Goal: Task Accomplishment & Management: Use online tool/utility

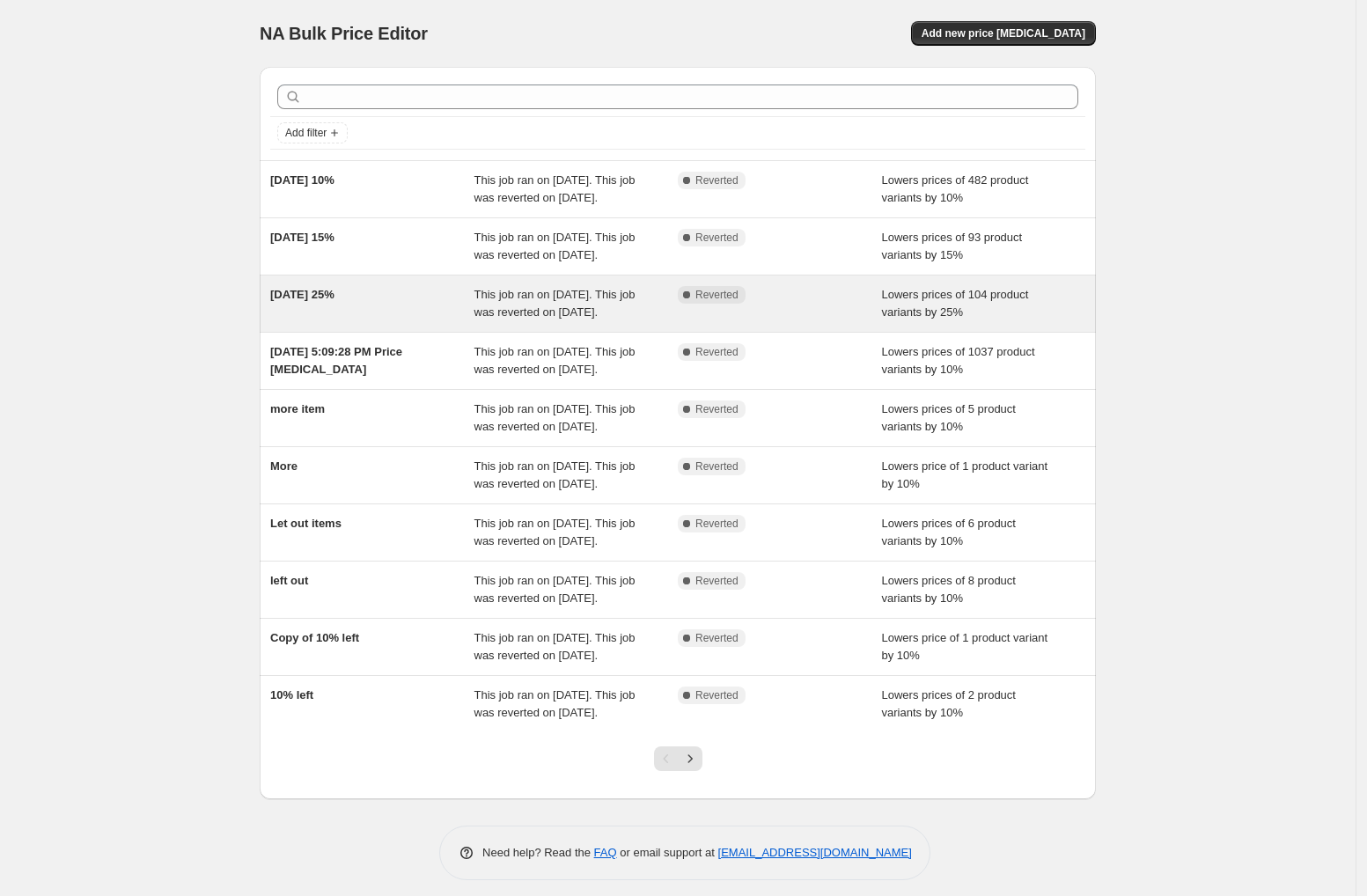
click at [406, 322] on div "[DATE] 25%" at bounding box center [372, 303] width 205 height 35
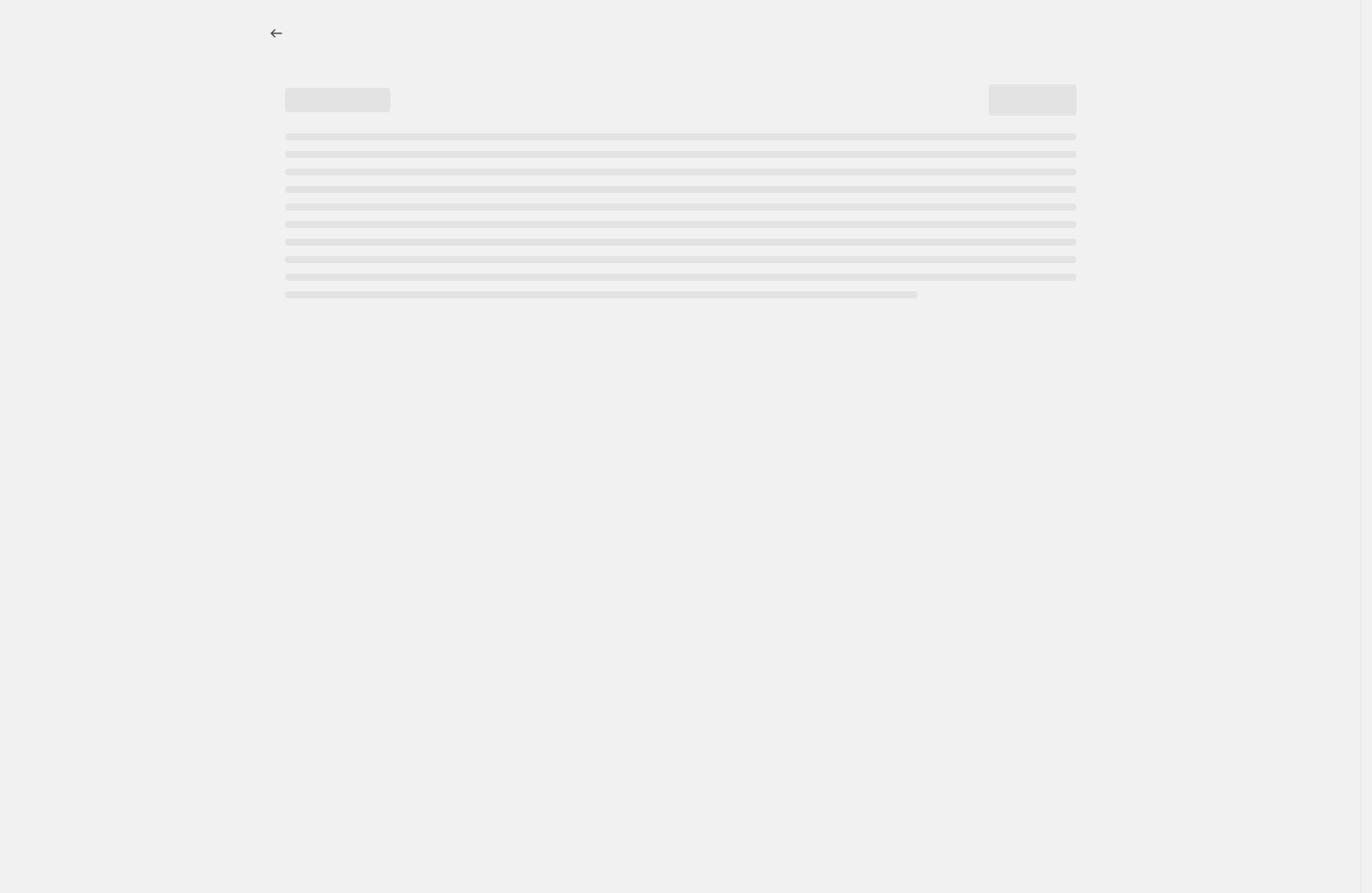
select select "percentage"
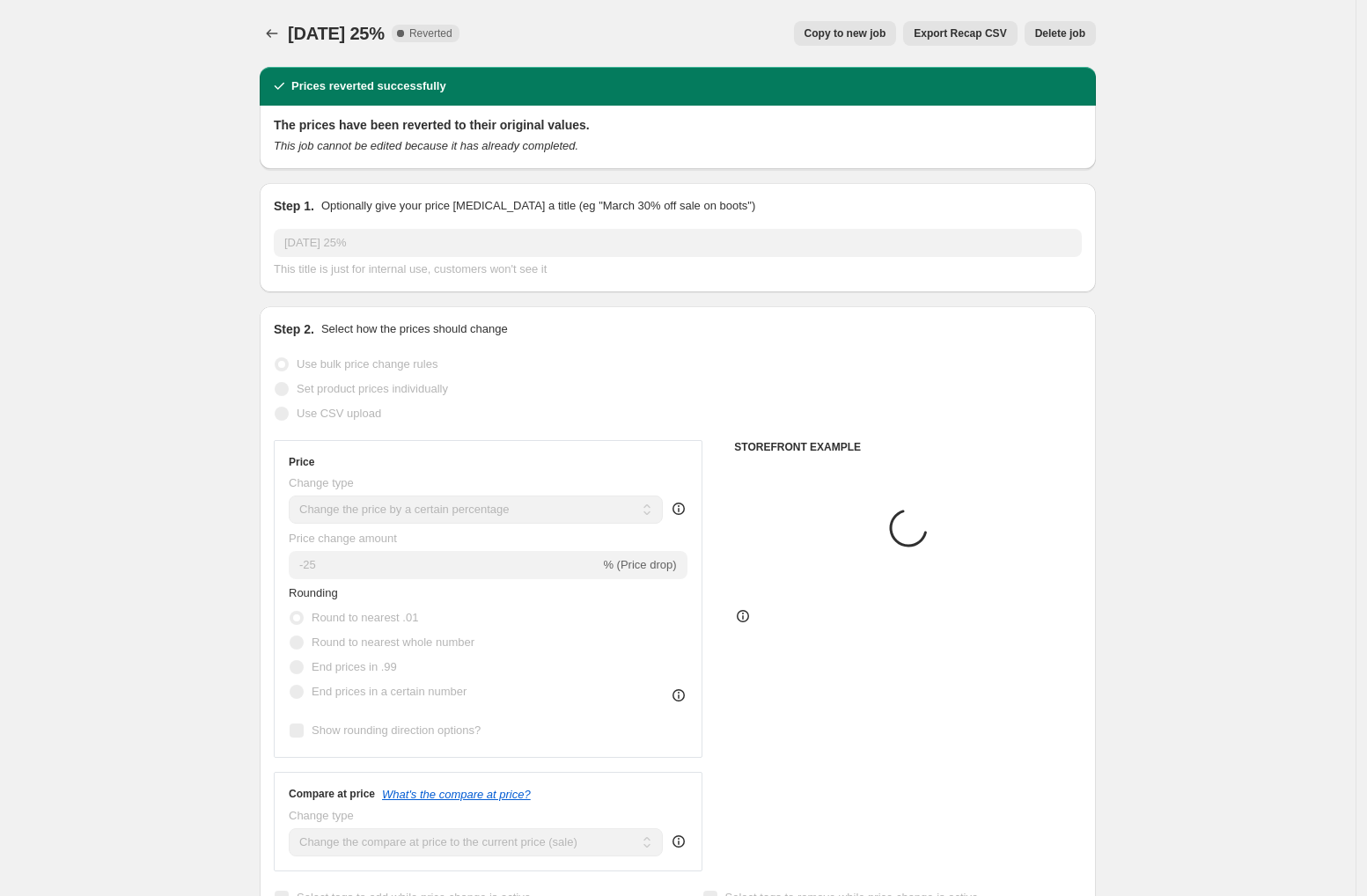
select select "collection"
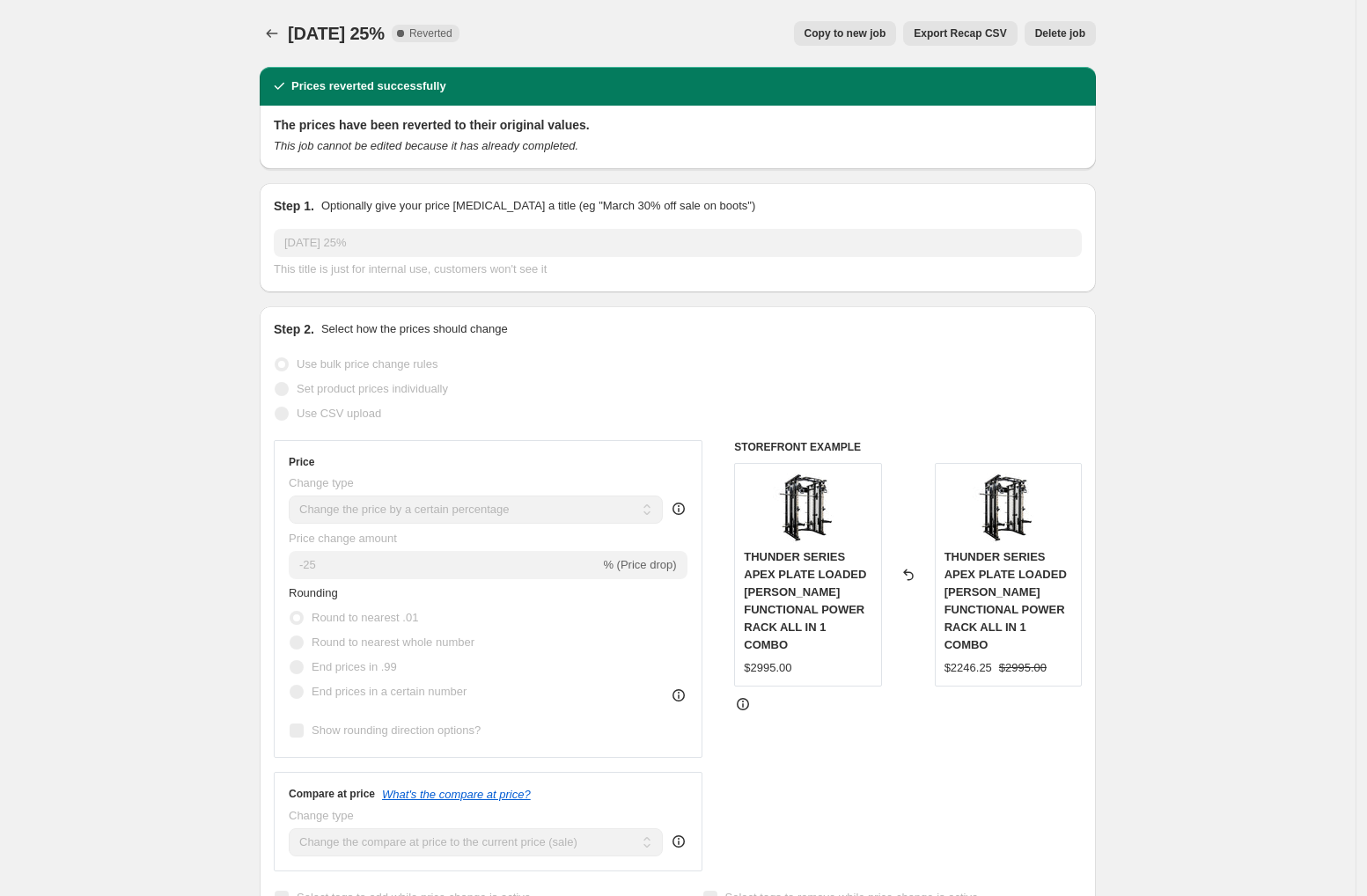
click at [837, 39] on span "Copy to new job" at bounding box center [845, 34] width 82 height 14
select select "percentage"
select select "collection"
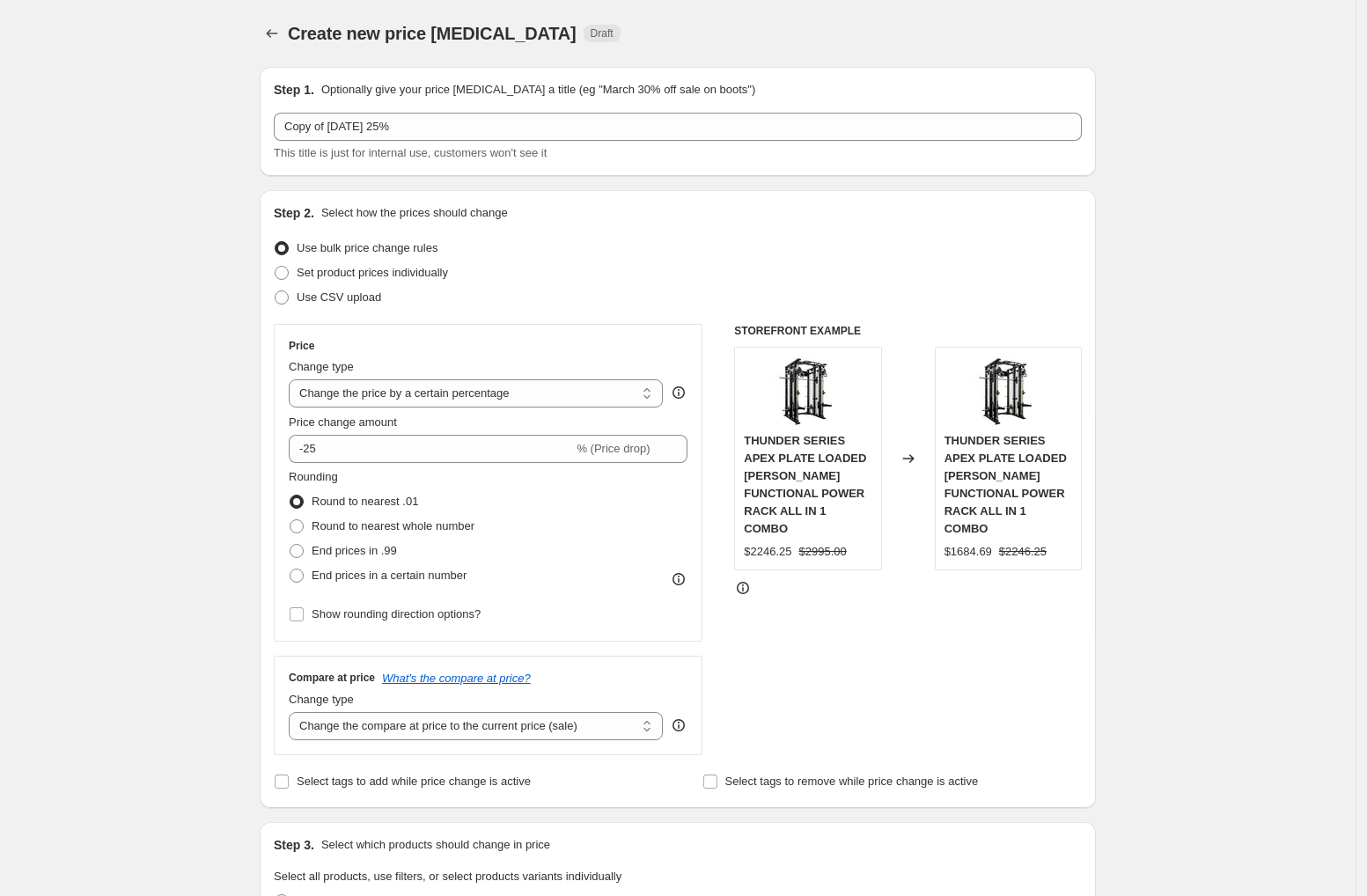
click at [277, 39] on icon "Price change jobs" at bounding box center [273, 34] width 18 height 18
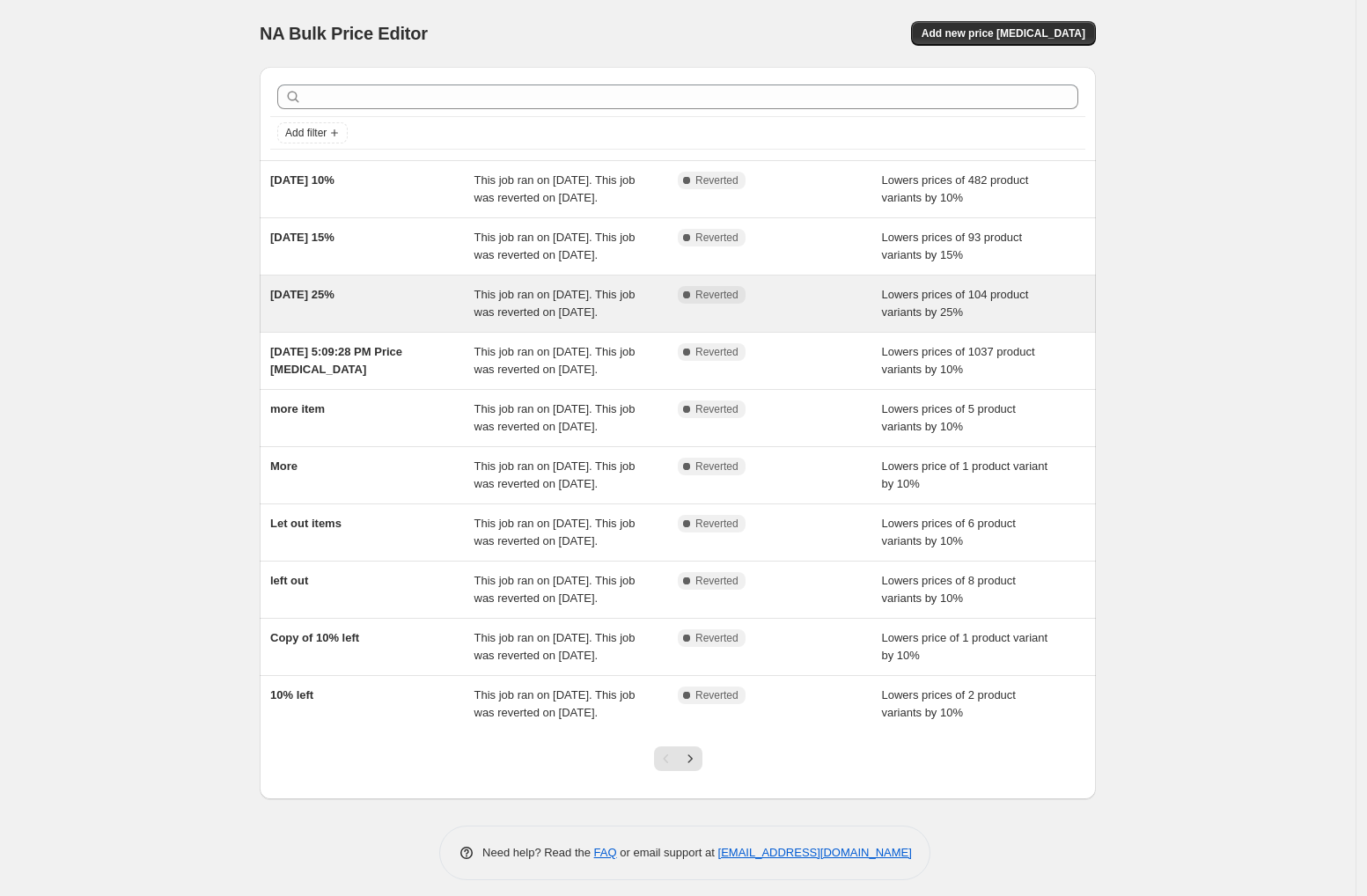
click at [383, 322] on div "[DATE] 25%" at bounding box center [372, 303] width 205 height 35
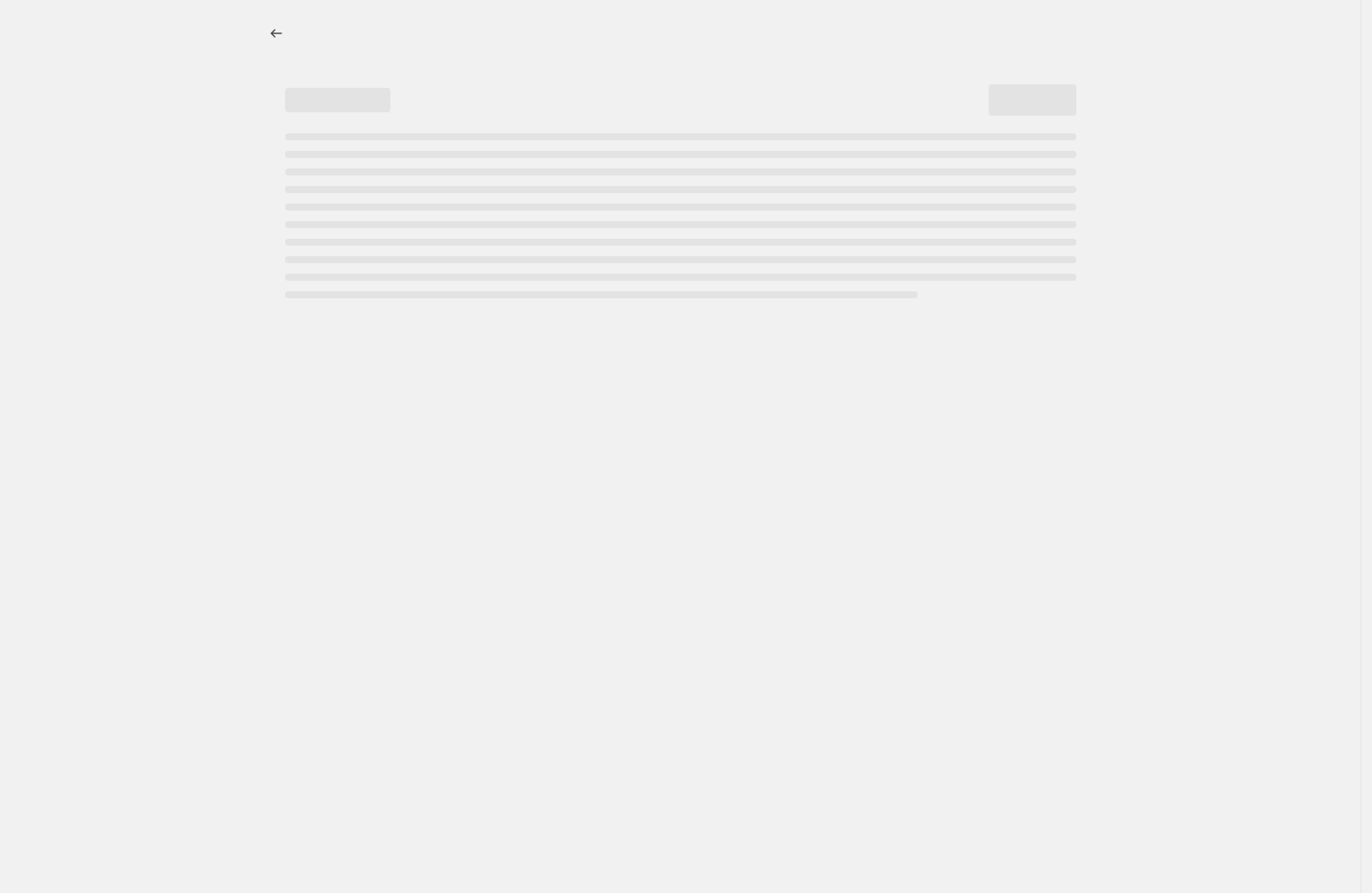
select select "percentage"
select select "collection"
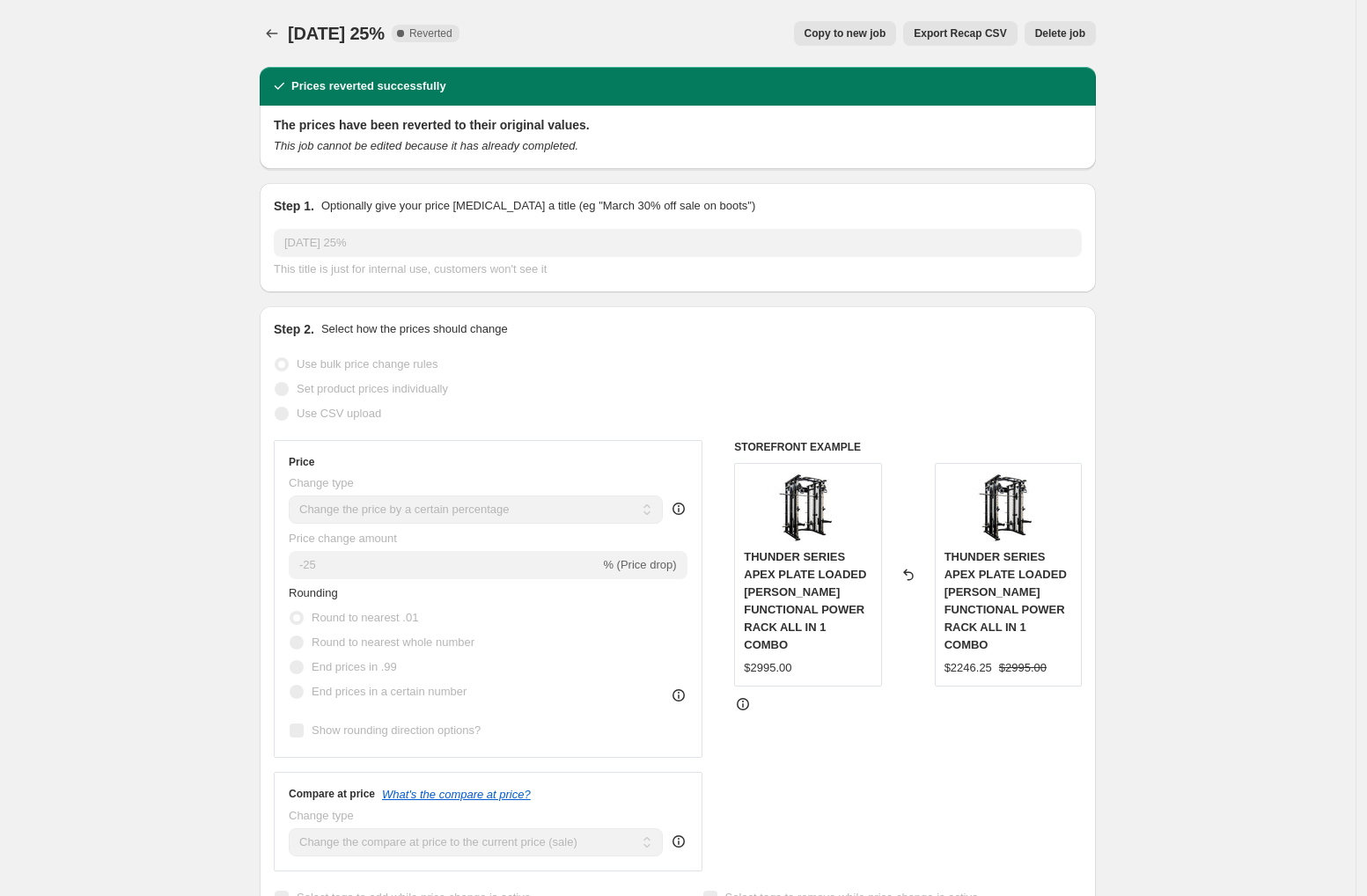
click at [850, 33] on span "Copy to new job" at bounding box center [845, 34] width 82 height 14
select select "percentage"
select select "collection"
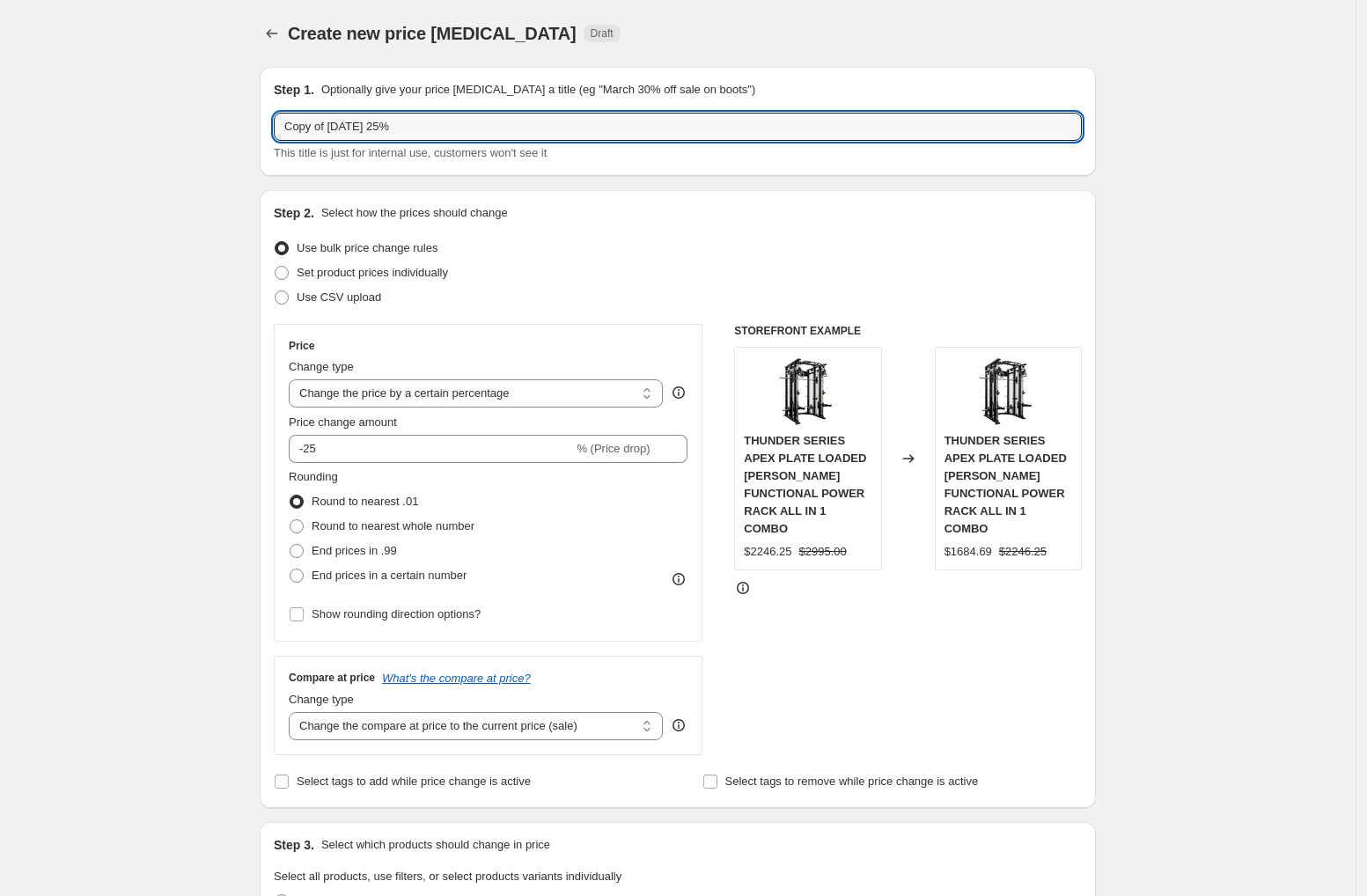
drag, startPoint x: 331, startPoint y: 123, endPoint x: 264, endPoint y: 135, distance: 68.1
click at [406, 123] on input "[DATE] 25%" at bounding box center [677, 127] width 808 height 29
type input "[DATE] 25% Remake"
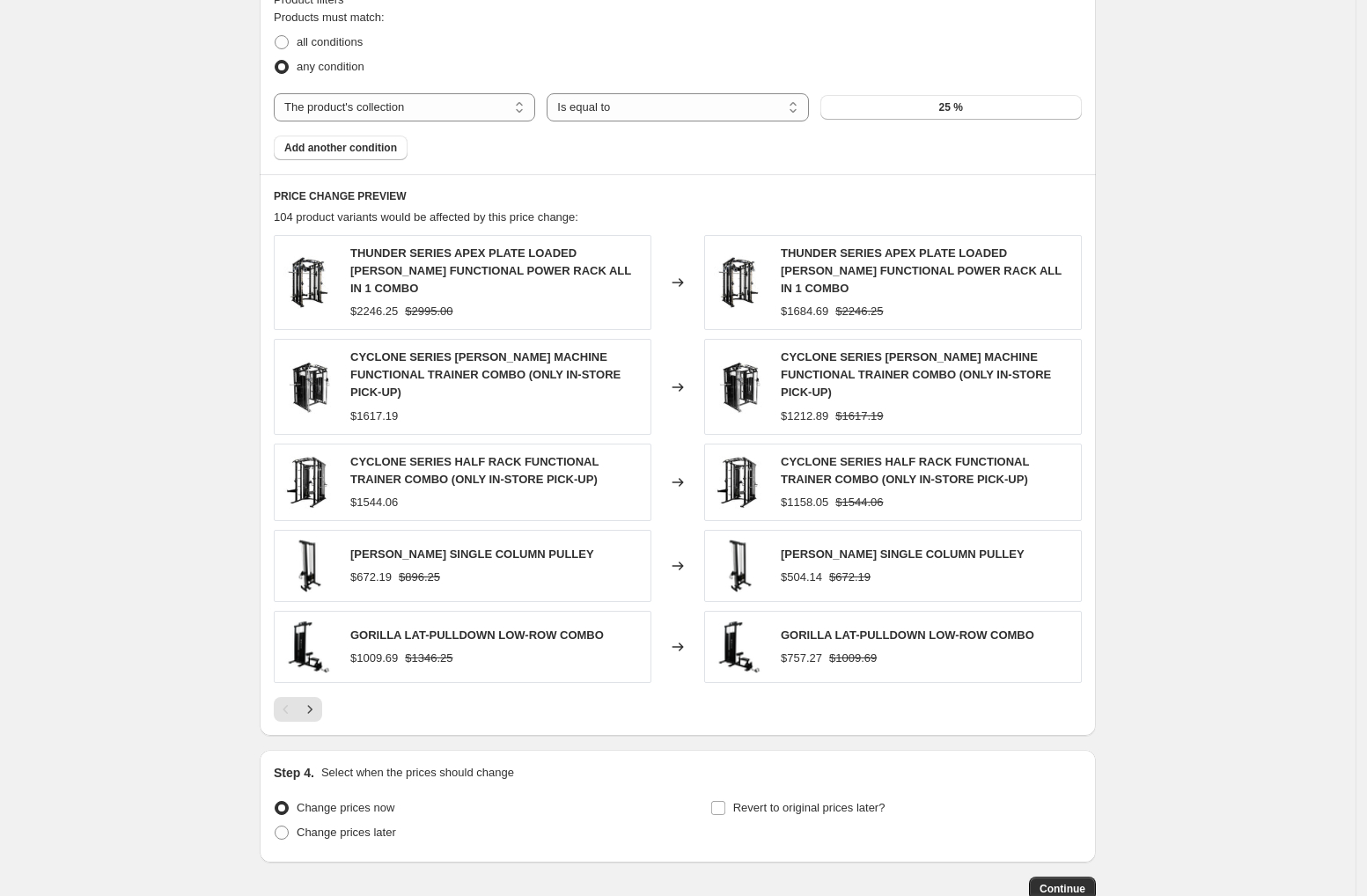
scroll to position [1076, 0]
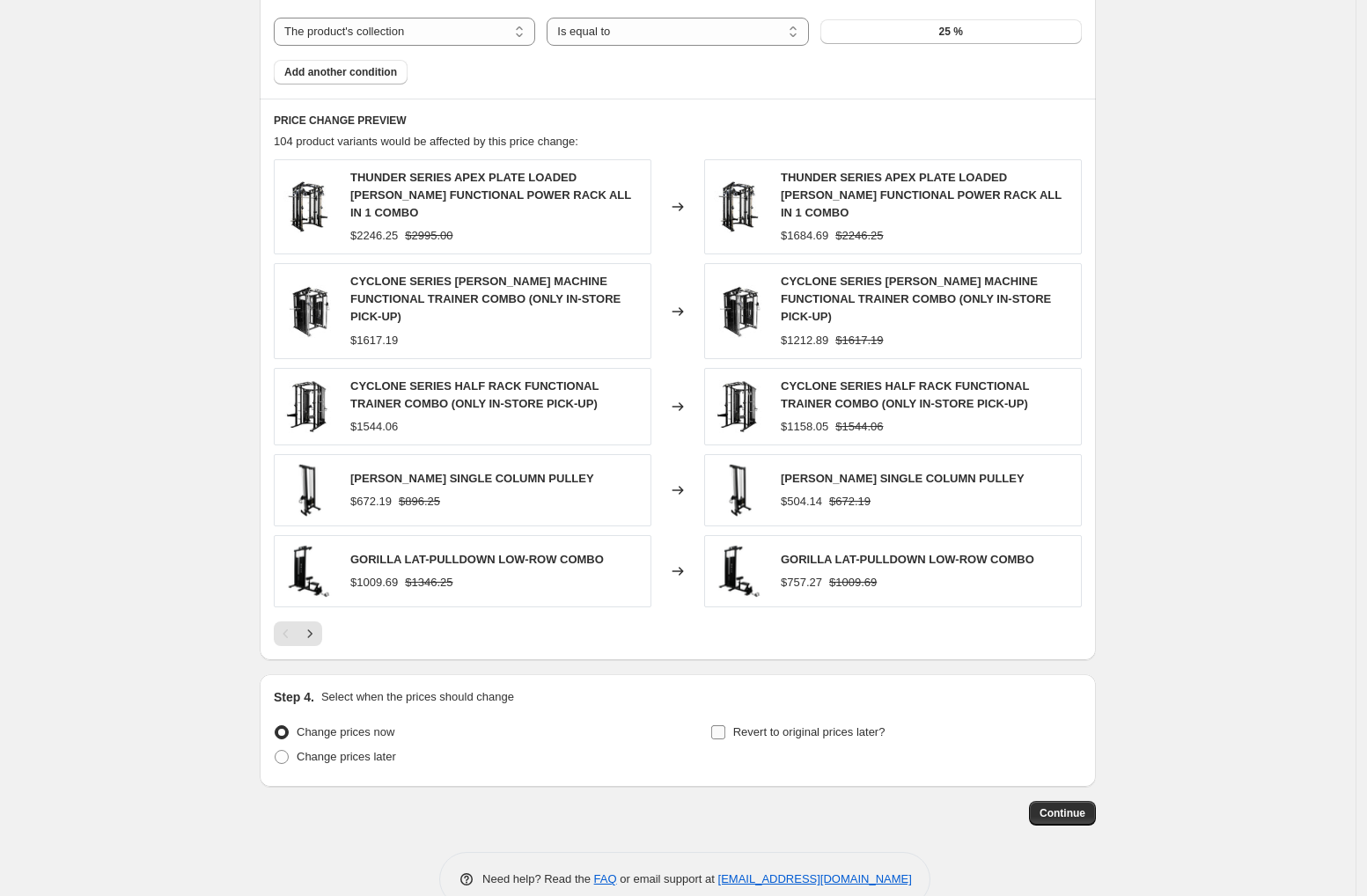
click at [725, 725] on input "Revert to original prices later?" at bounding box center [718, 733] width 14 height 14
checkbox input "true"
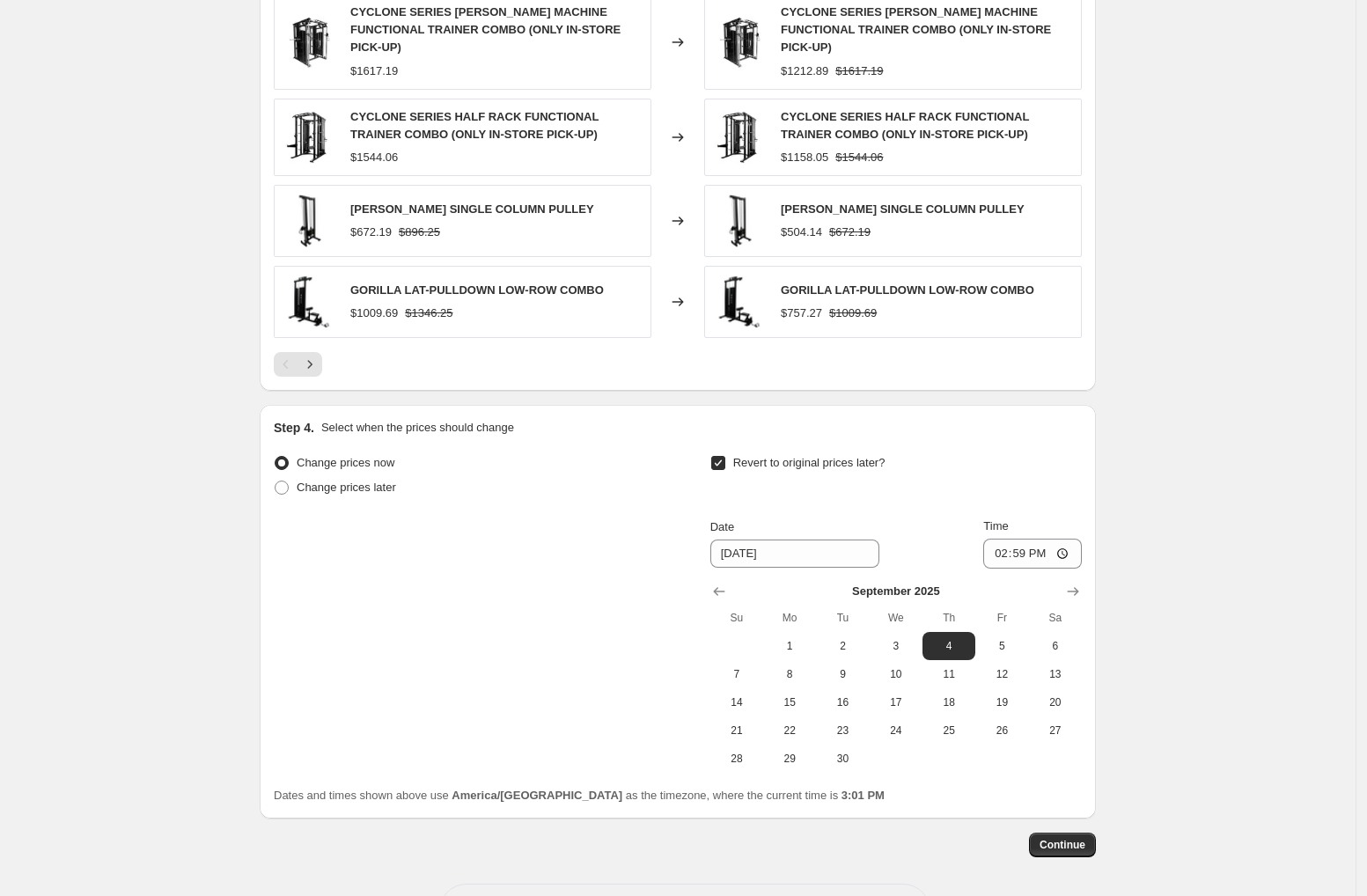
scroll to position [1369, 0]
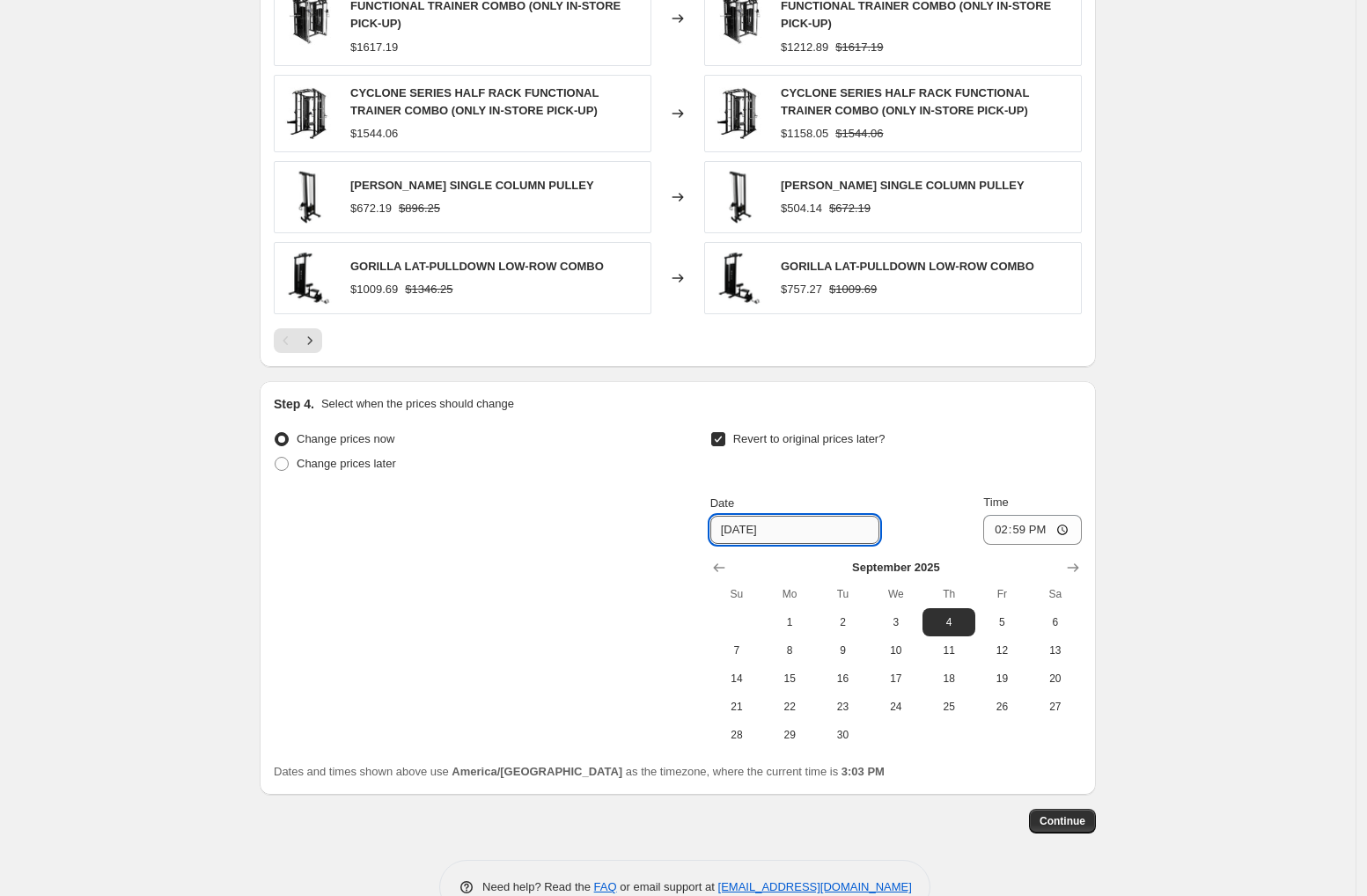
click at [784, 515] on input "[DATE]" at bounding box center [794, 530] width 169 height 29
click at [1003, 515] on input "14:59" at bounding box center [1032, 529] width 98 height 29
type input "23:59"
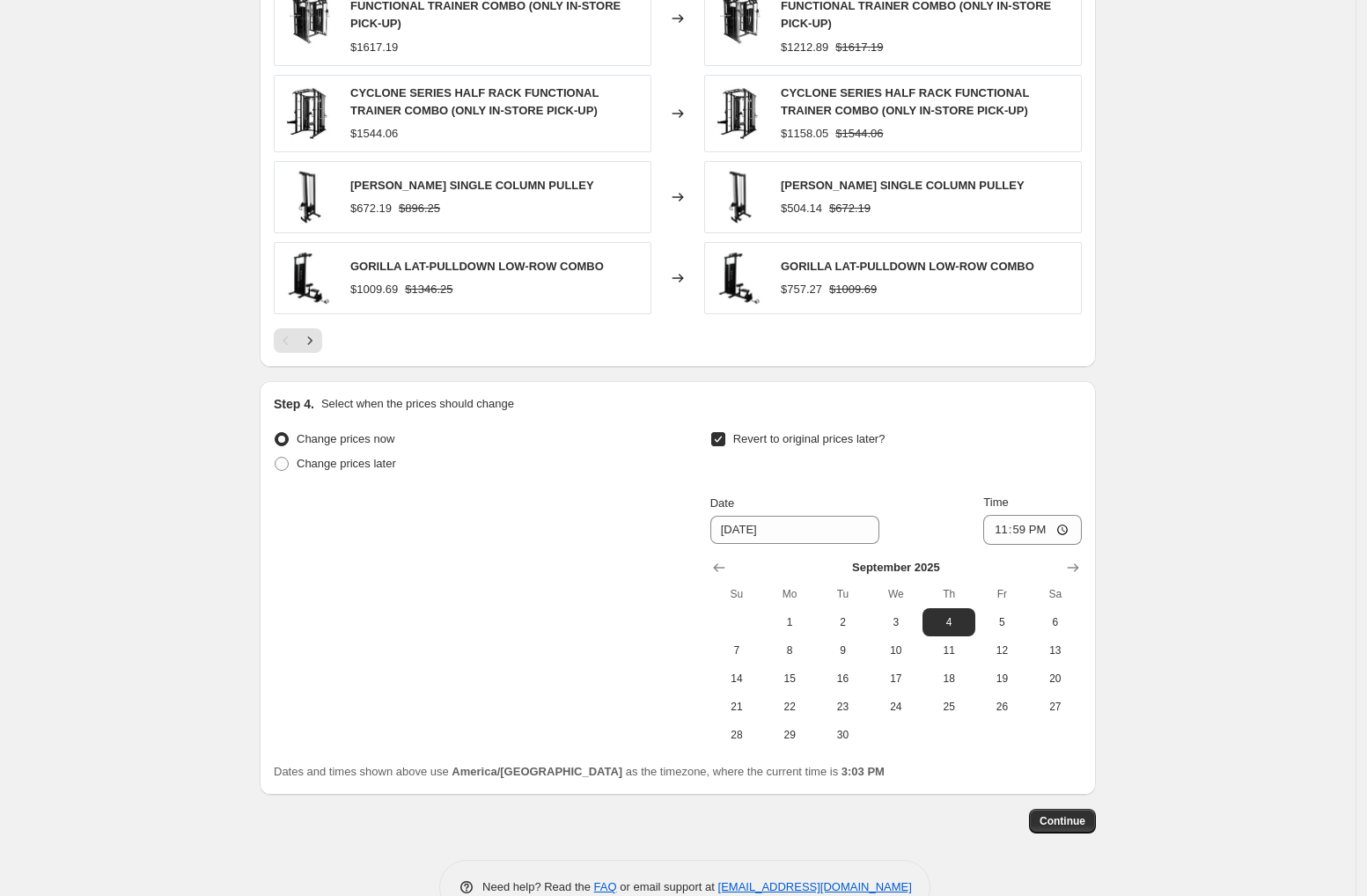
click at [848, 447] on div "Revert to original prices later? Date 9/4/2025 Time 23:59 September 2025 Su Mo …" at bounding box center [896, 588] width 372 height 322
click at [1002, 427] on div "Revert to original prices later?" at bounding box center [896, 453] width 372 height 53
click at [993, 395] on div "Step 4. Select when the prices should change Change prices now Change prices la…" at bounding box center [677, 587] width 808 height 385
click at [652, 460] on div "Change prices now Change prices later Revert to original prices later? Date [DA…" at bounding box center [677, 588] width 808 height 322
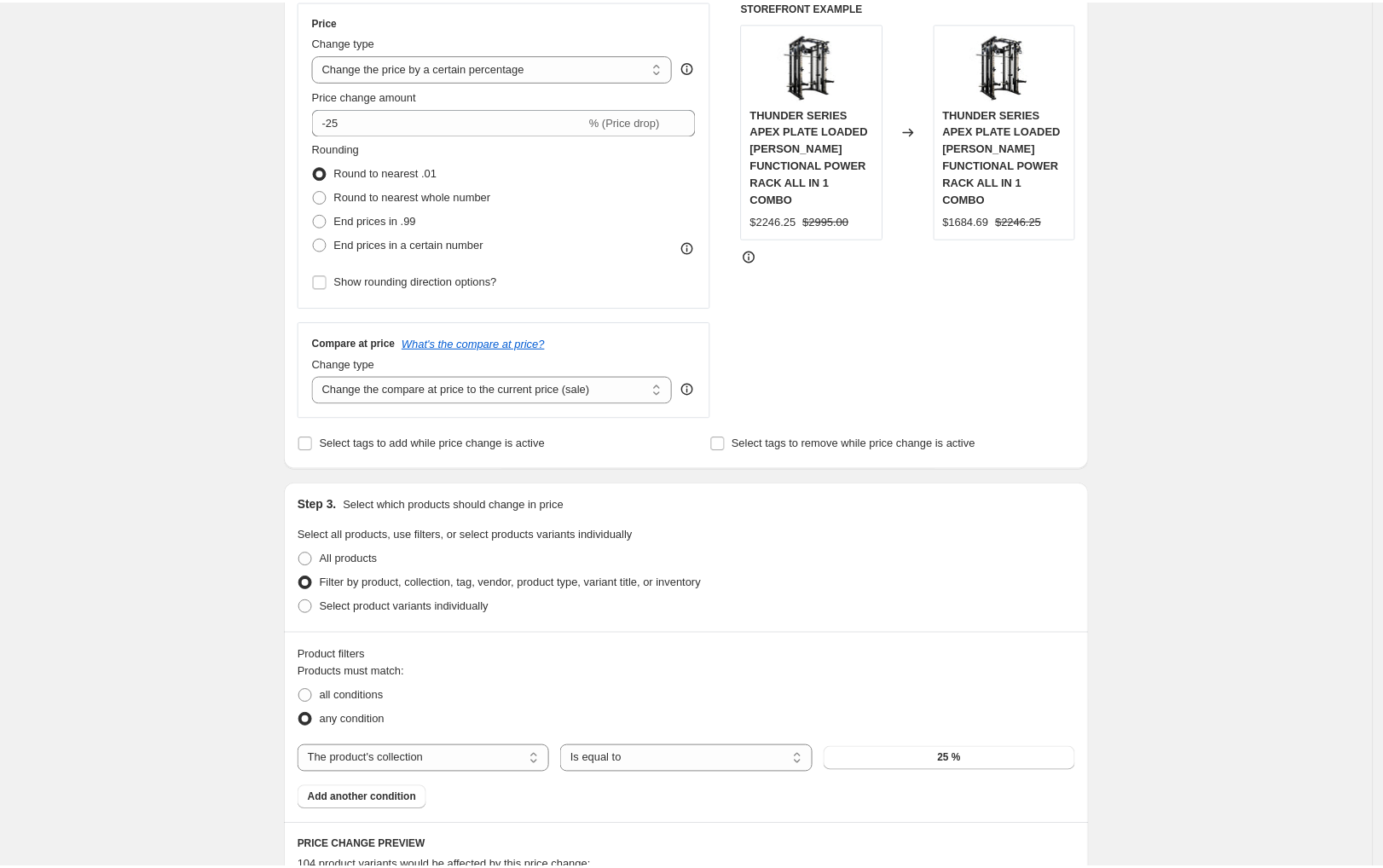
scroll to position [0, 0]
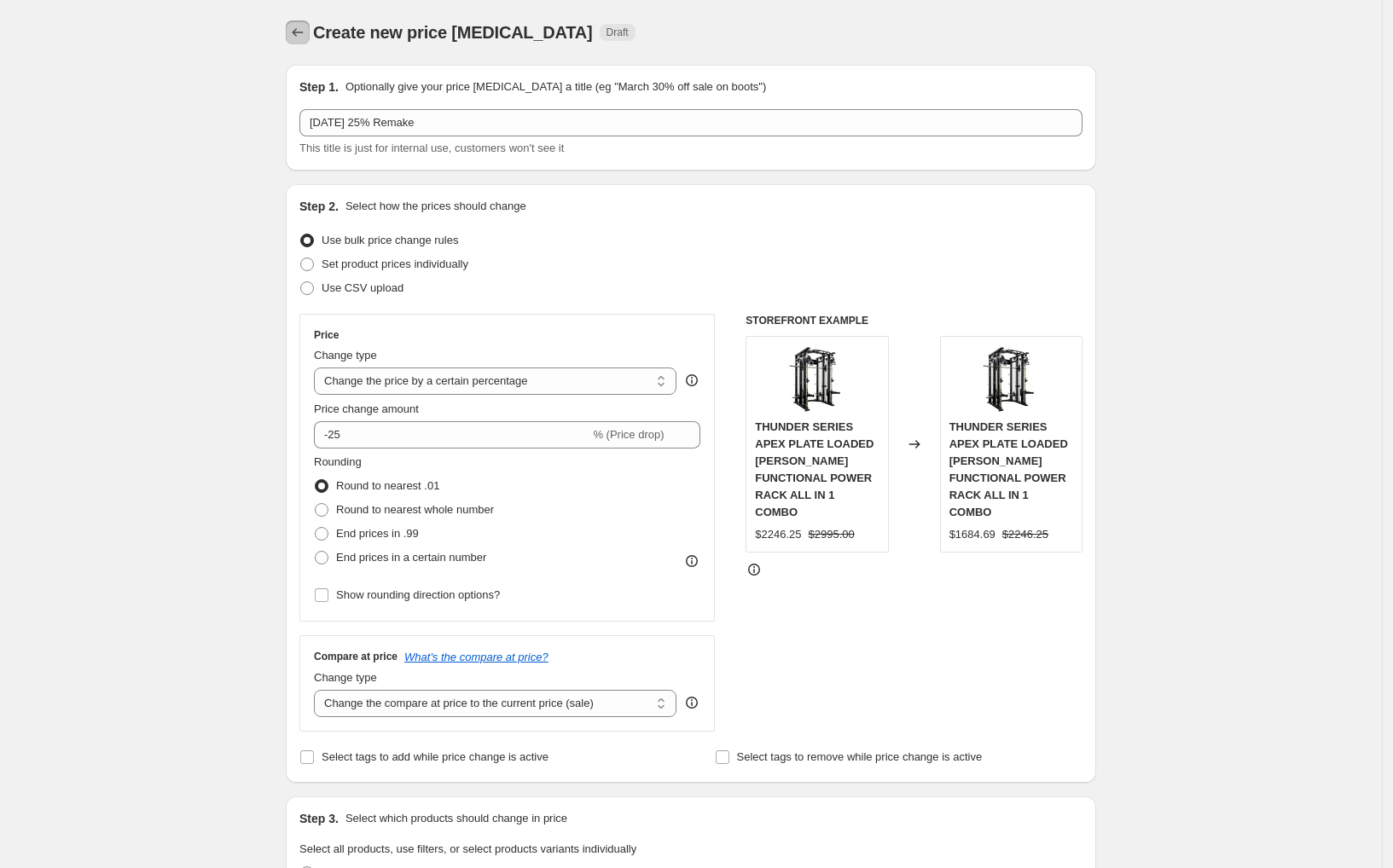
click at [304, 31] on icon "Price change jobs" at bounding box center [298, 33] width 17 height 17
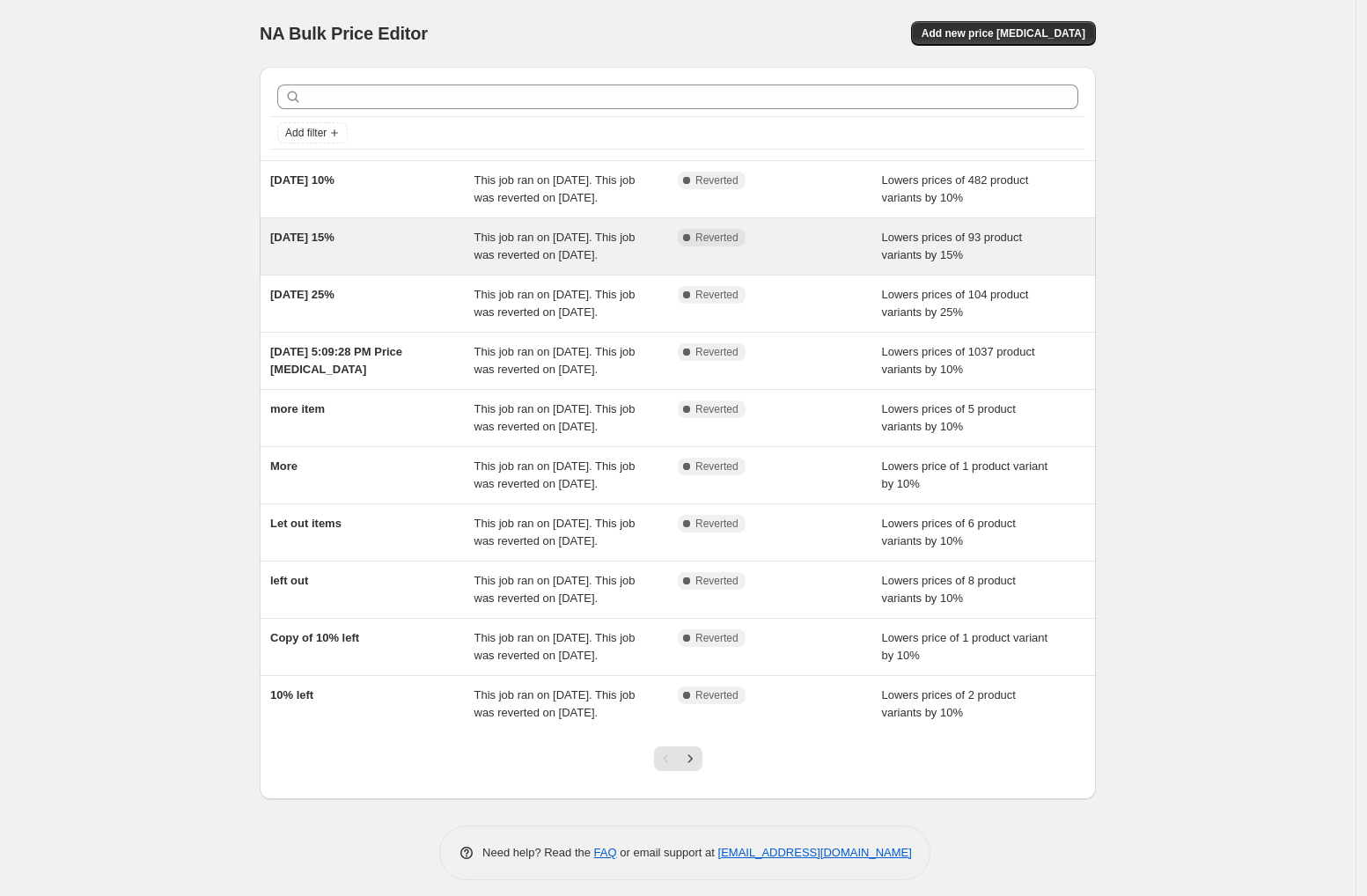
drag, startPoint x: 305, startPoint y: 248, endPoint x: 799, endPoint y: 252, distance: 494.0
drag, startPoint x: 799, startPoint y: 252, endPoint x: 368, endPoint y: 281, distance: 432.0
click at [368, 264] on div "[DATE] 15%" at bounding box center [372, 246] width 205 height 35
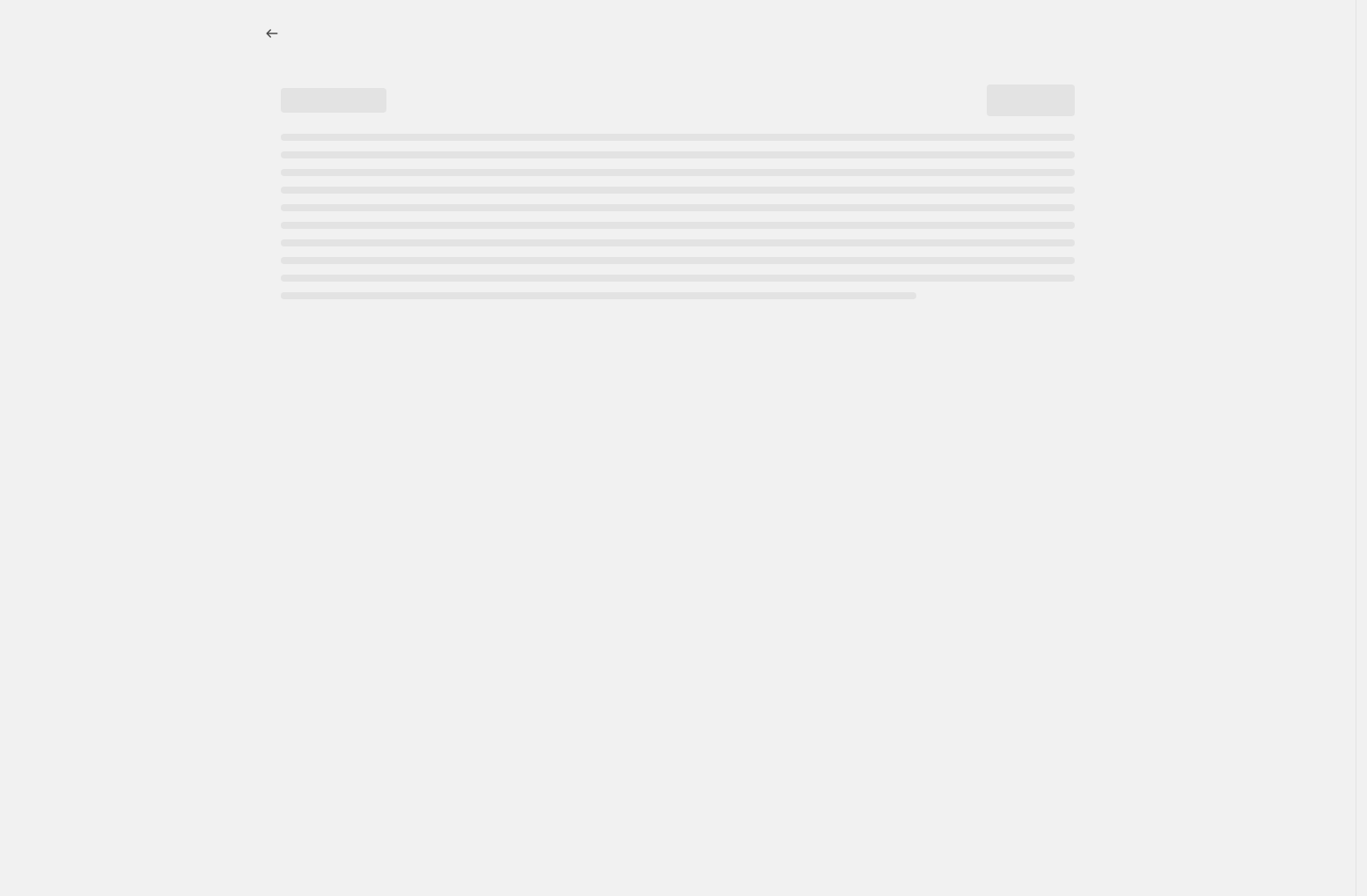
select select "percentage"
select select "collection"
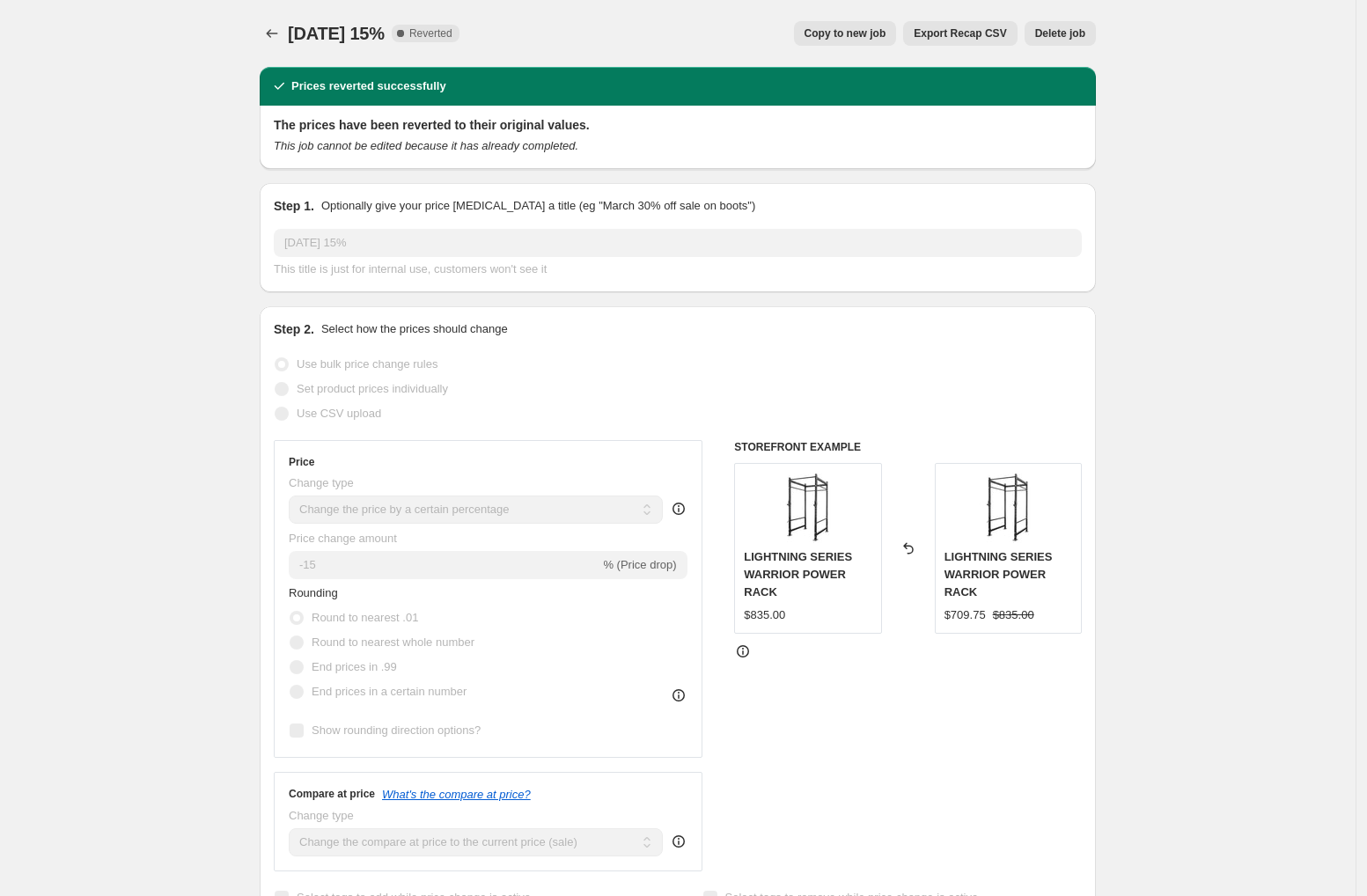
click at [860, 34] on span "Copy to new job" at bounding box center [845, 34] width 82 height 14
select select "percentage"
select select "collection"
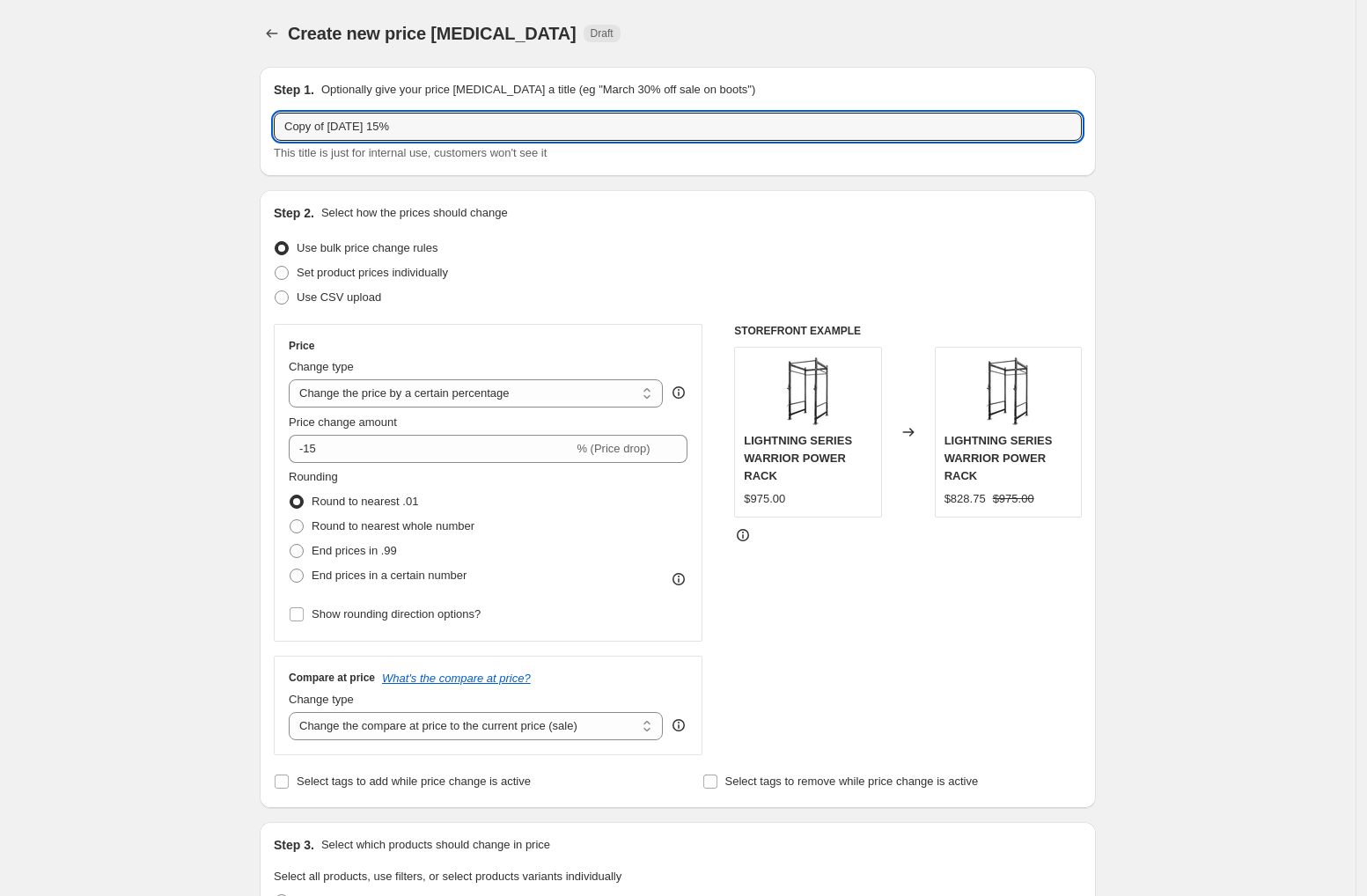
drag, startPoint x: 333, startPoint y: 124, endPoint x: 273, endPoint y: 119, distance: 60.2
click at [273, 119] on div "Step 1. Optionally give your price change job a title (eg "March 30% off sale o…" at bounding box center [678, 121] width 836 height 109
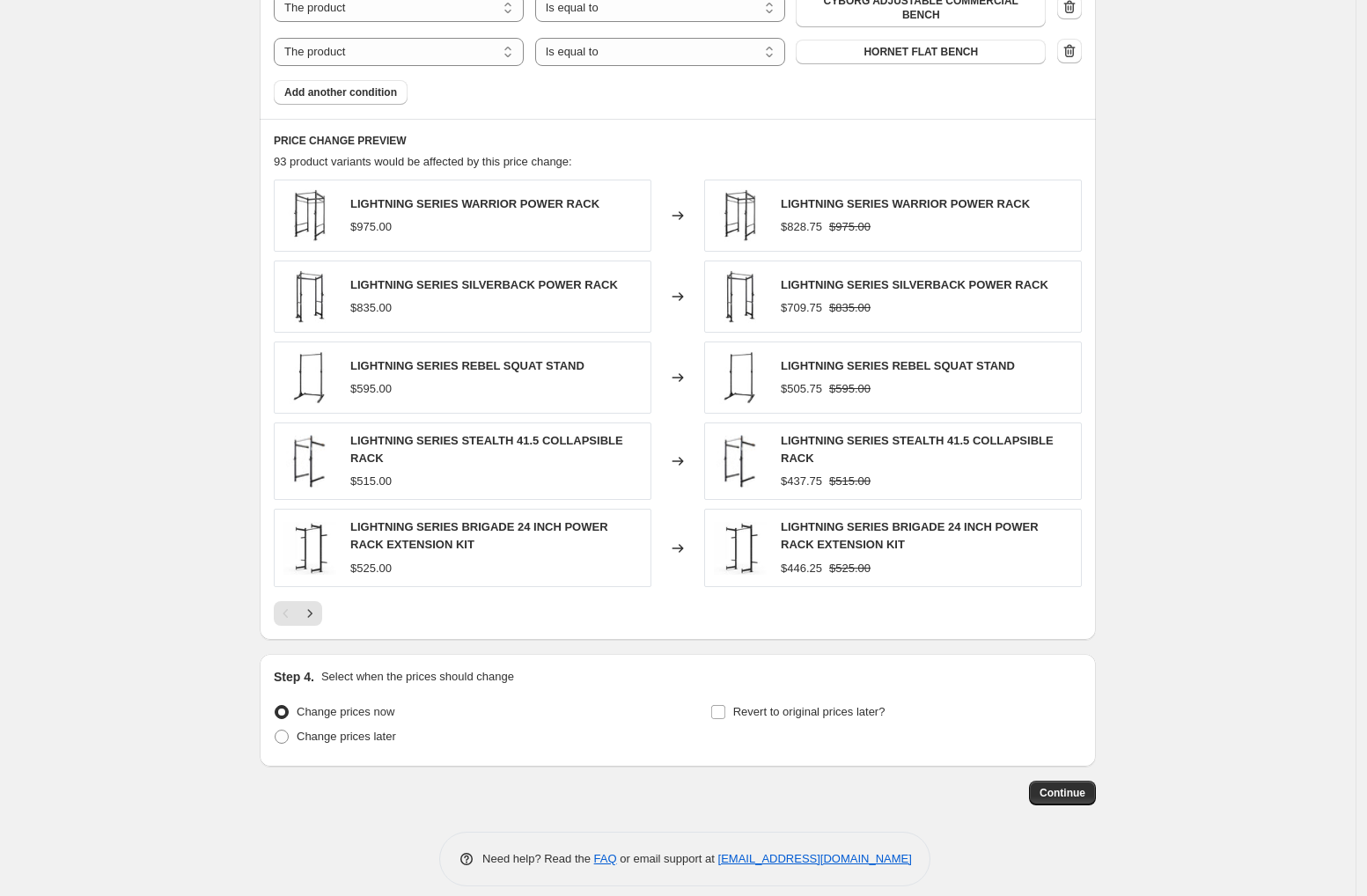
scroll to position [1588, 0]
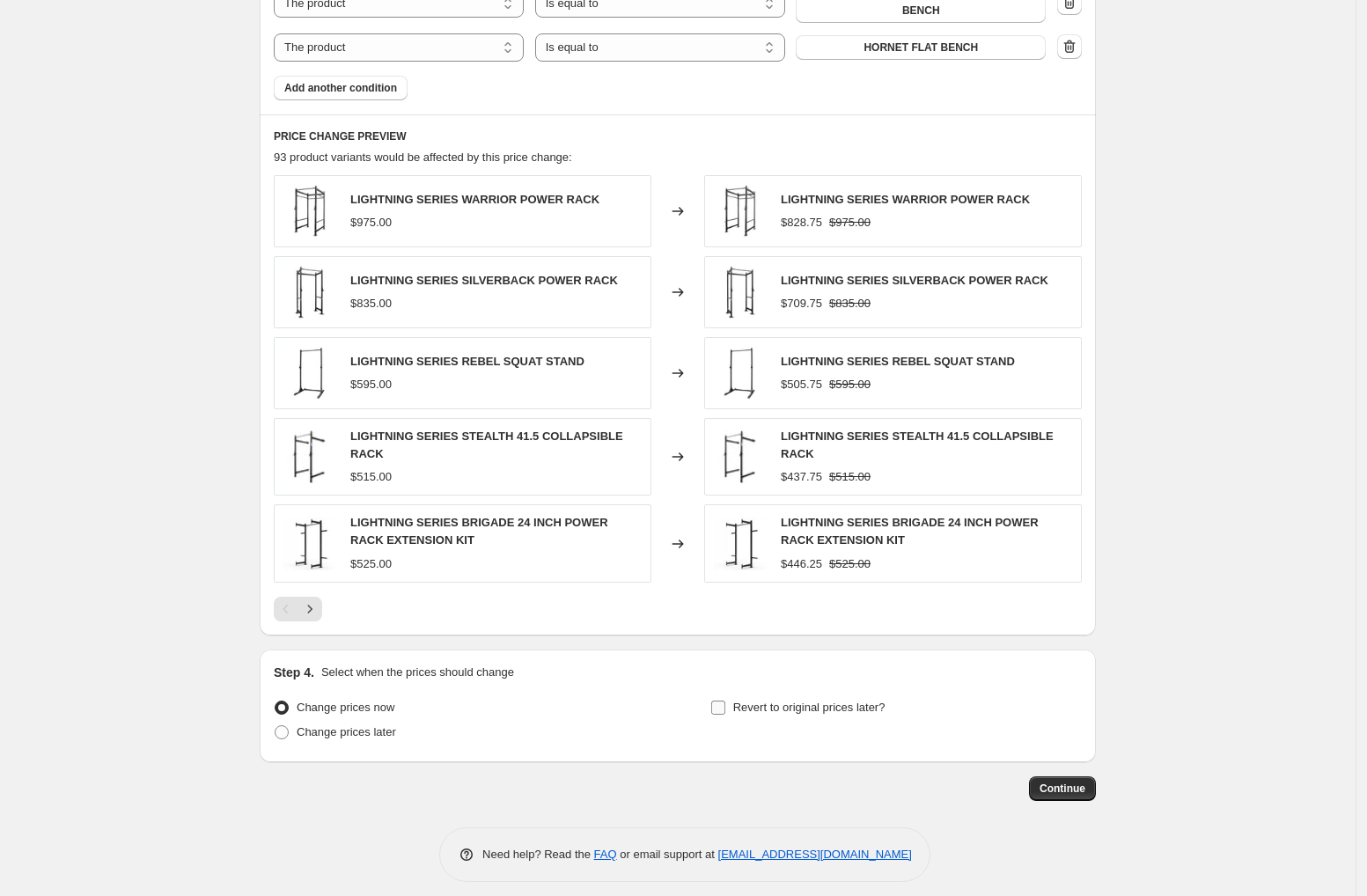
type input "[DATE] 15% Remake"
click at [724, 700] on input "Revert to original prices later?" at bounding box center [718, 708] width 14 height 14
checkbox input "true"
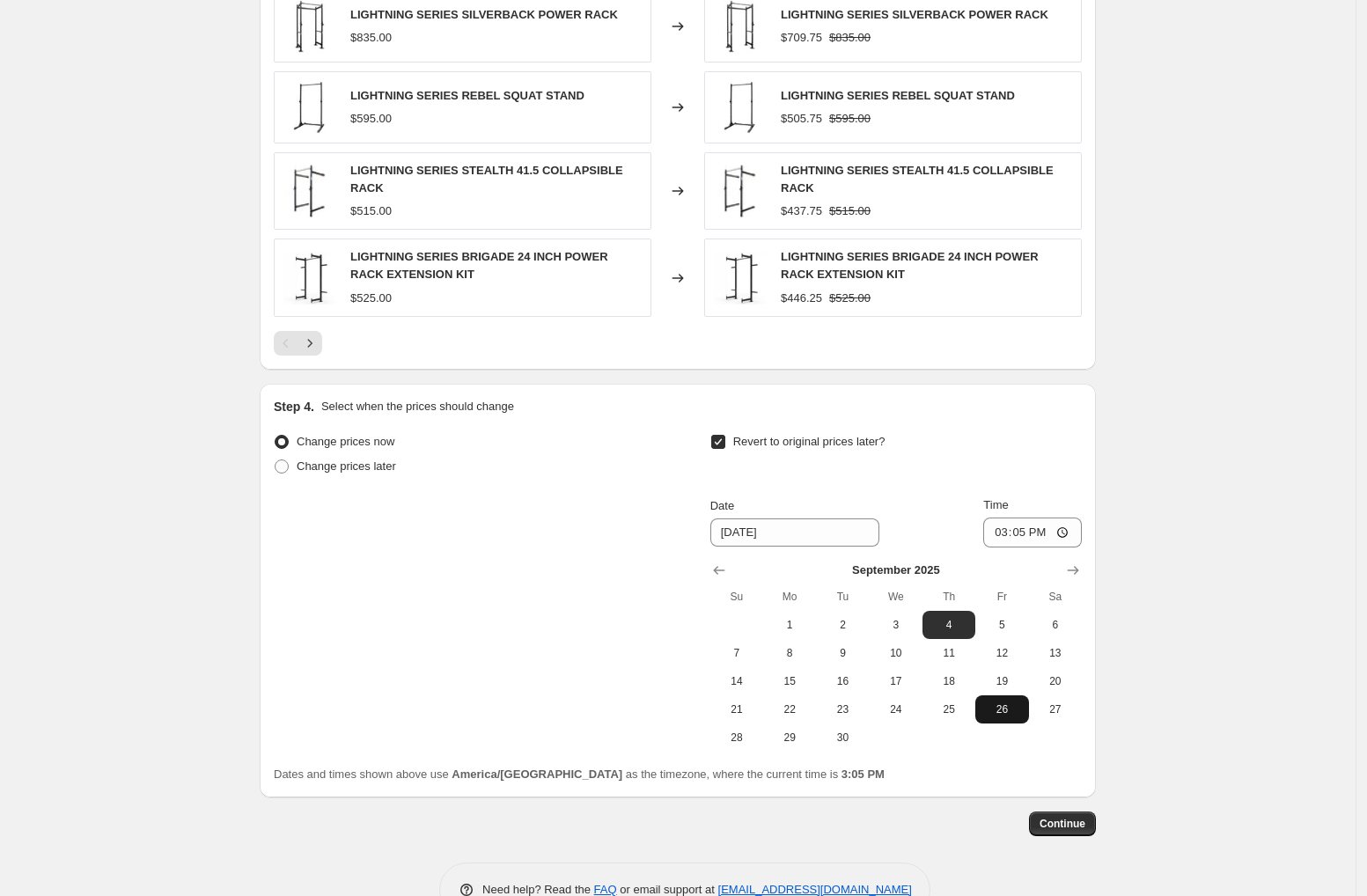
scroll to position [1881, 0]
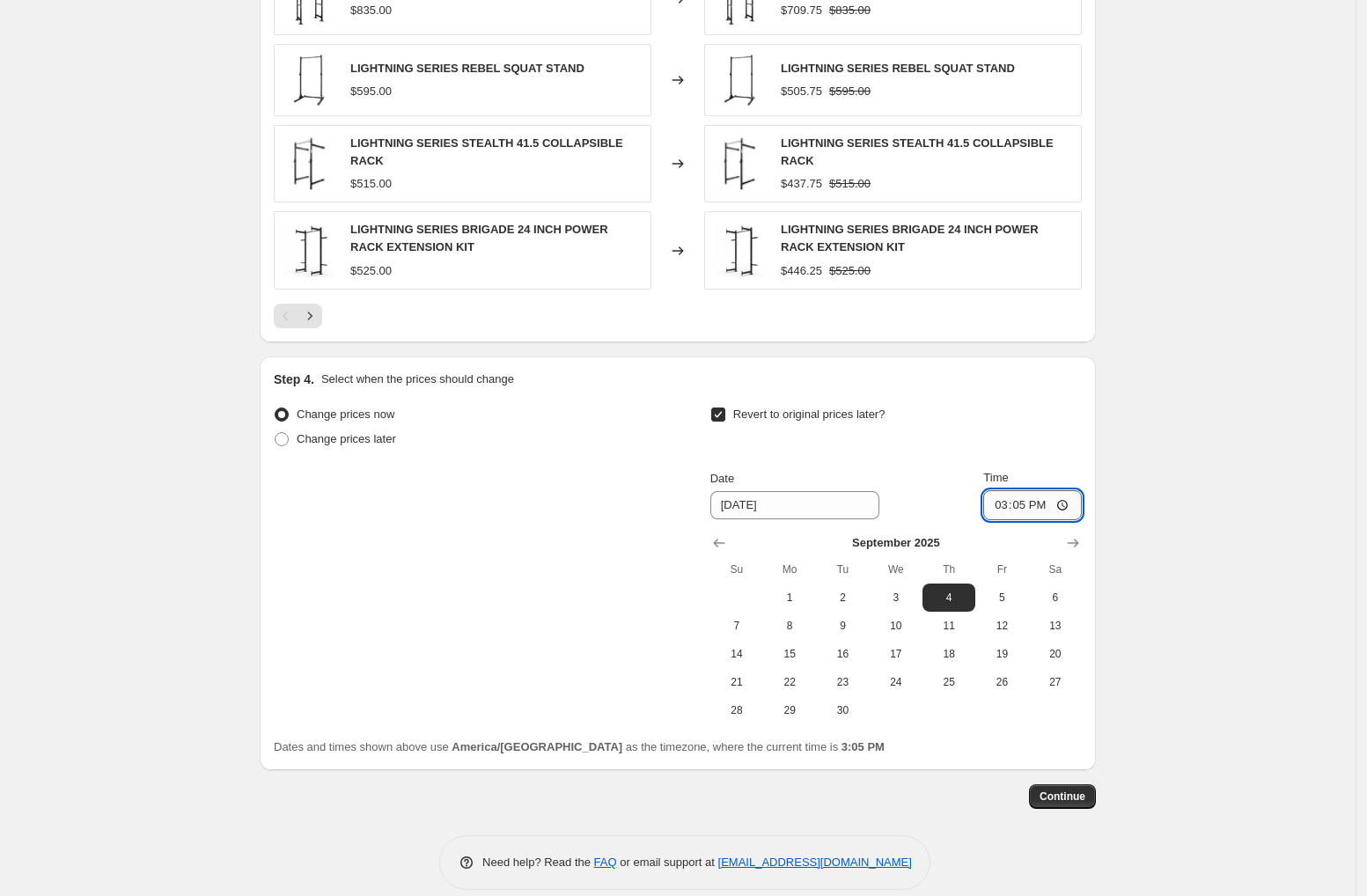
click at [1000, 494] on input "15:05" at bounding box center [1032, 505] width 98 height 29
type input "23:59"
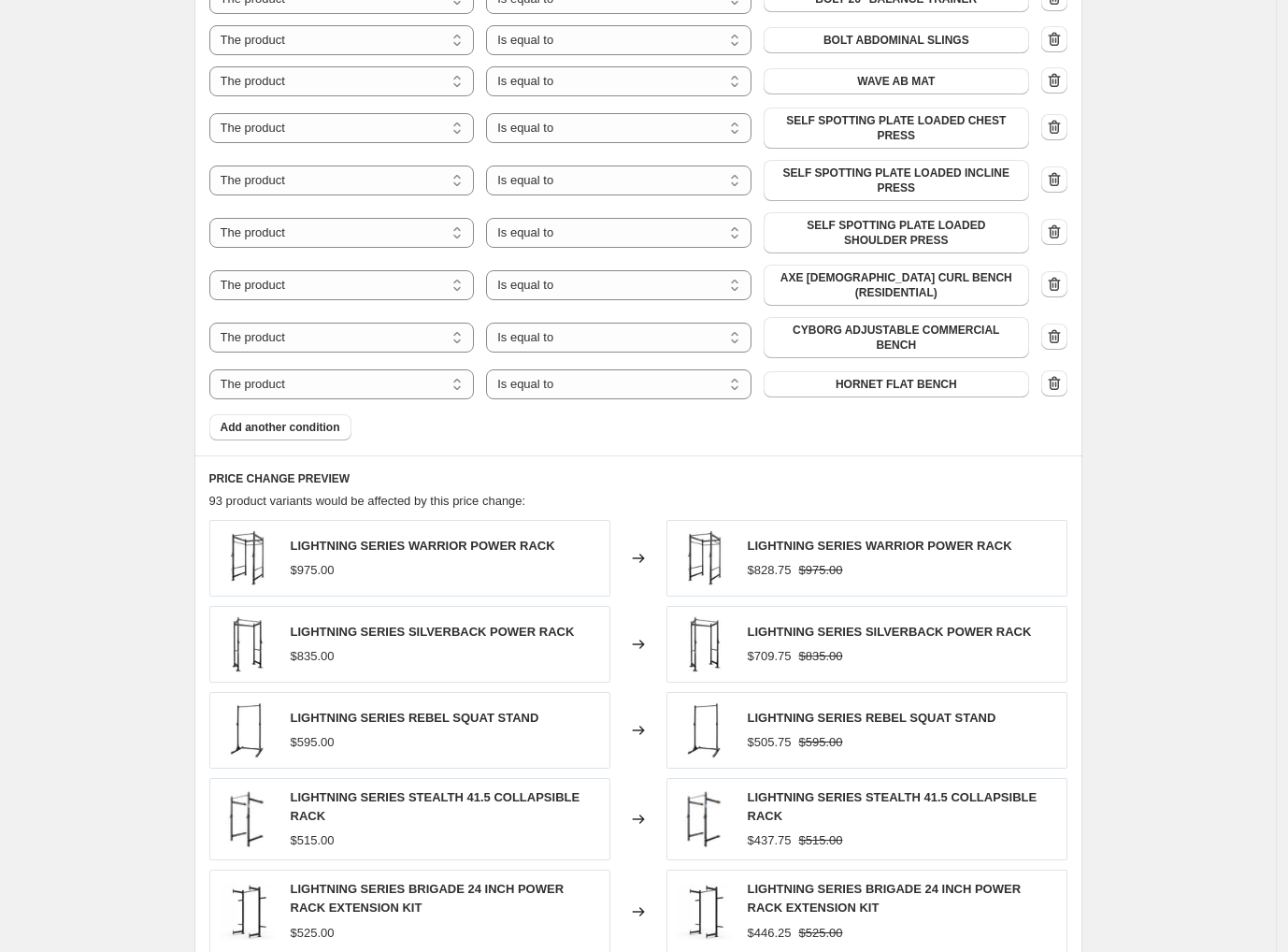
scroll to position [2007, 0]
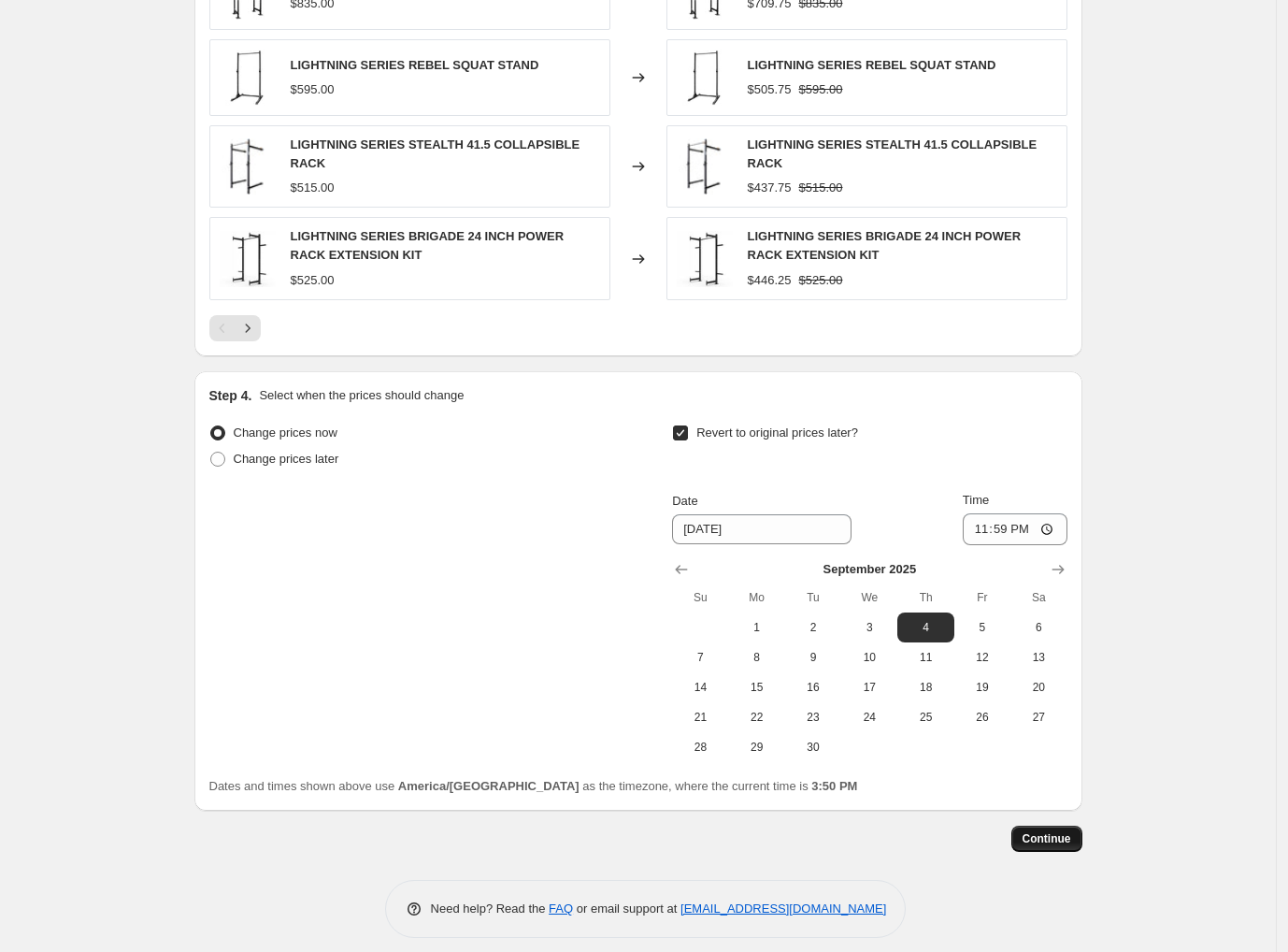
click at [1059, 831] on span "Continue" at bounding box center [1047, 839] width 48 height 15
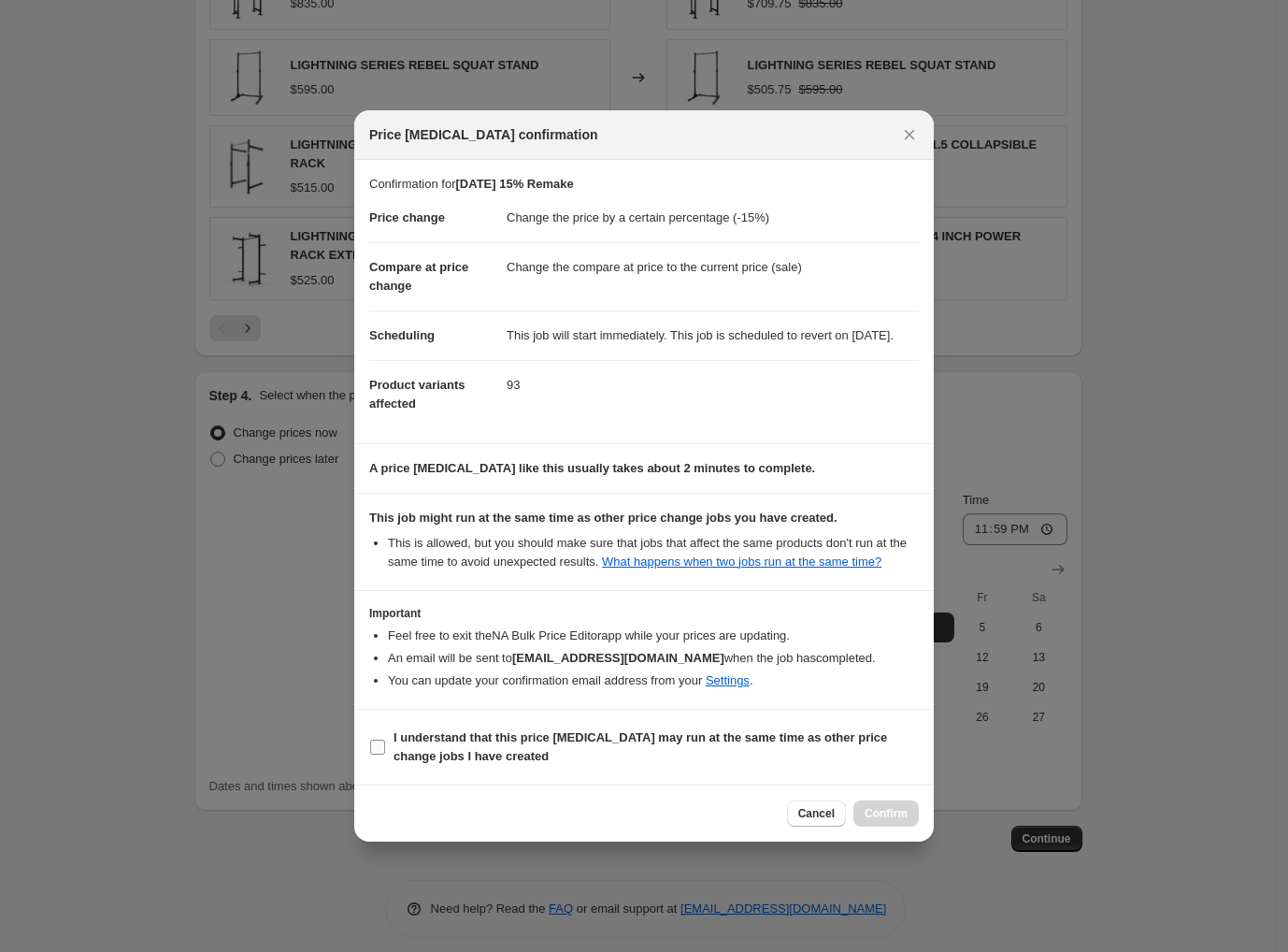
click at [379, 755] on input "I understand that this price change job may run at the same time as other price…" at bounding box center [378, 747] width 15 height 15
checkbox input "true"
click at [897, 821] on span "Confirm" at bounding box center [886, 813] width 43 height 15
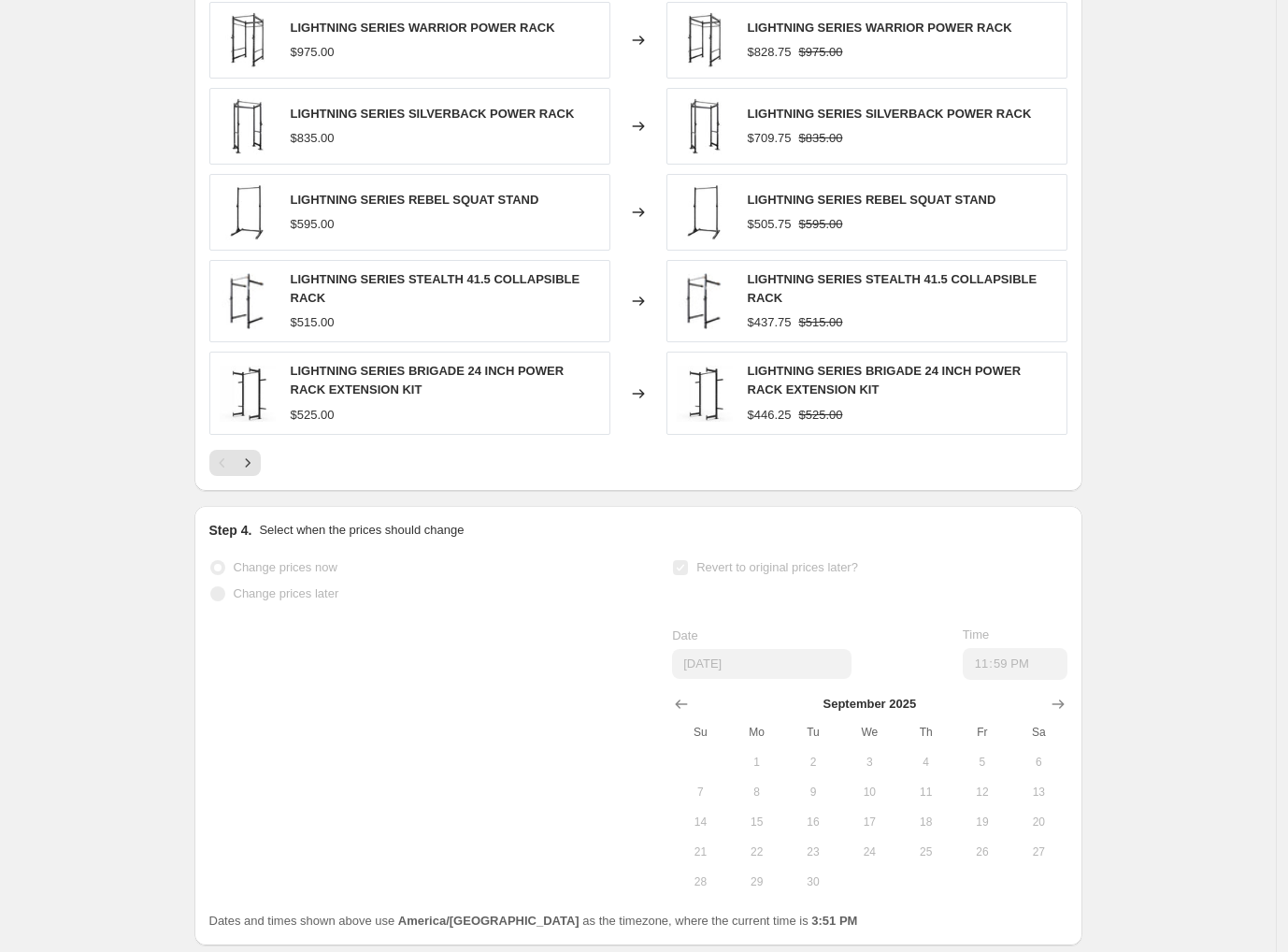
scroll to position [2056, 0]
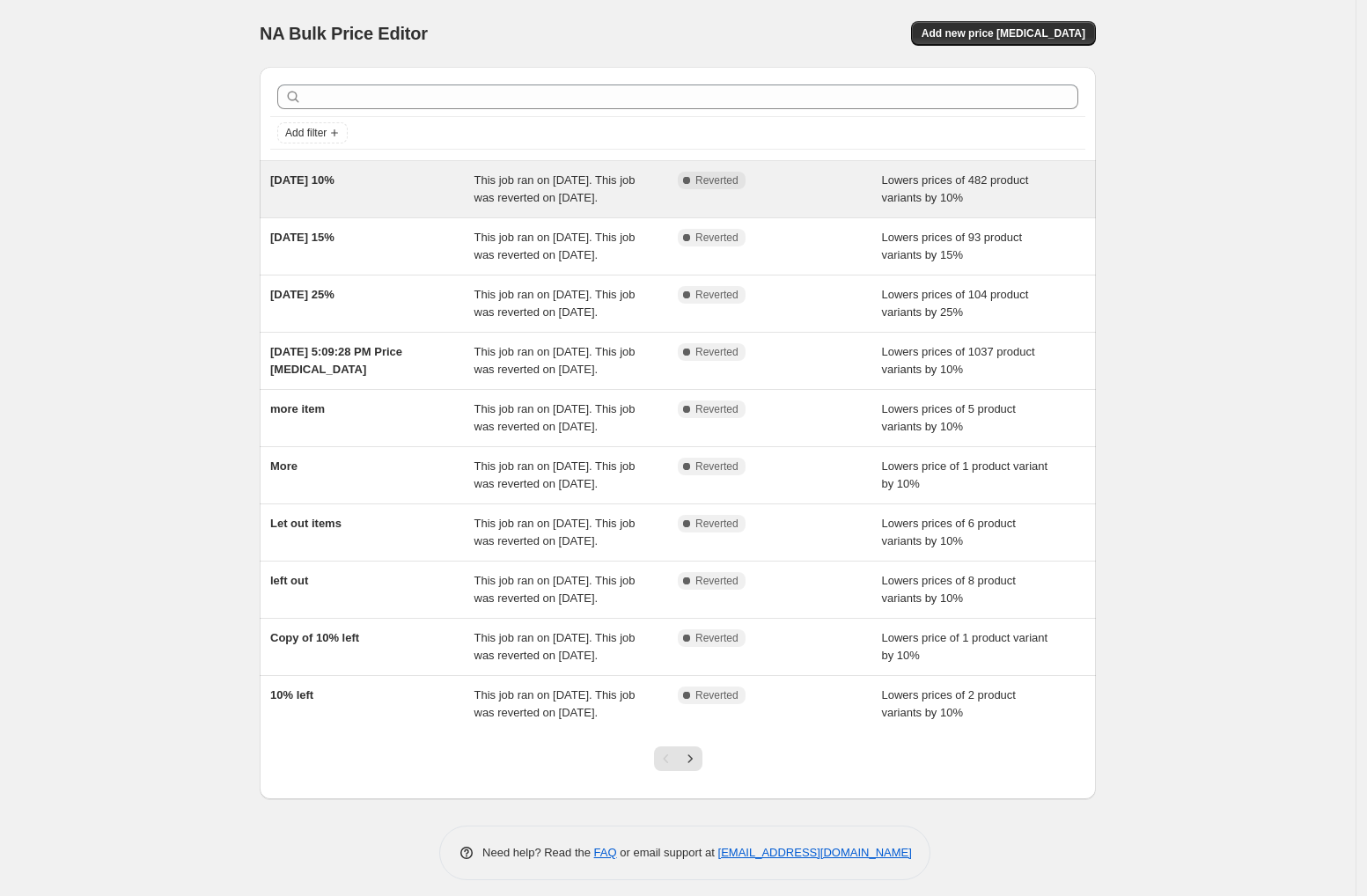
click at [817, 206] on div "Complete Reverted" at bounding box center [780, 188] width 205 height 35
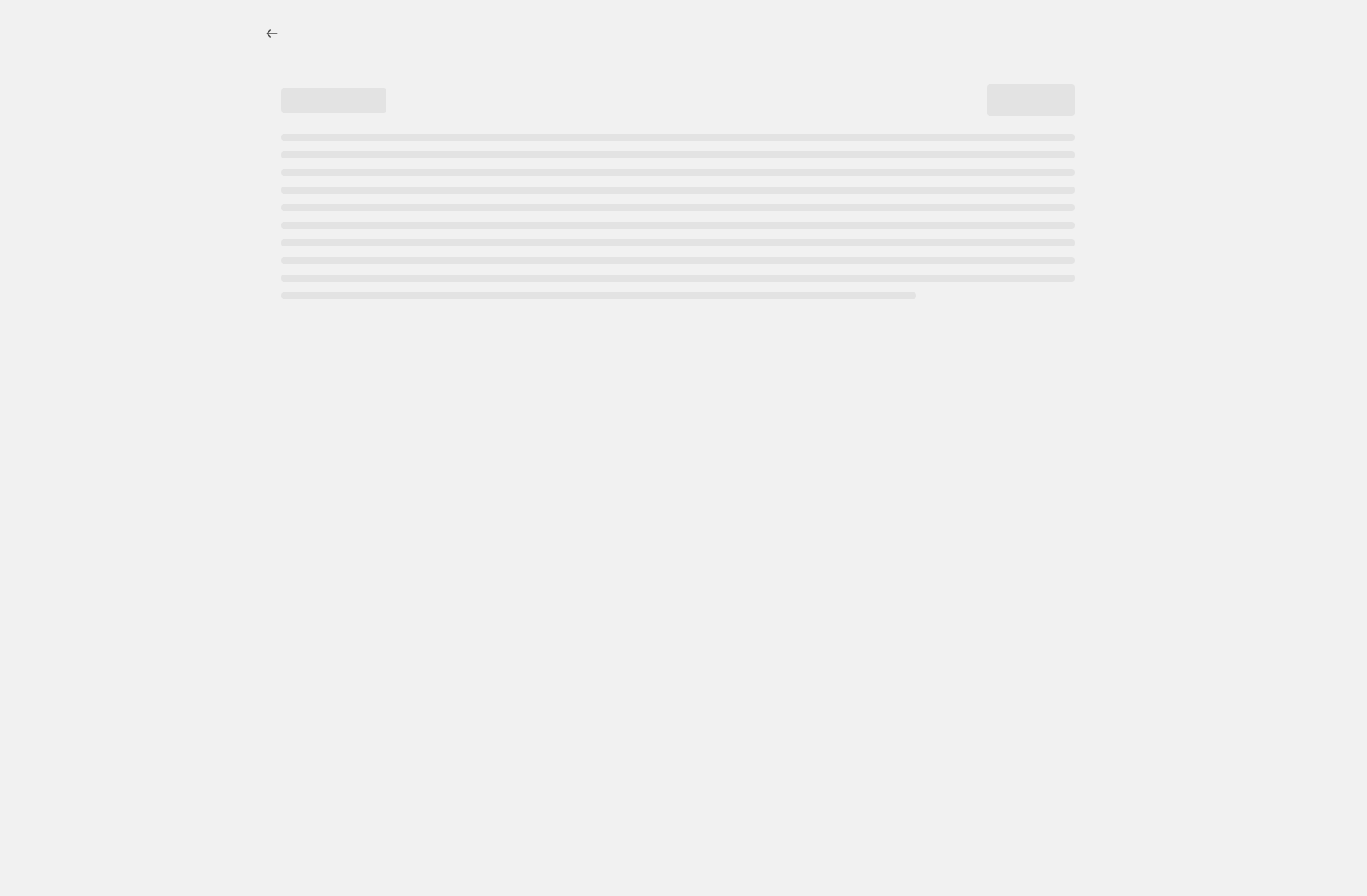
select select "percentage"
select select "collection"
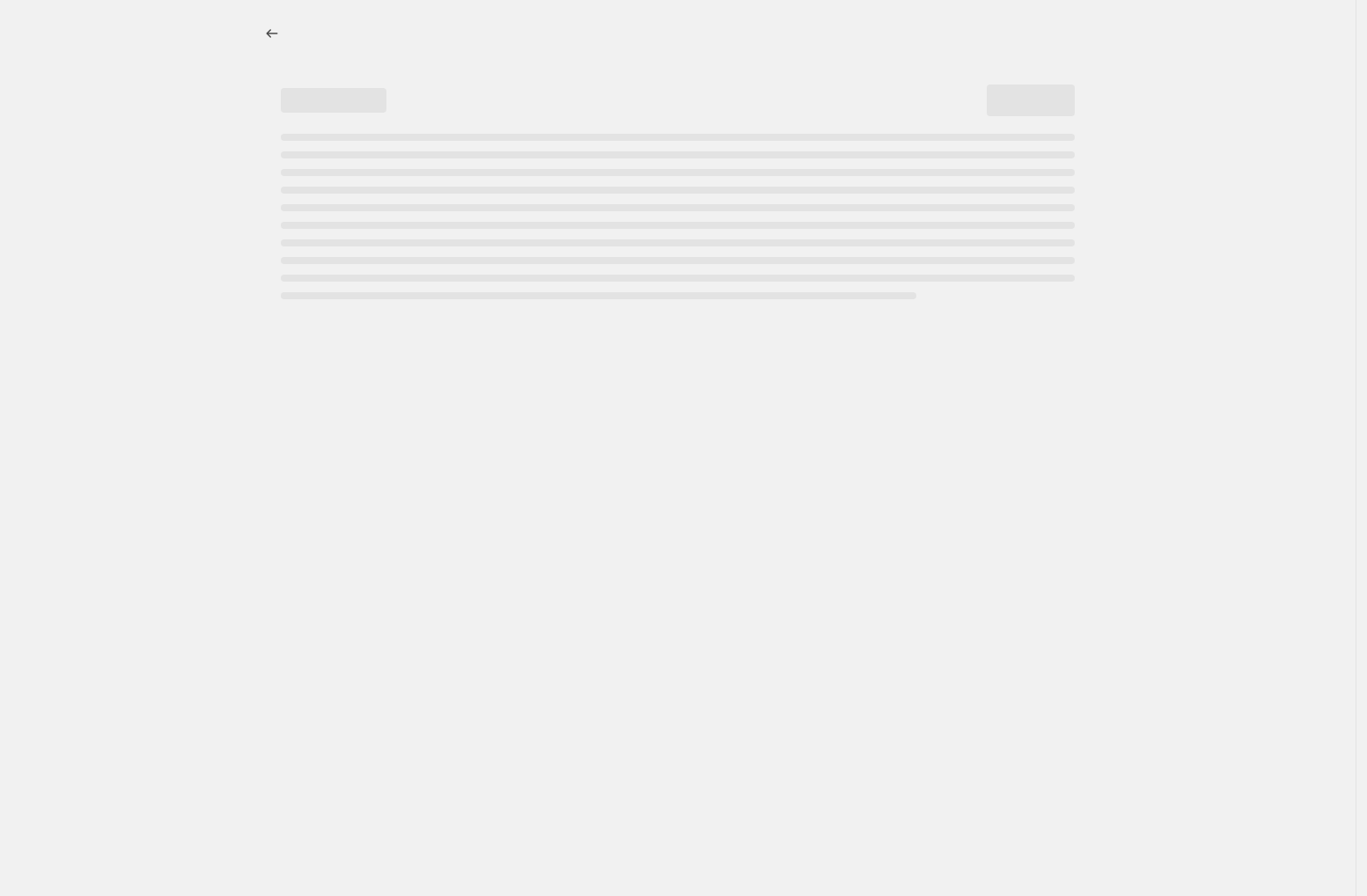
select select "collection"
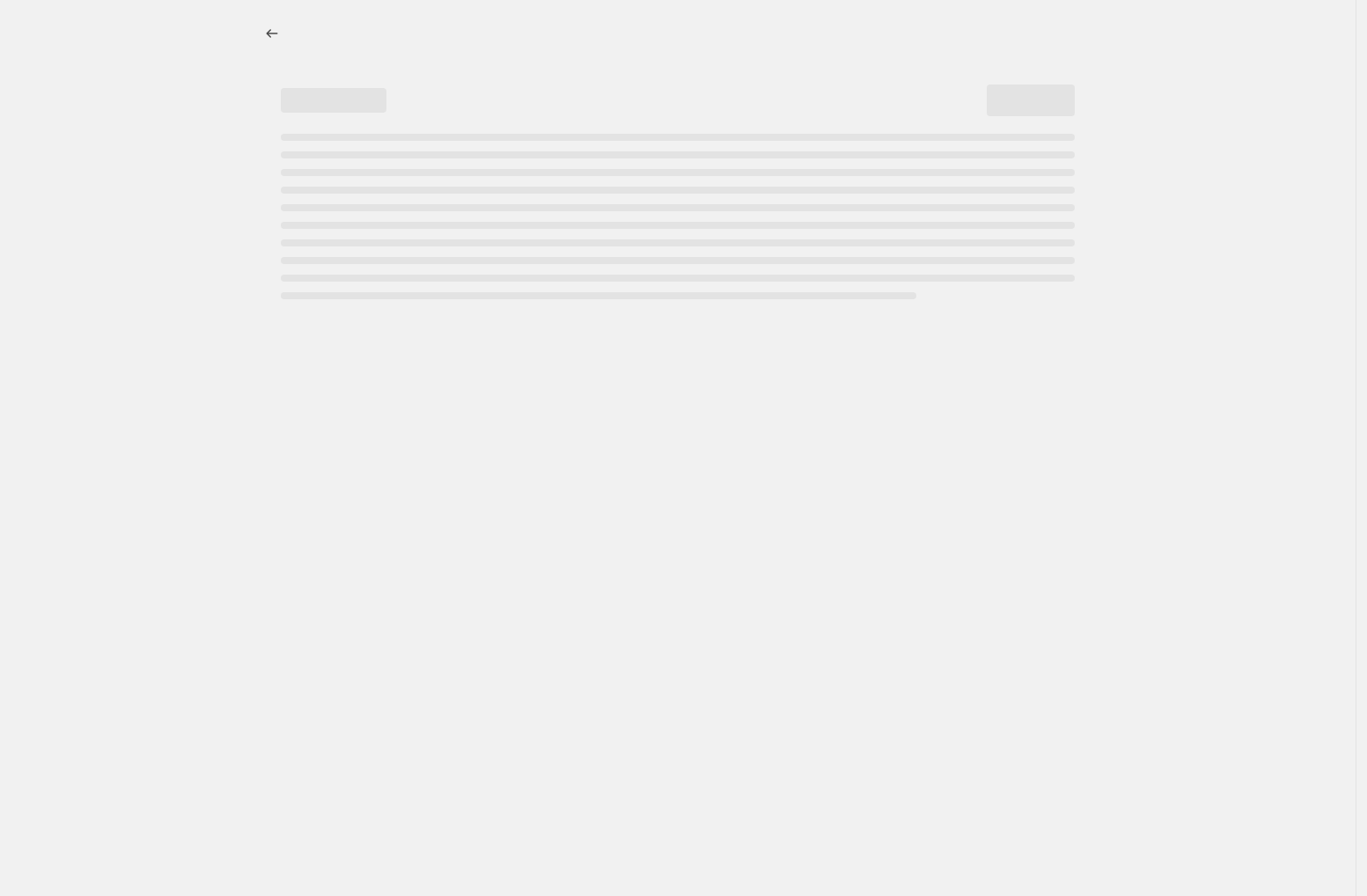
select select "collection"
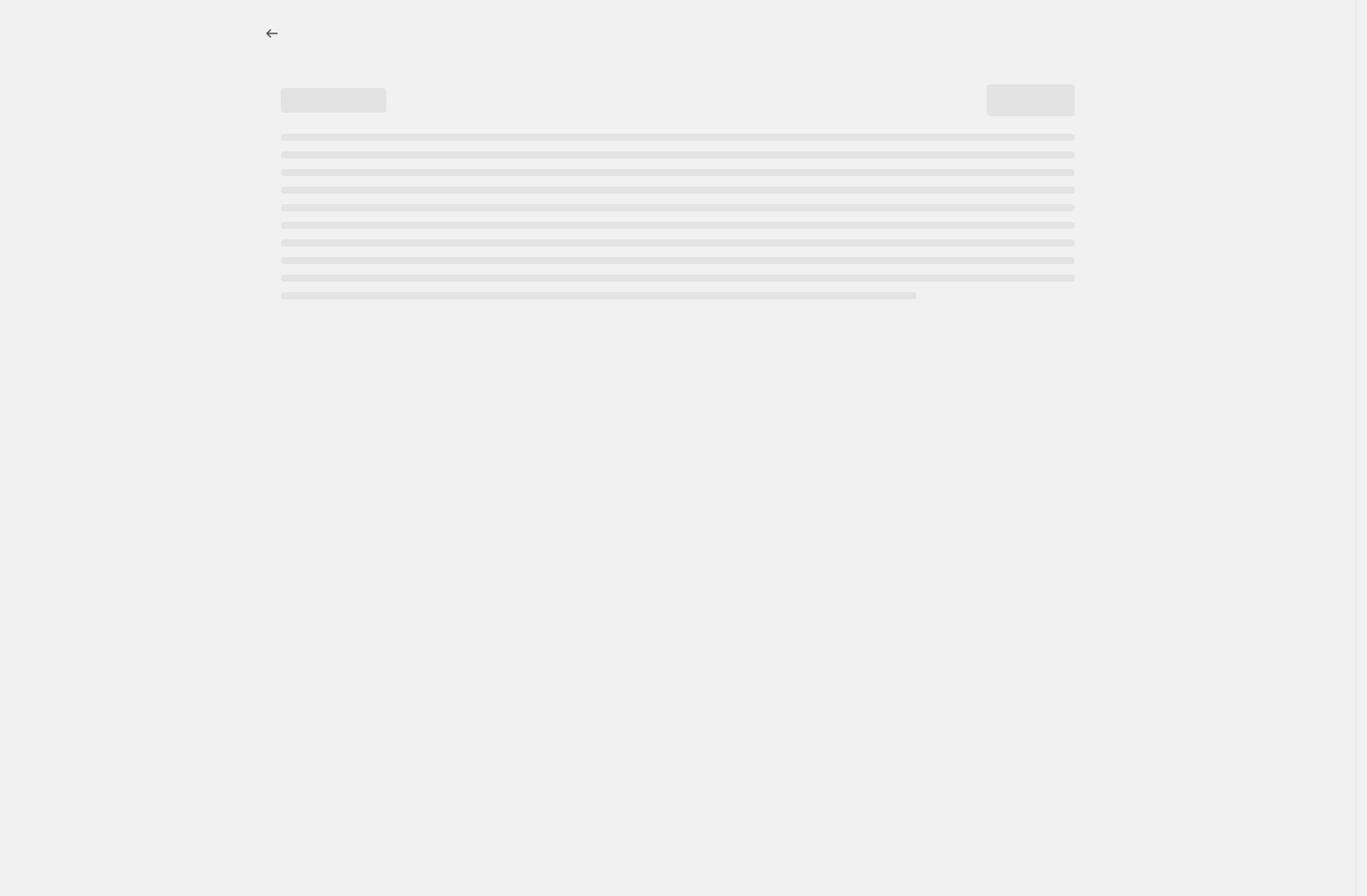
select select "collection"
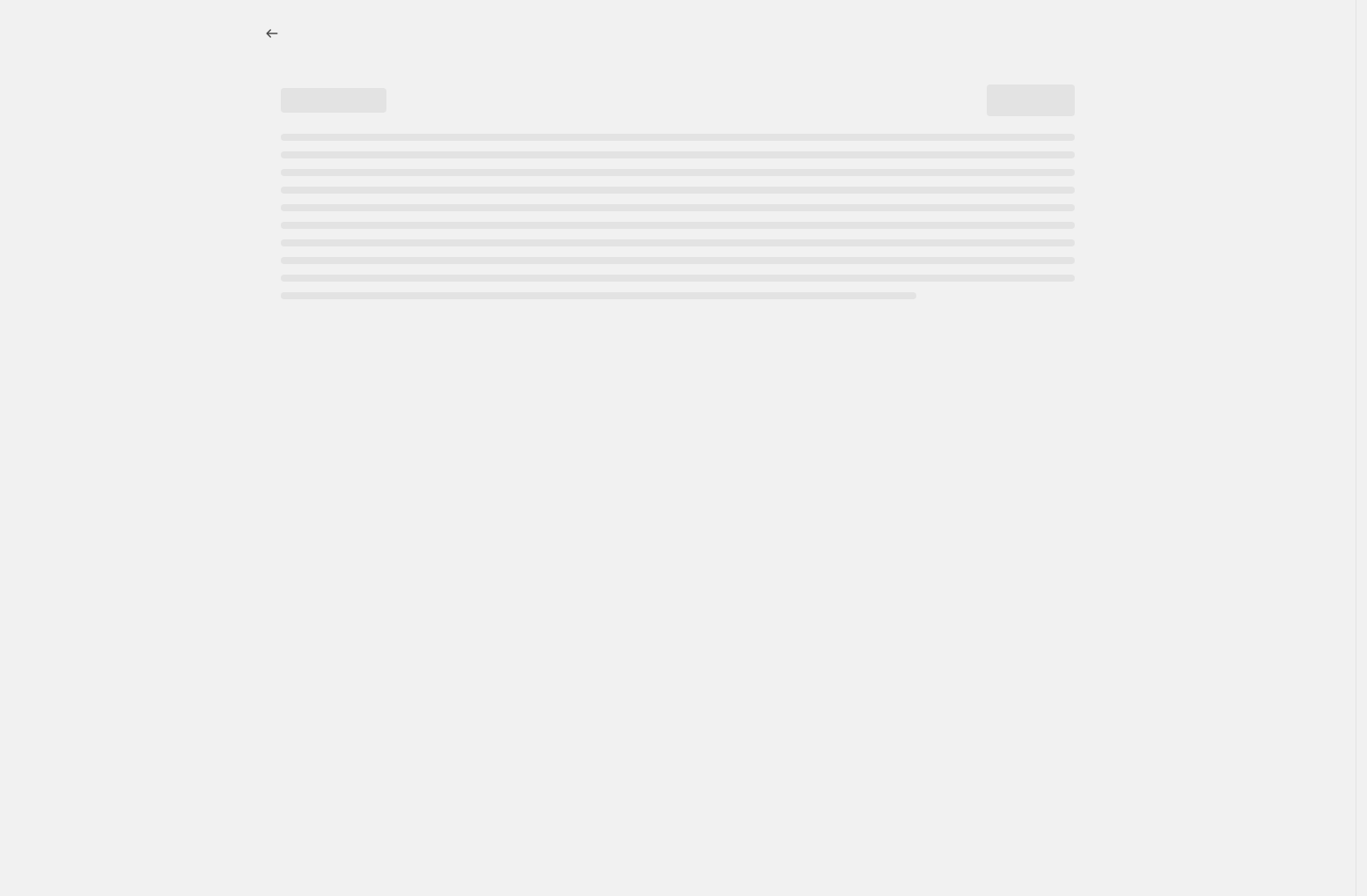
select select "collection"
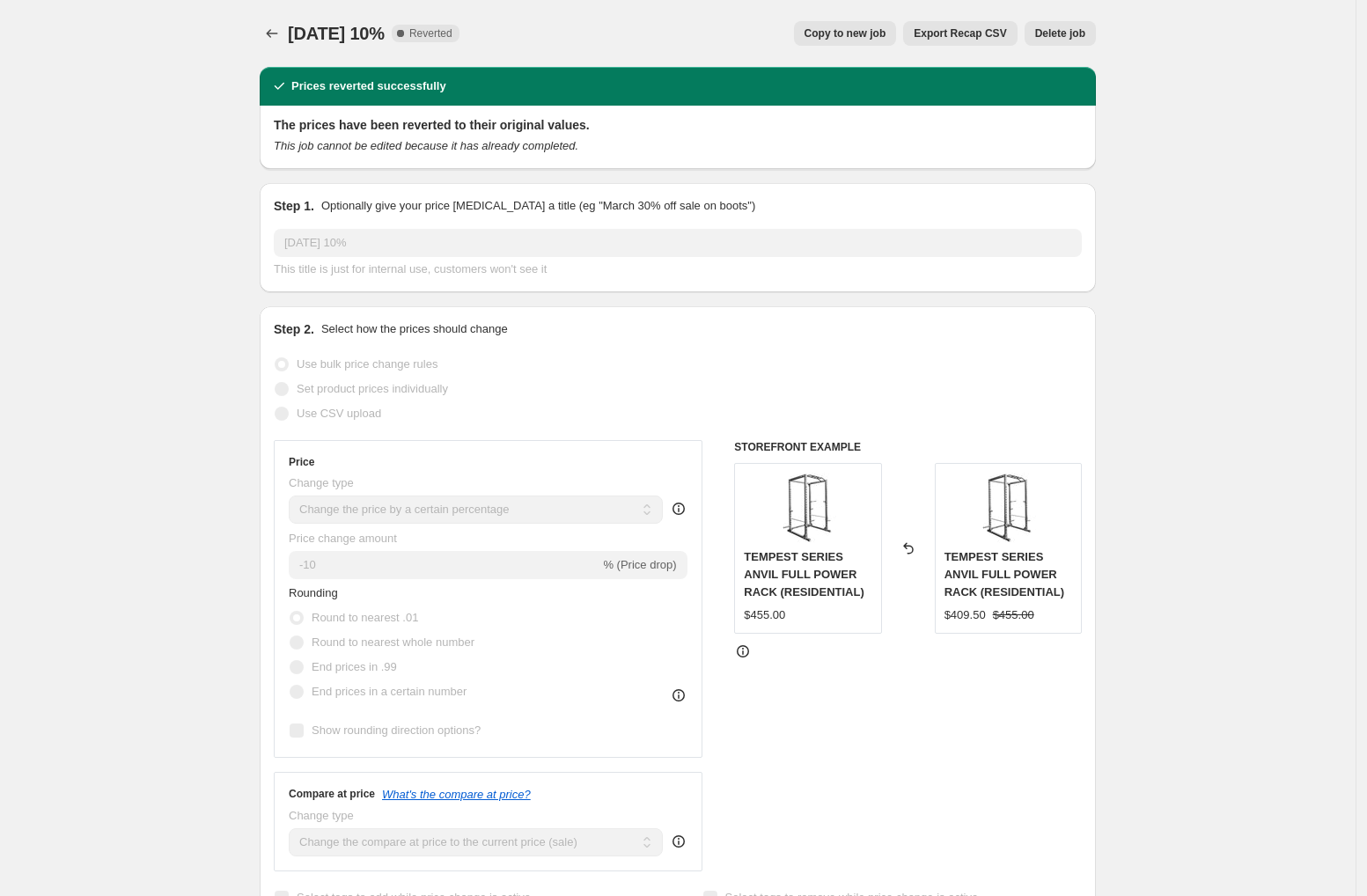
click at [859, 38] on span "Copy to new job" at bounding box center [845, 34] width 82 height 14
select select "percentage"
select select "collection"
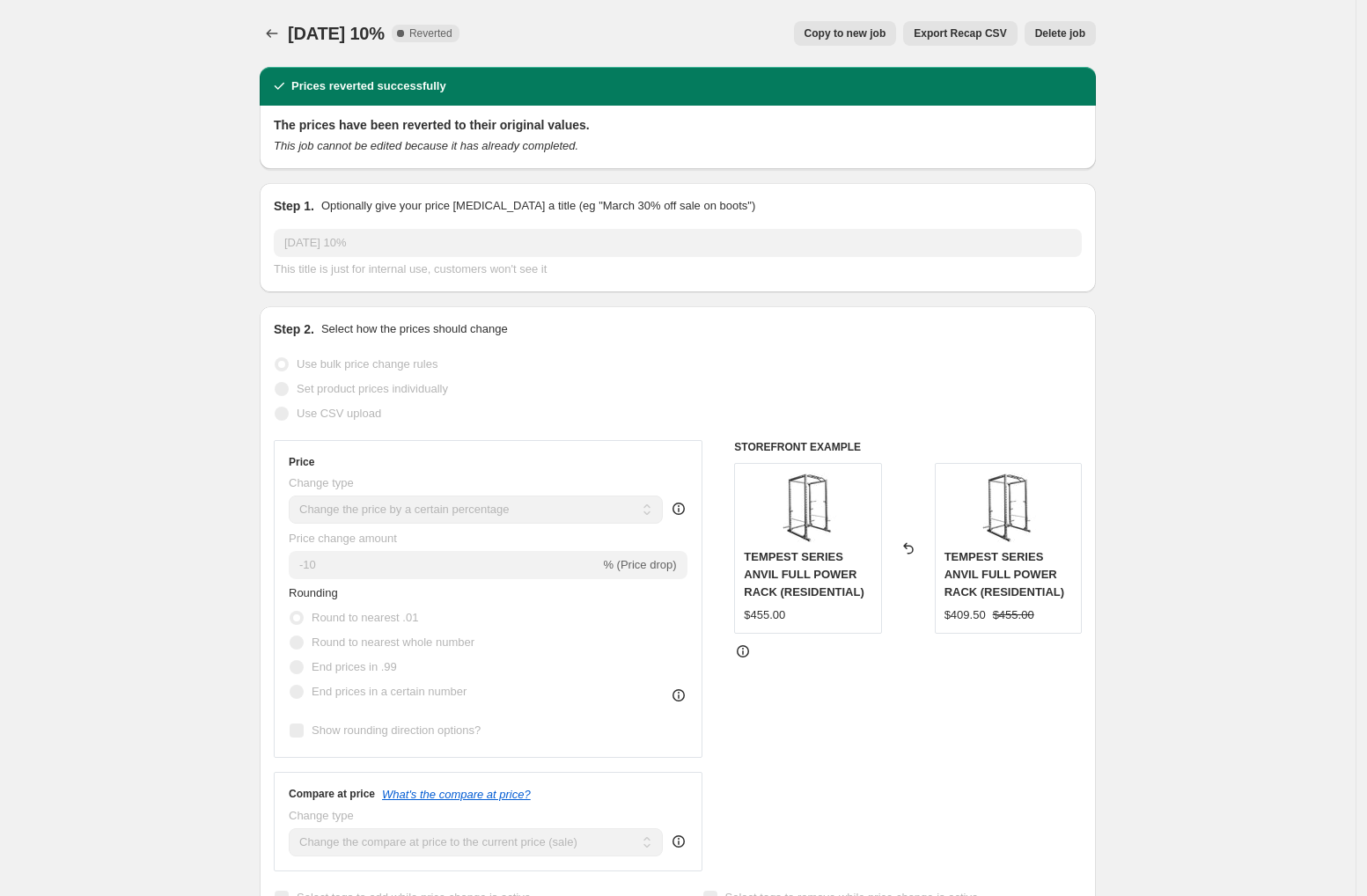
select select "collection"
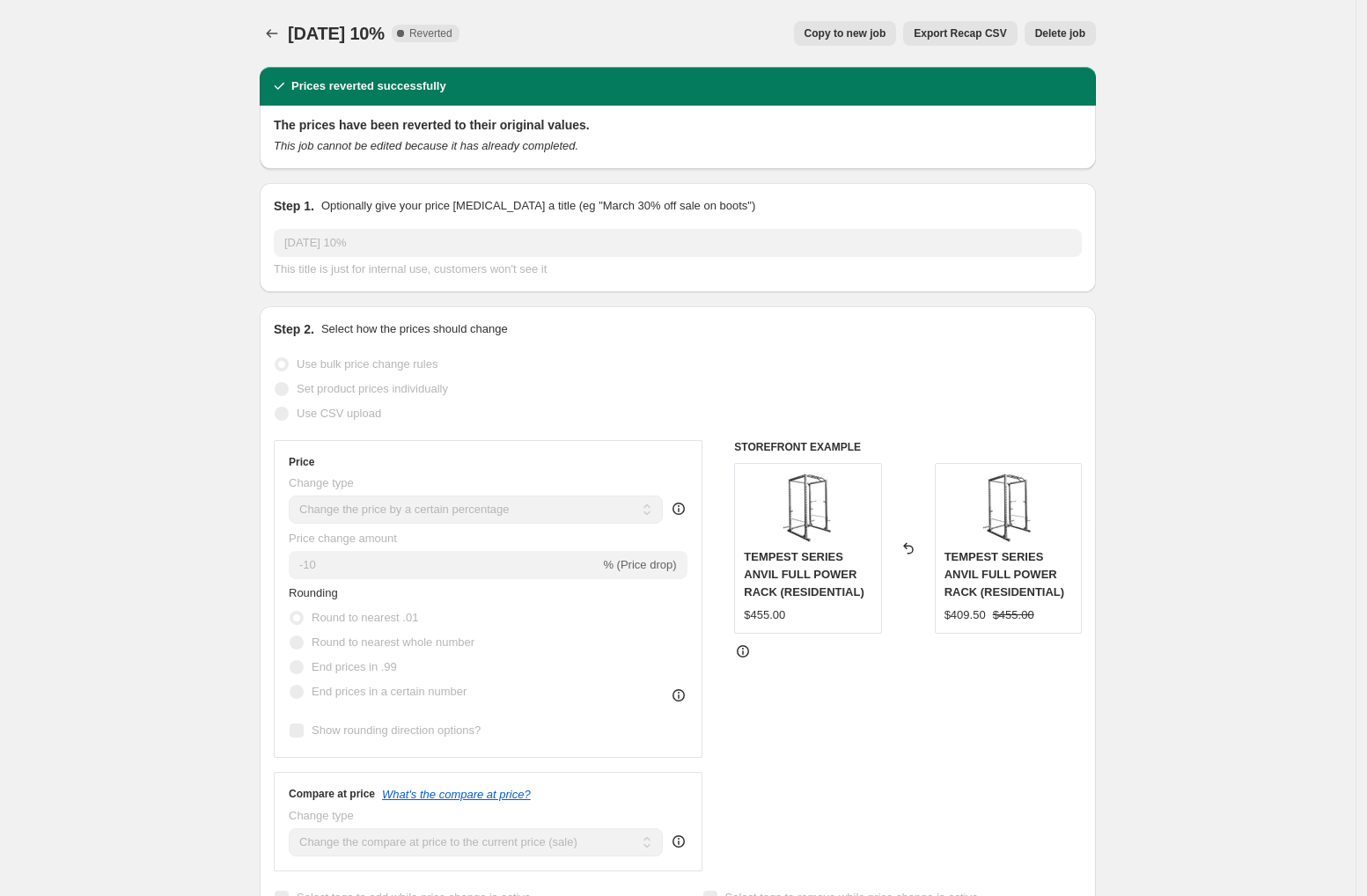
select select "collection"
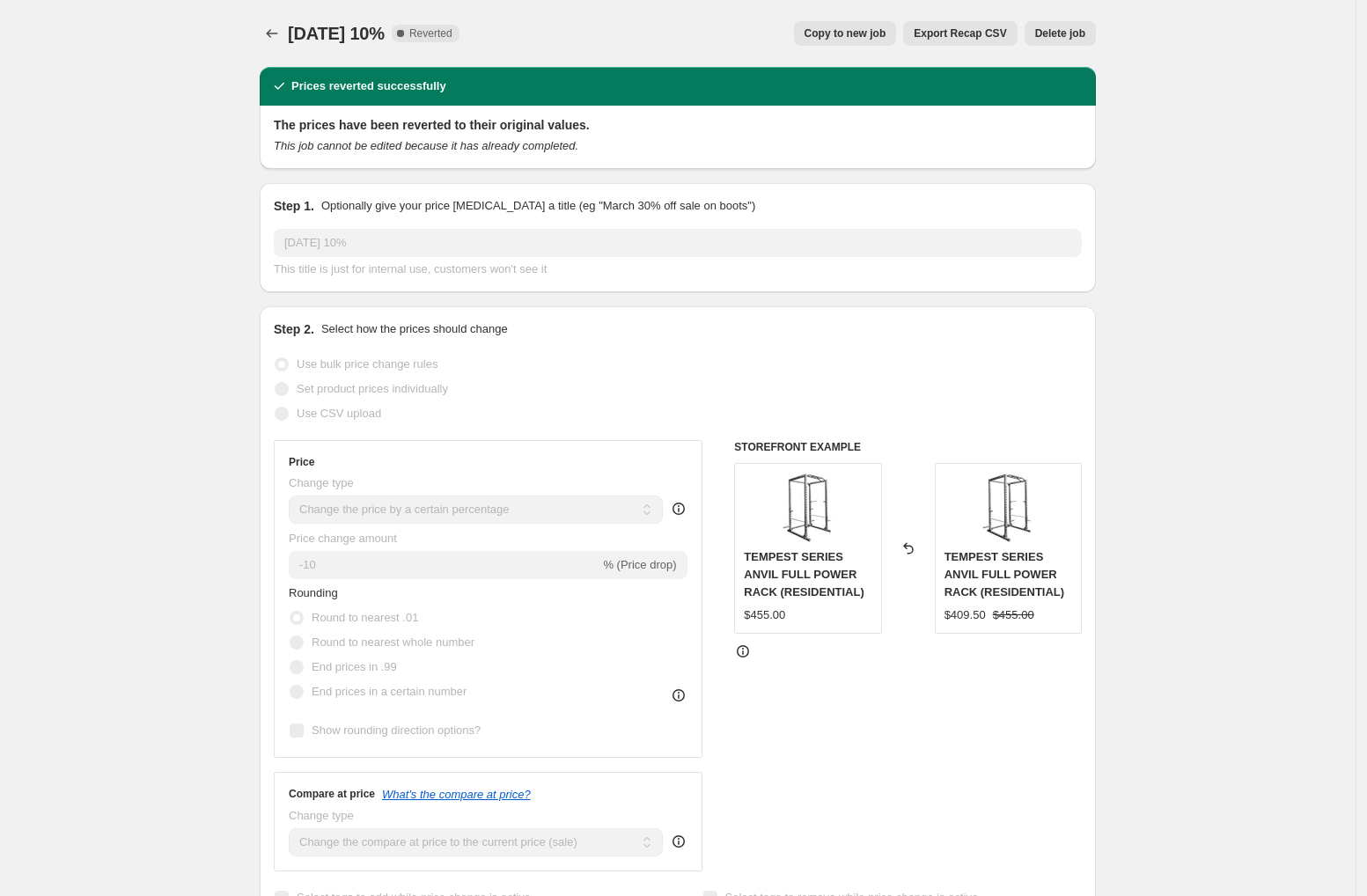
select select "collection"
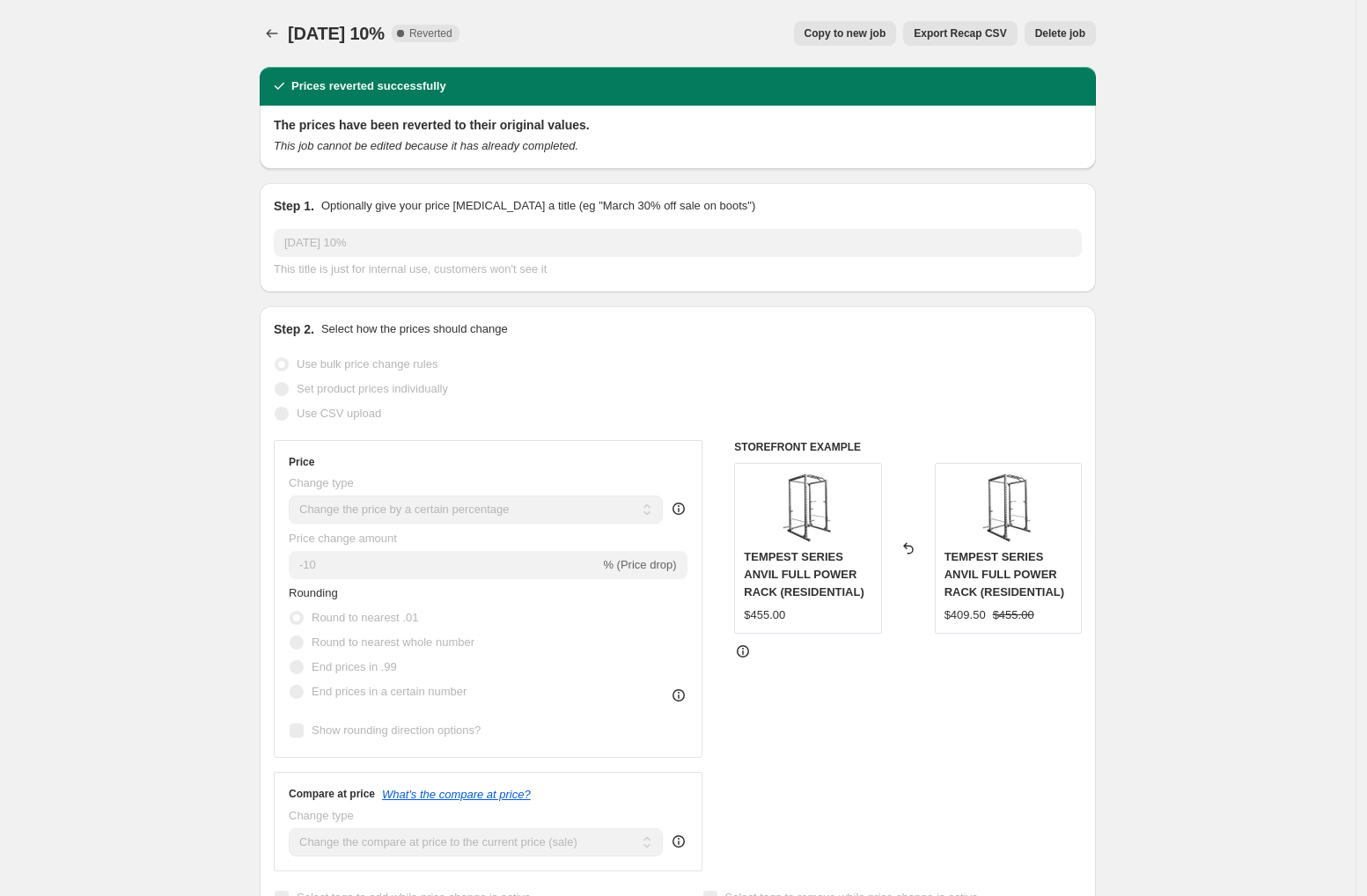
select select "collection"
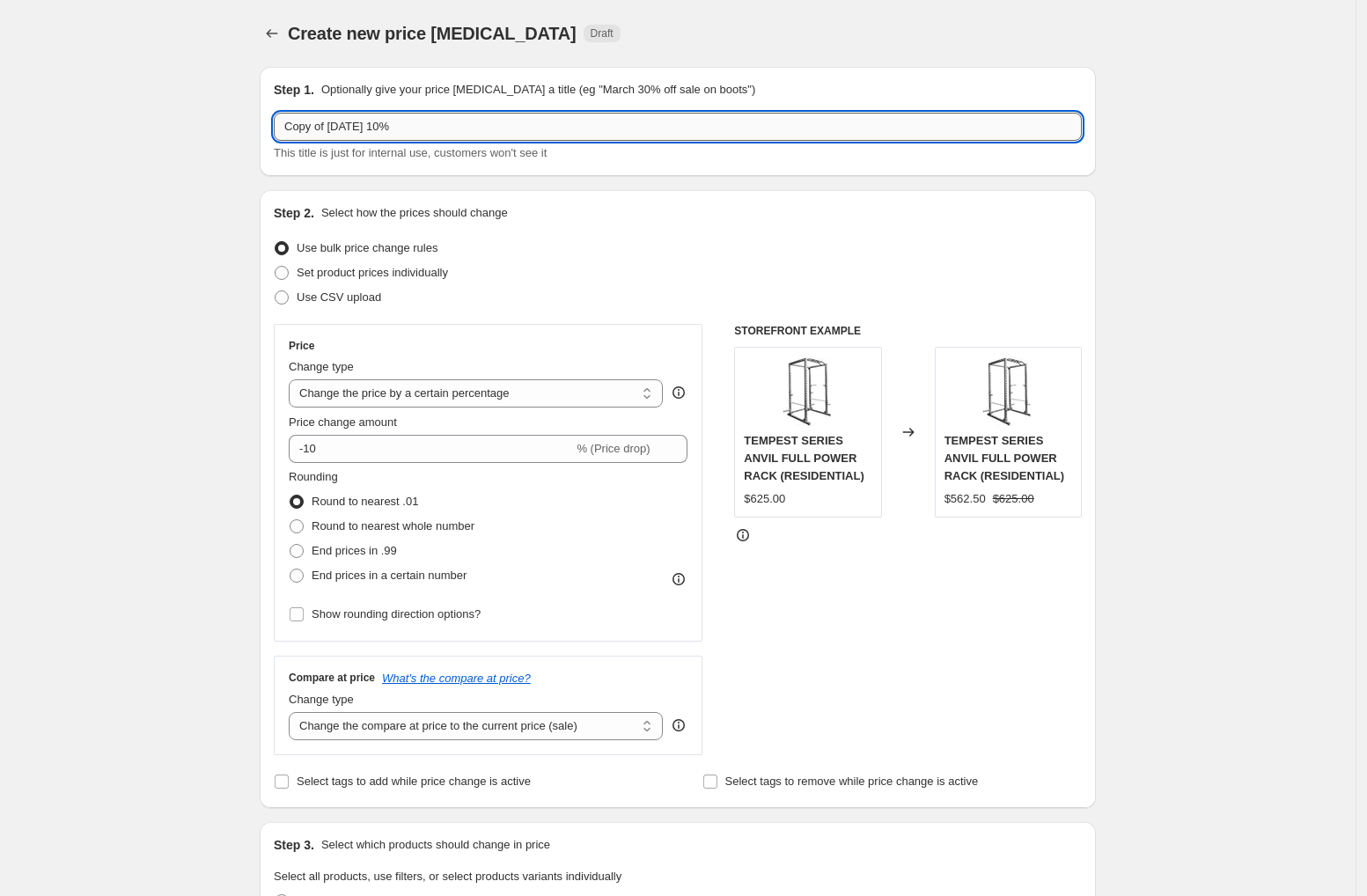
drag, startPoint x: 333, startPoint y: 121, endPoint x: 282, endPoint y: 120, distance: 51.0
click at [282, 120] on input "Copy of Labor Day 10%" at bounding box center [677, 127] width 808 height 29
click at [407, 121] on input "[DATE] 10%" at bounding box center [677, 127] width 808 height 29
type input "[DATE] 10% Remake"
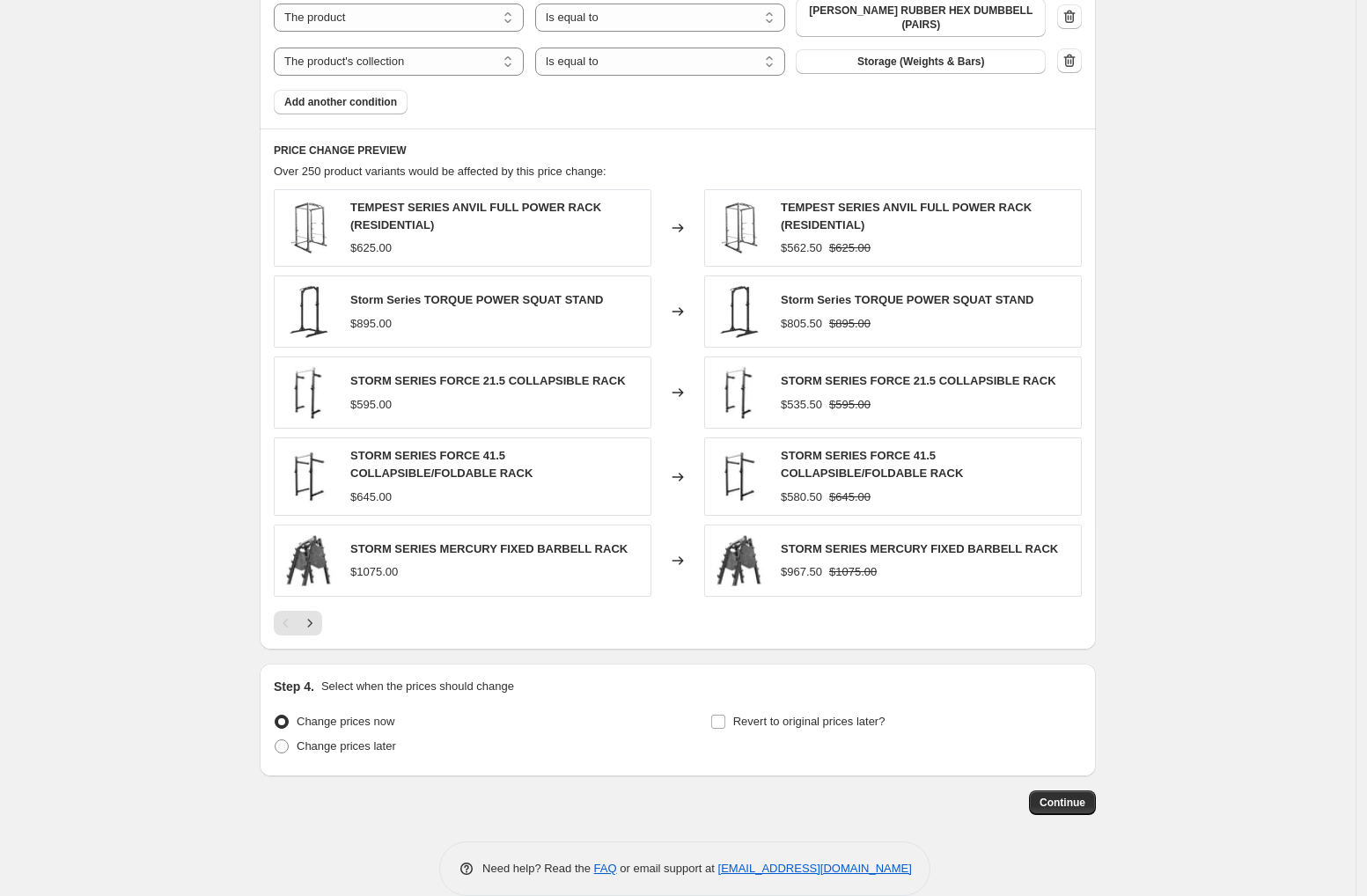
scroll to position [2541, 0]
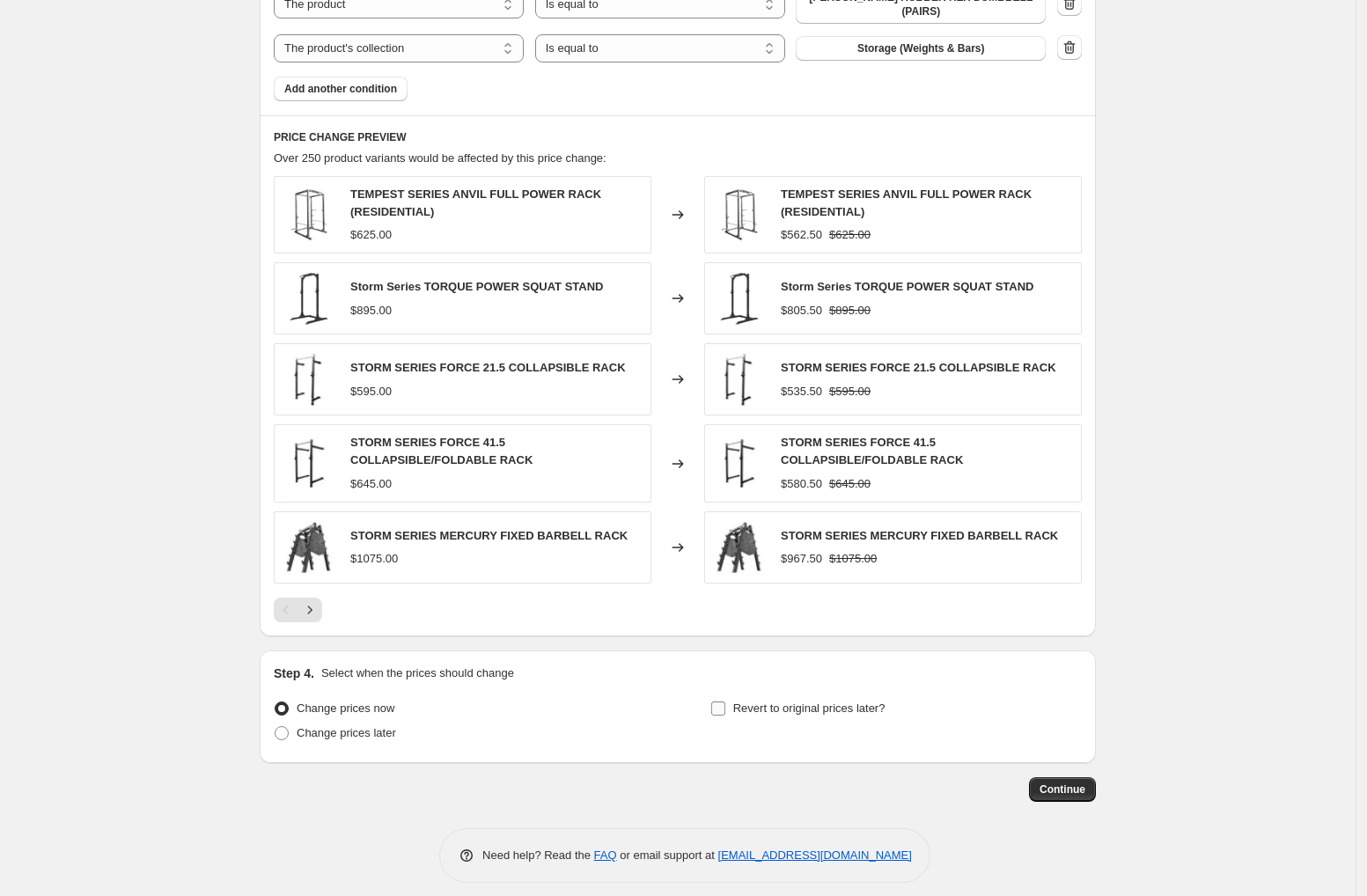
click at [725, 701] on input "Revert to original prices later?" at bounding box center [718, 708] width 14 height 14
checkbox input "true"
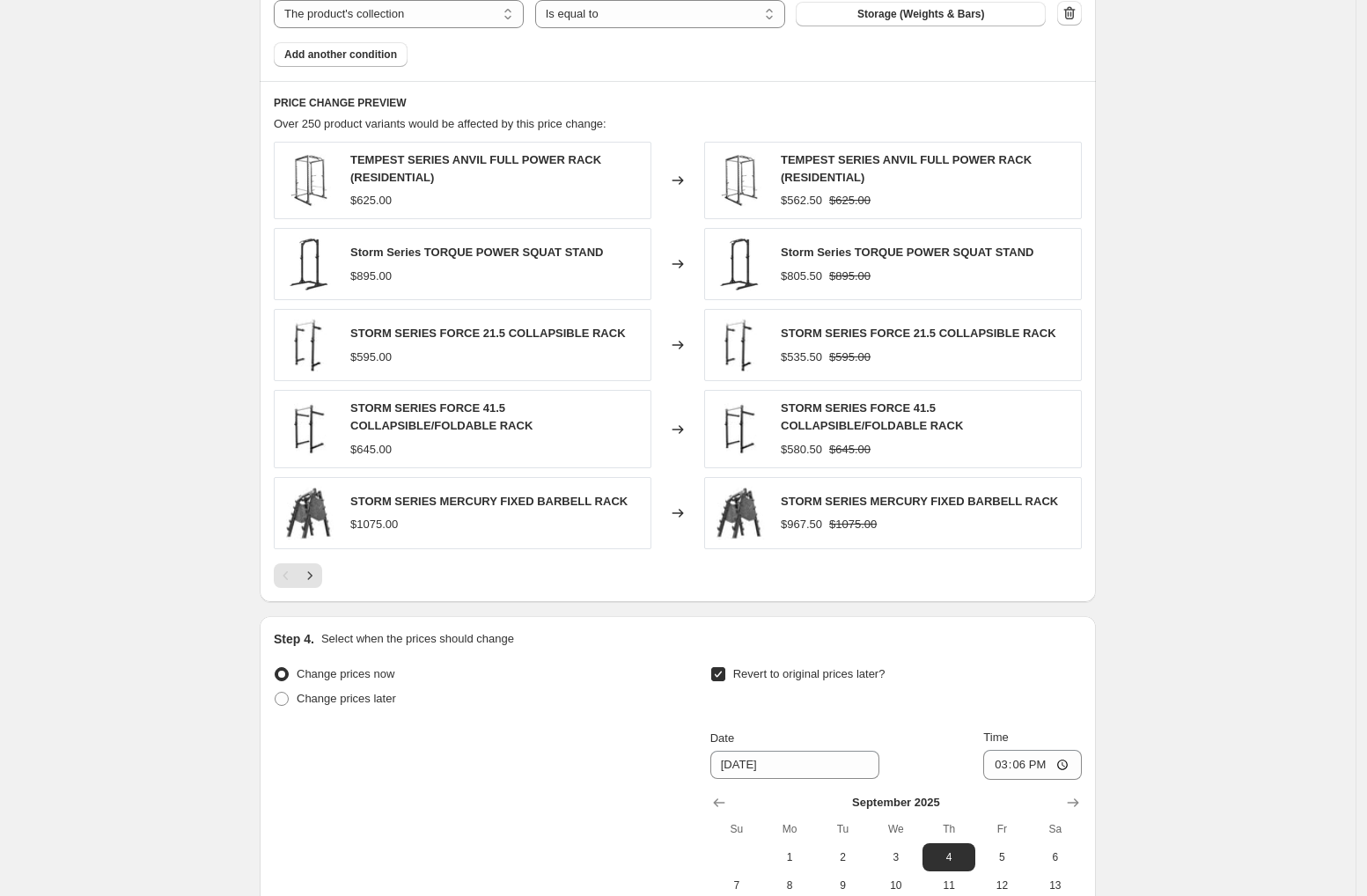
scroll to position [2843, 0]
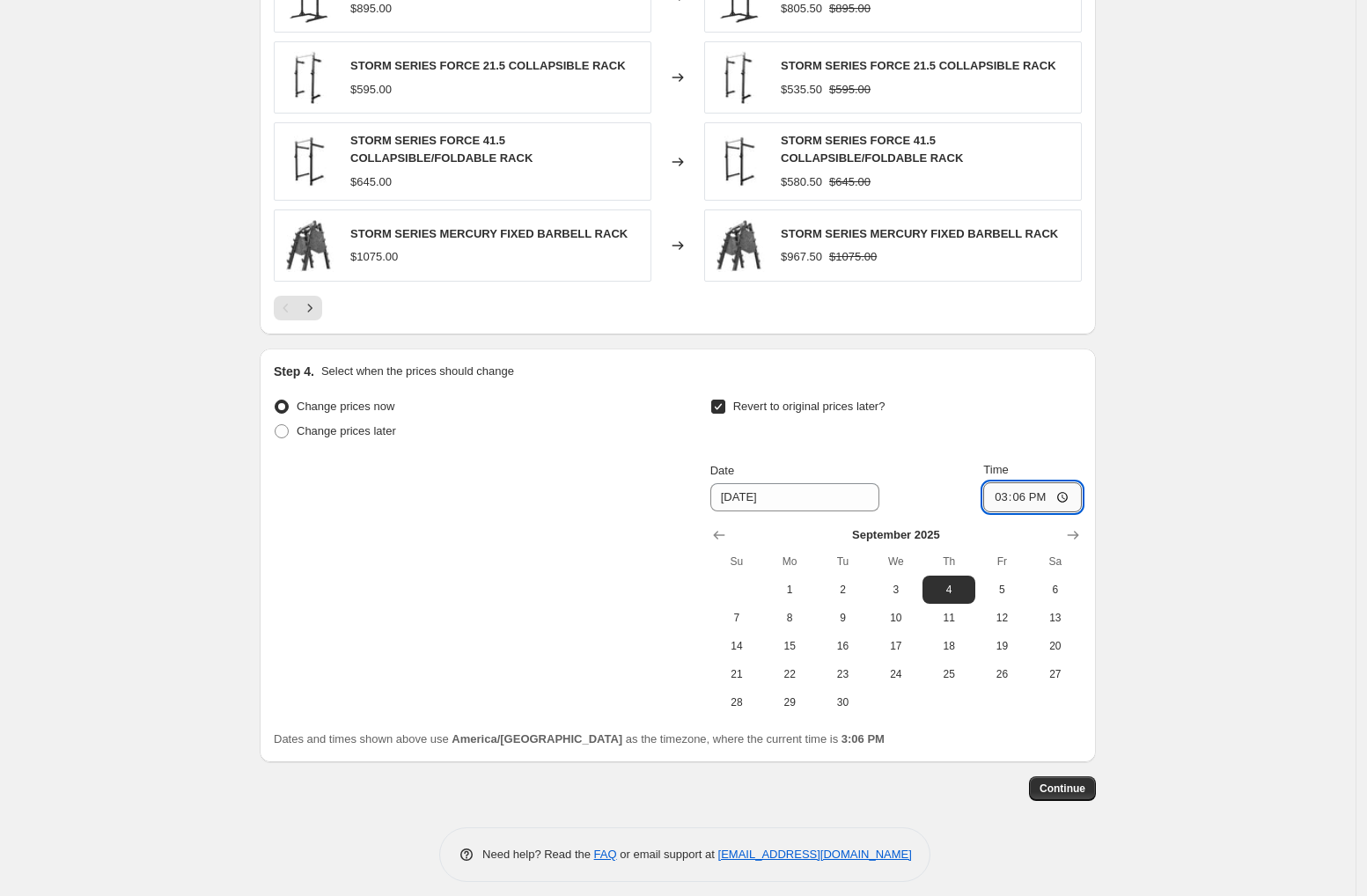
click at [1000, 484] on input "15:06" at bounding box center [1032, 497] width 98 height 29
type input "23:59"
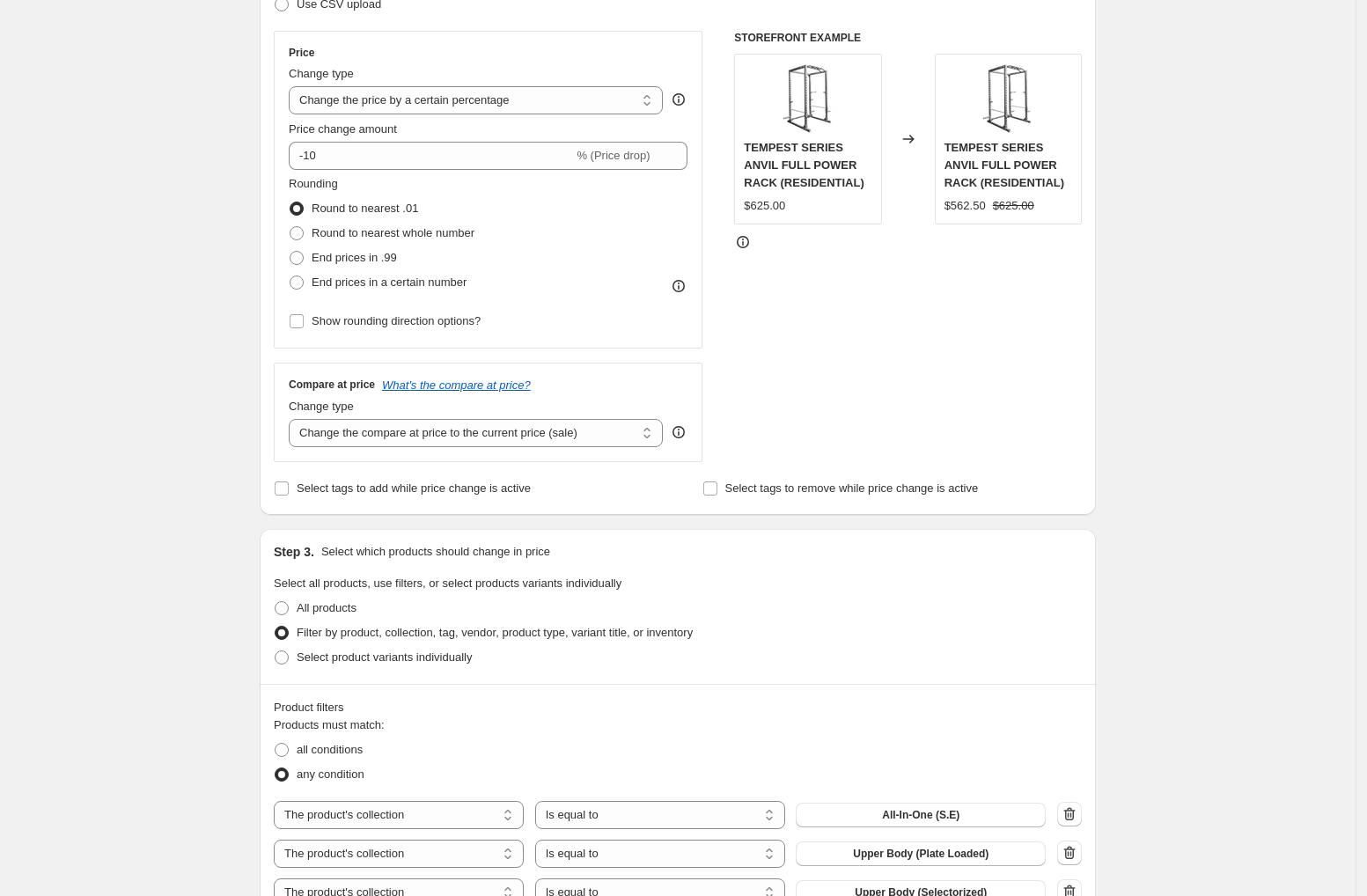
scroll to position [0, 0]
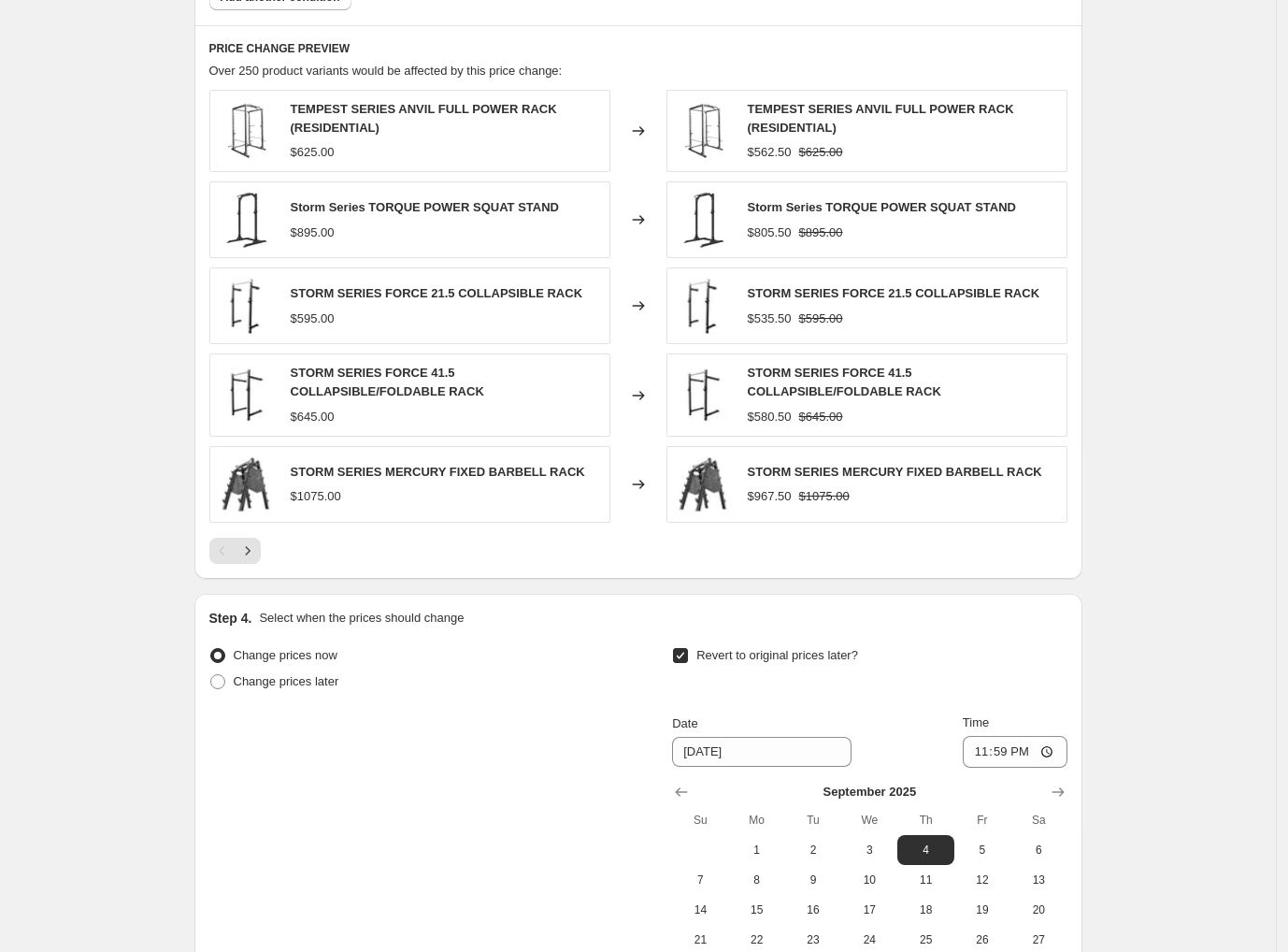
scroll to position [3021, 0]
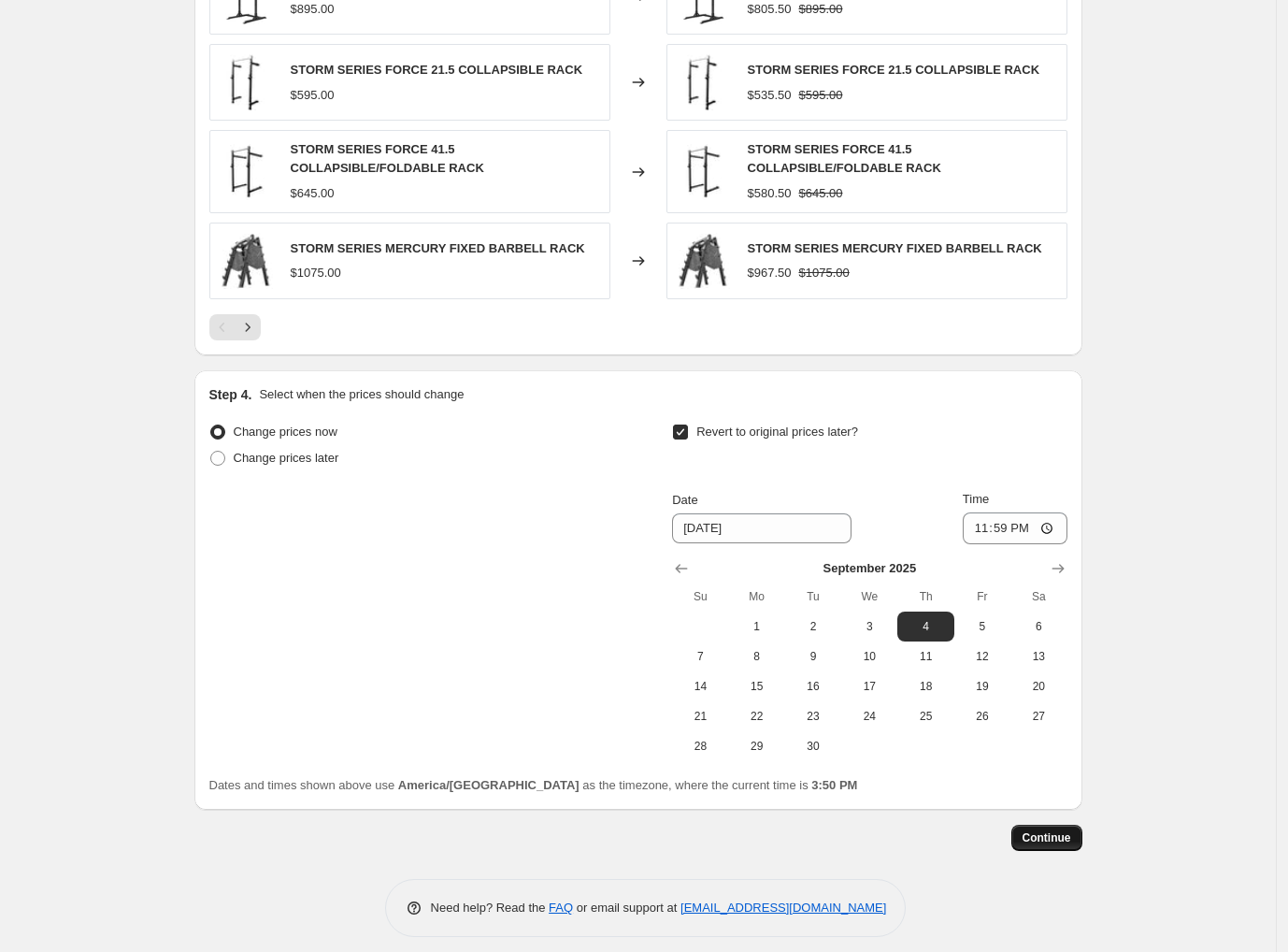
click at [1079, 825] on button "Continue" at bounding box center [1047, 838] width 71 height 27
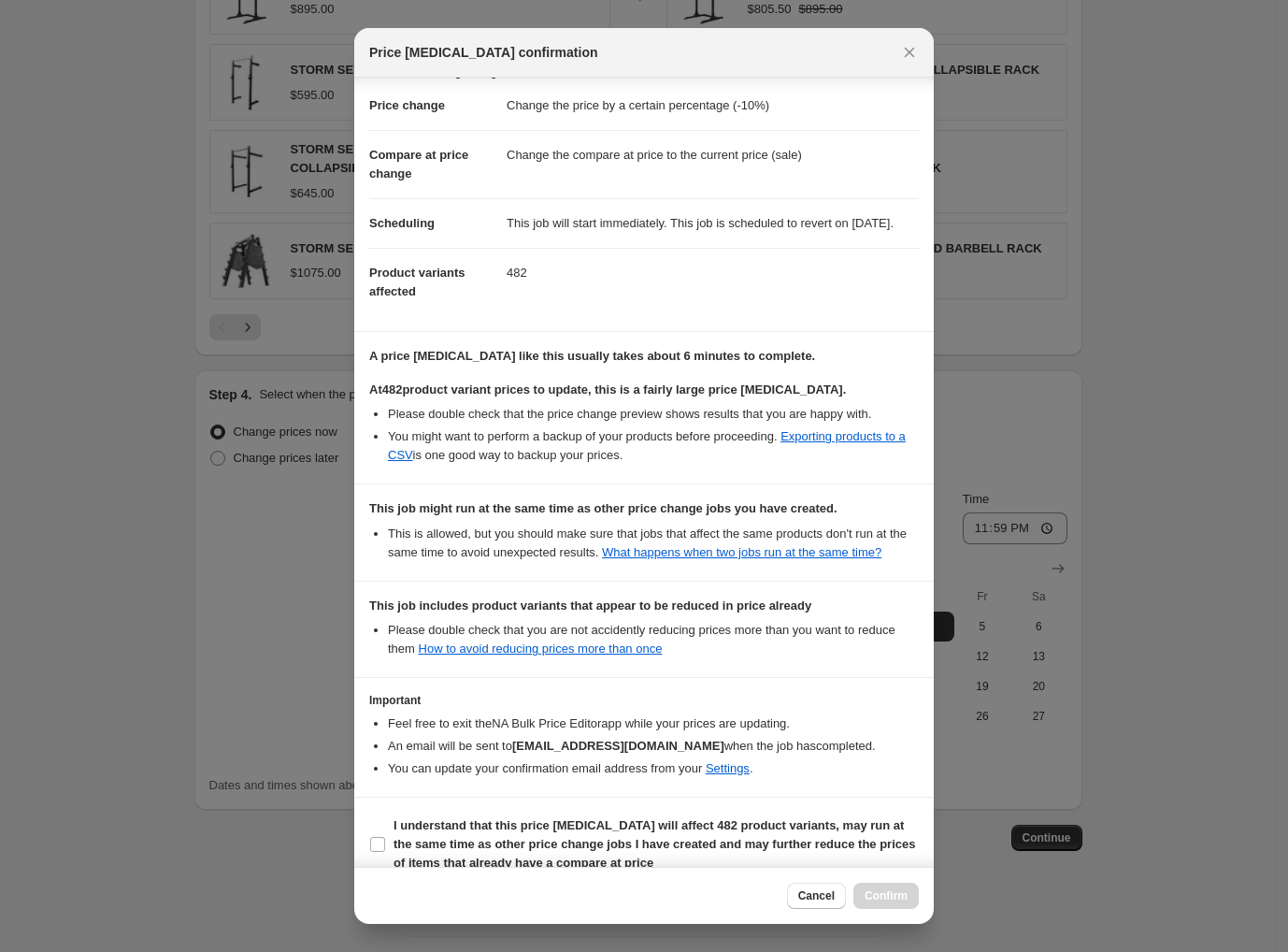
scroll to position [108, 0]
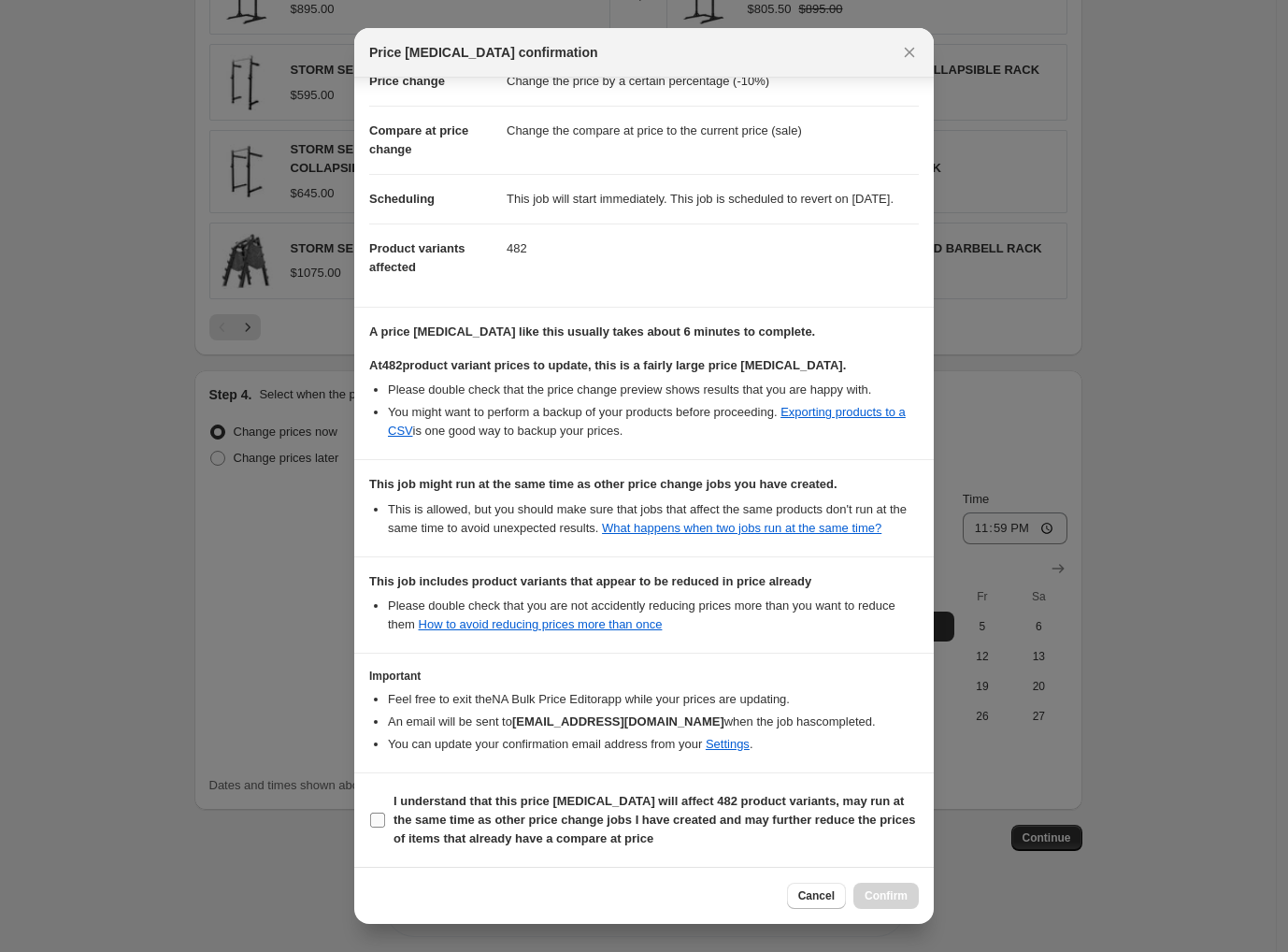
click at [376, 817] on input "I understand that this price change job will affect 482 product variants, may r…" at bounding box center [378, 820] width 15 height 15
checkbox input "true"
click at [888, 898] on span "Confirm" at bounding box center [886, 896] width 43 height 15
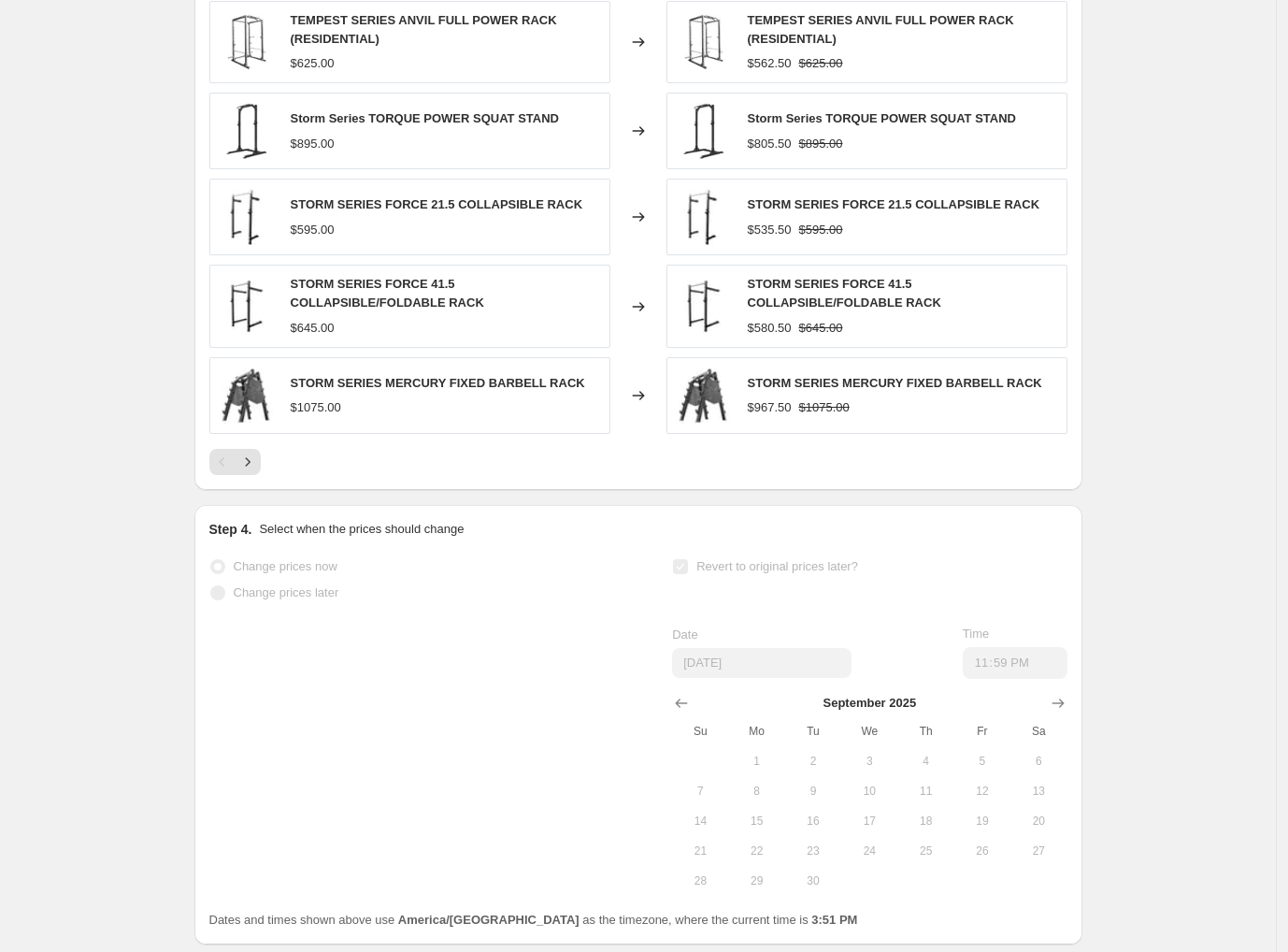
scroll to position [3070, 0]
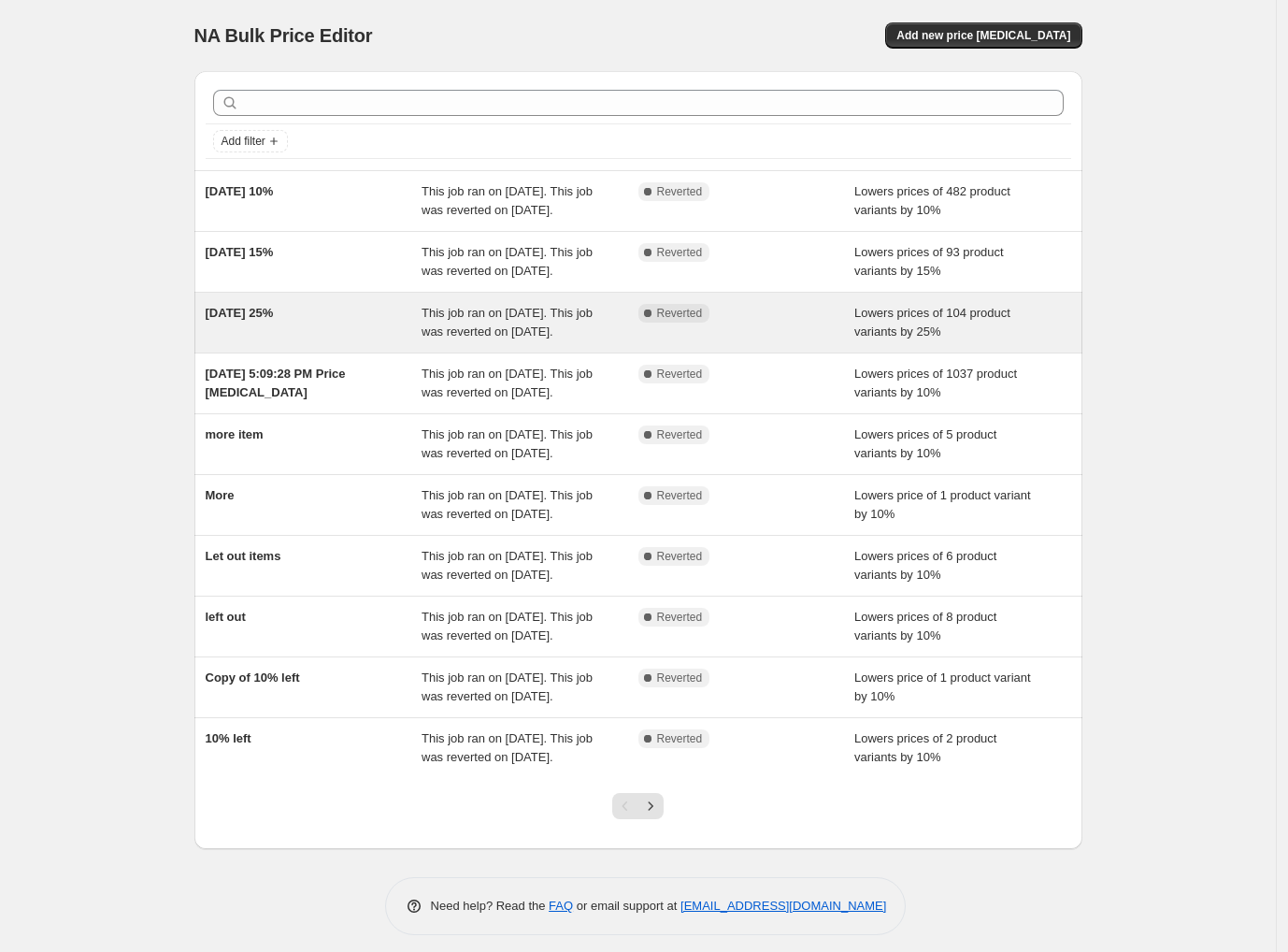
click at [345, 342] on div "[DATE] 25%" at bounding box center [314, 322] width 217 height 37
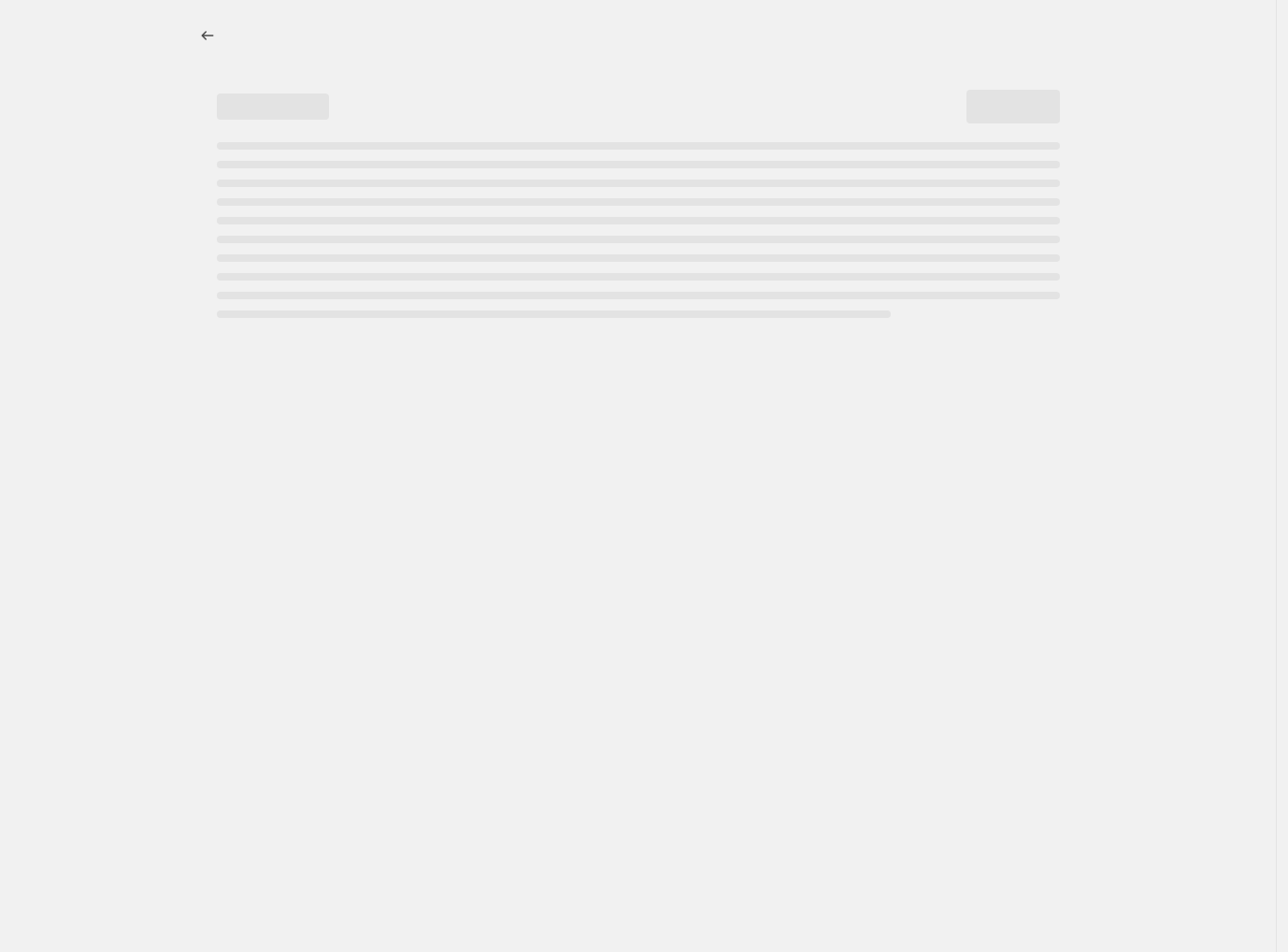
select select "percentage"
select select "collection"
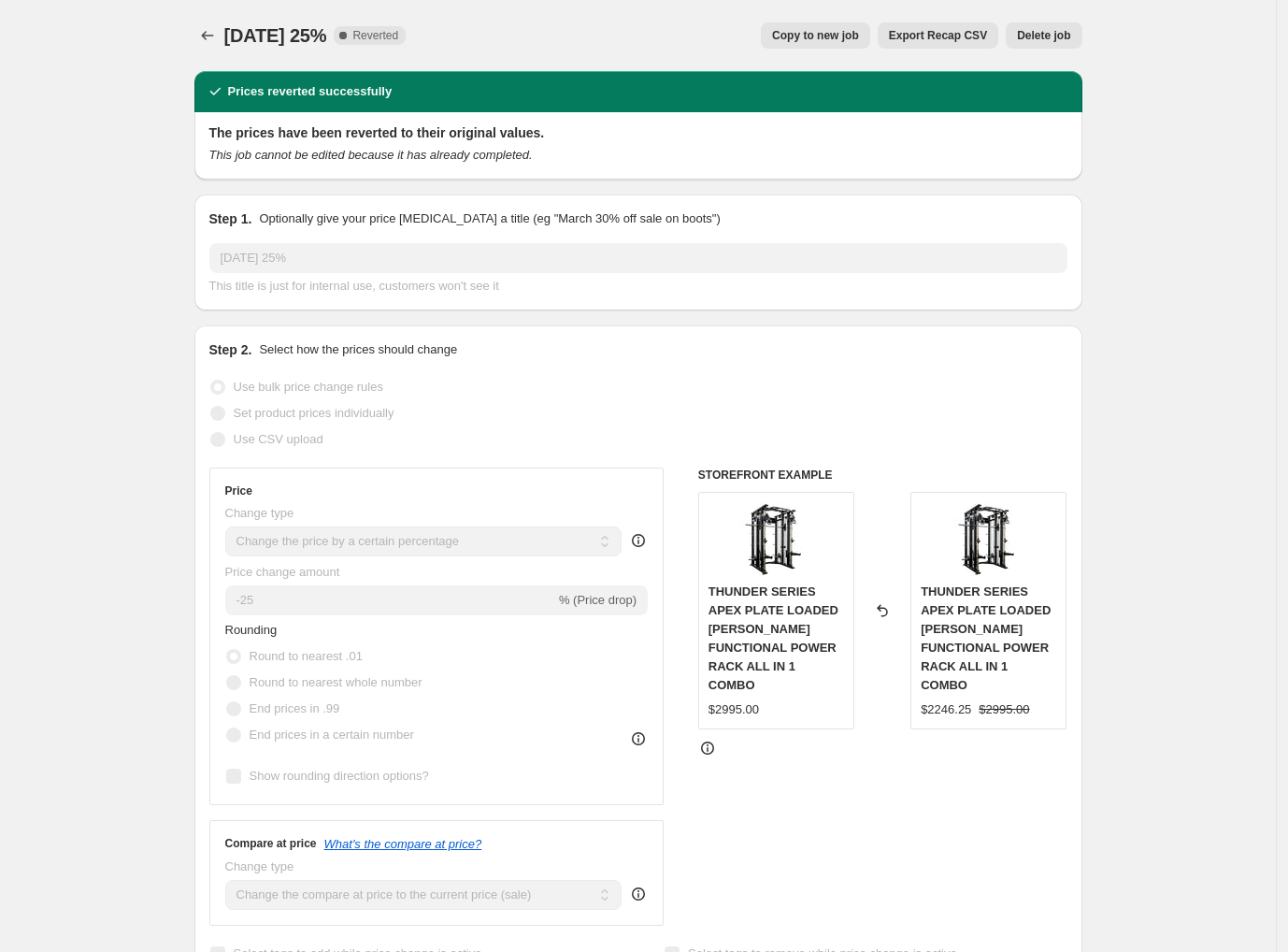
click at [831, 35] on span "Copy to new job" at bounding box center [816, 36] width 87 height 15
select select "percentage"
select select "collection"
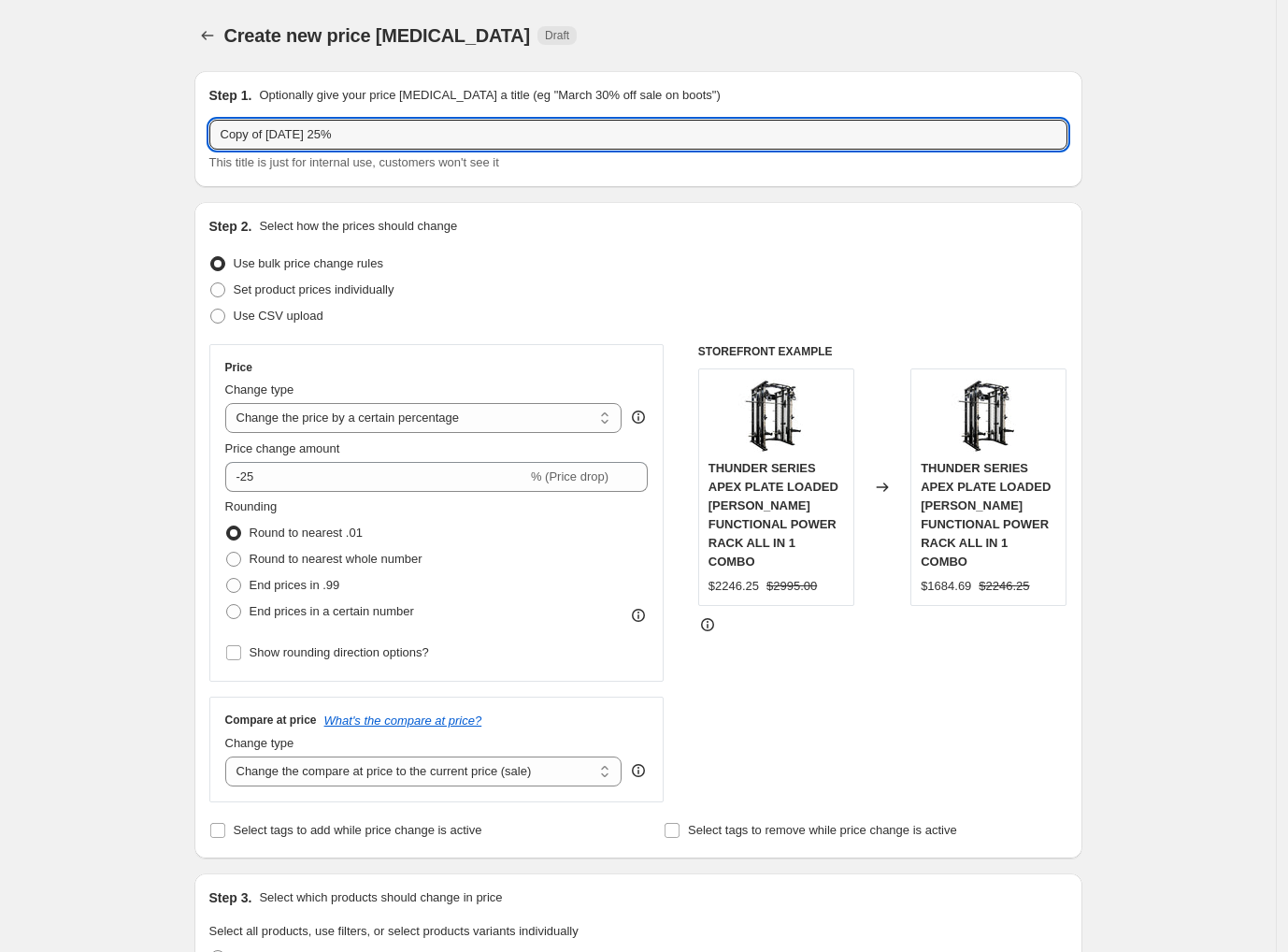
drag, startPoint x: 272, startPoint y: 134, endPoint x: 206, endPoint y: 130, distance: 66.1
click at [206, 130] on div "Step 1. Optionally give your price [MEDICAL_DATA] a title (eg "March 30% off sa…" at bounding box center [639, 129] width 888 height 116
type input "[DATE] 25% Remake"
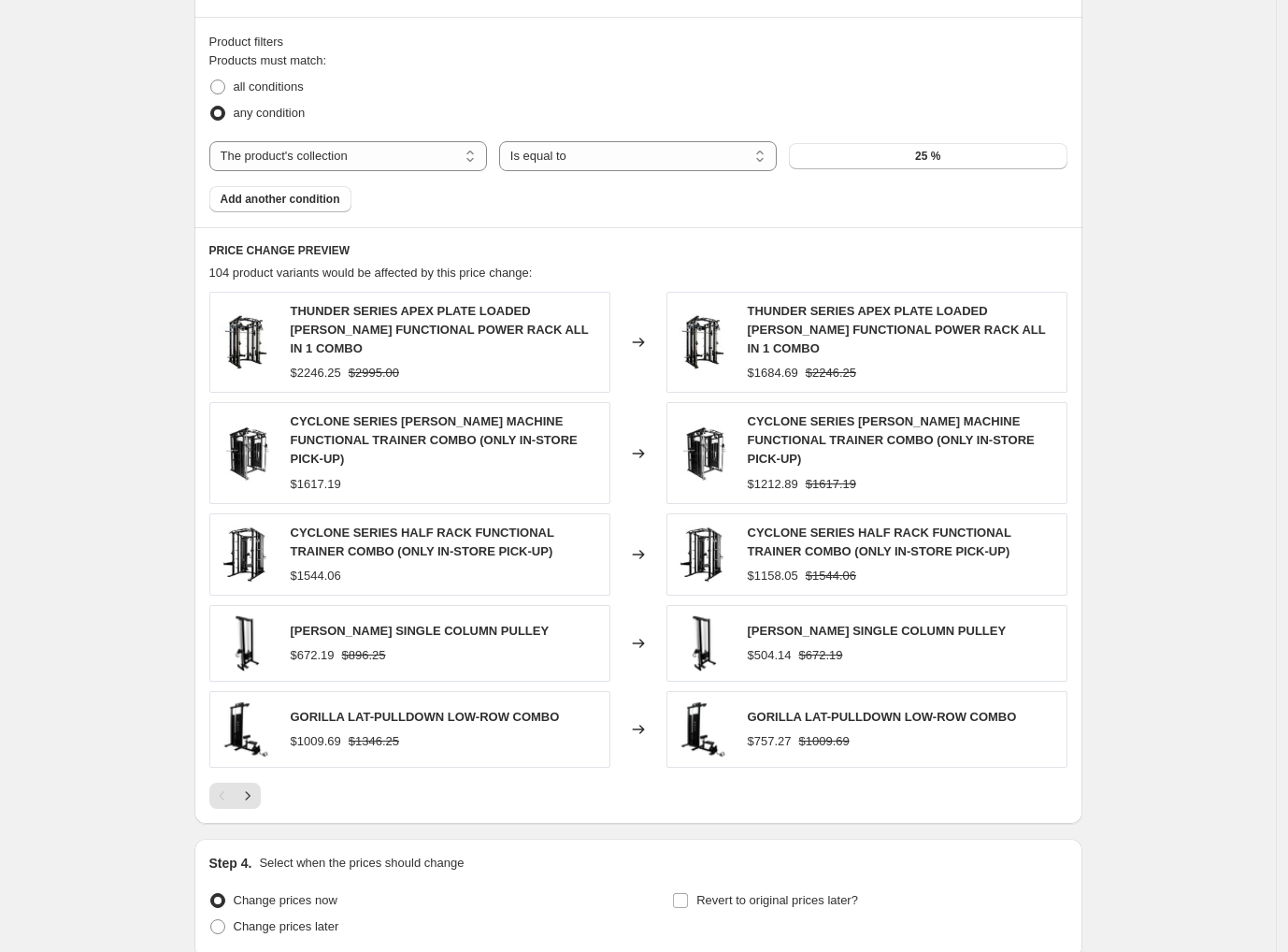
scroll to position [1144, 0]
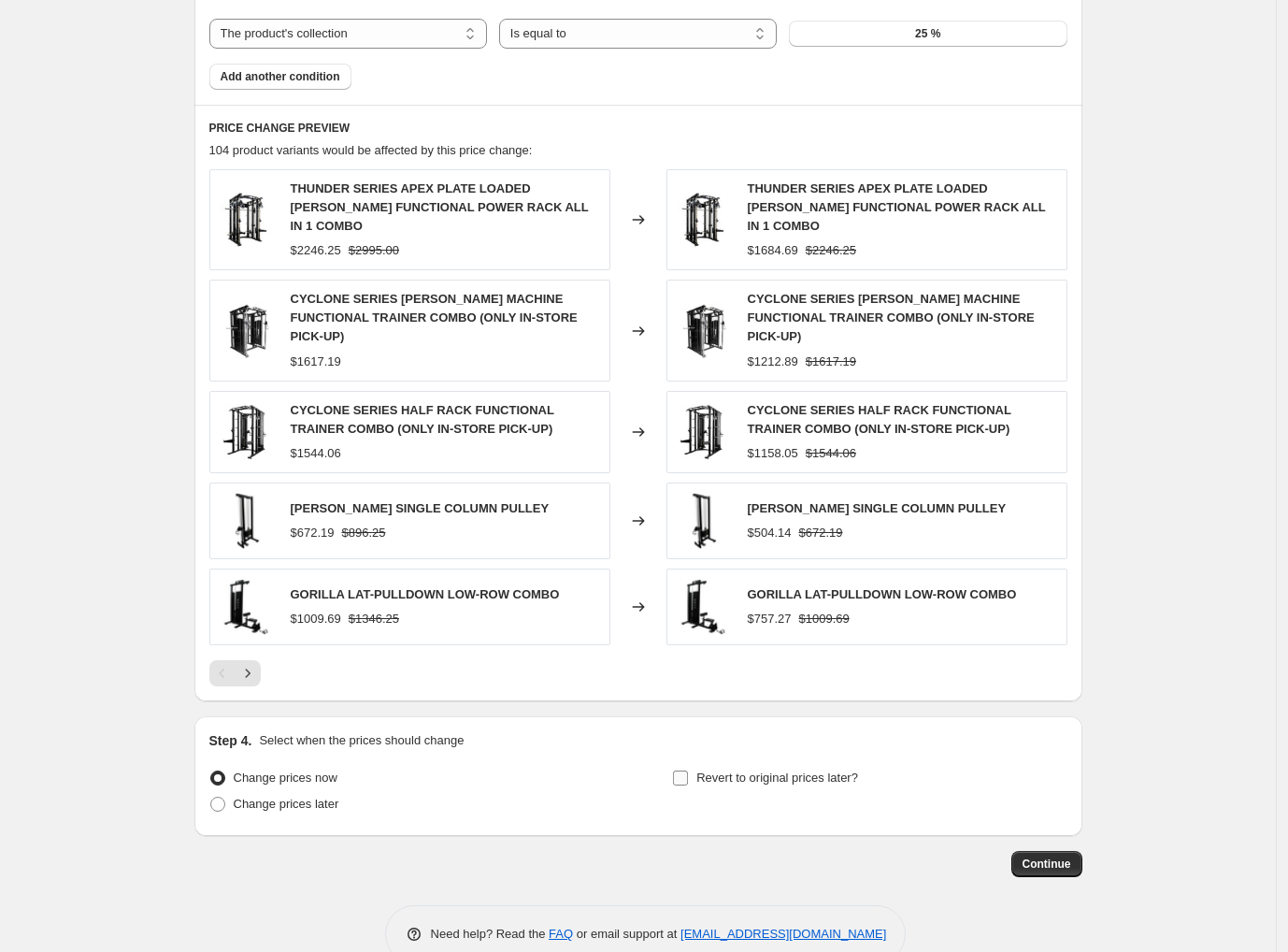
click at [683, 771] on input "Revert to original prices later?" at bounding box center [681, 778] width 15 height 15
checkbox input "true"
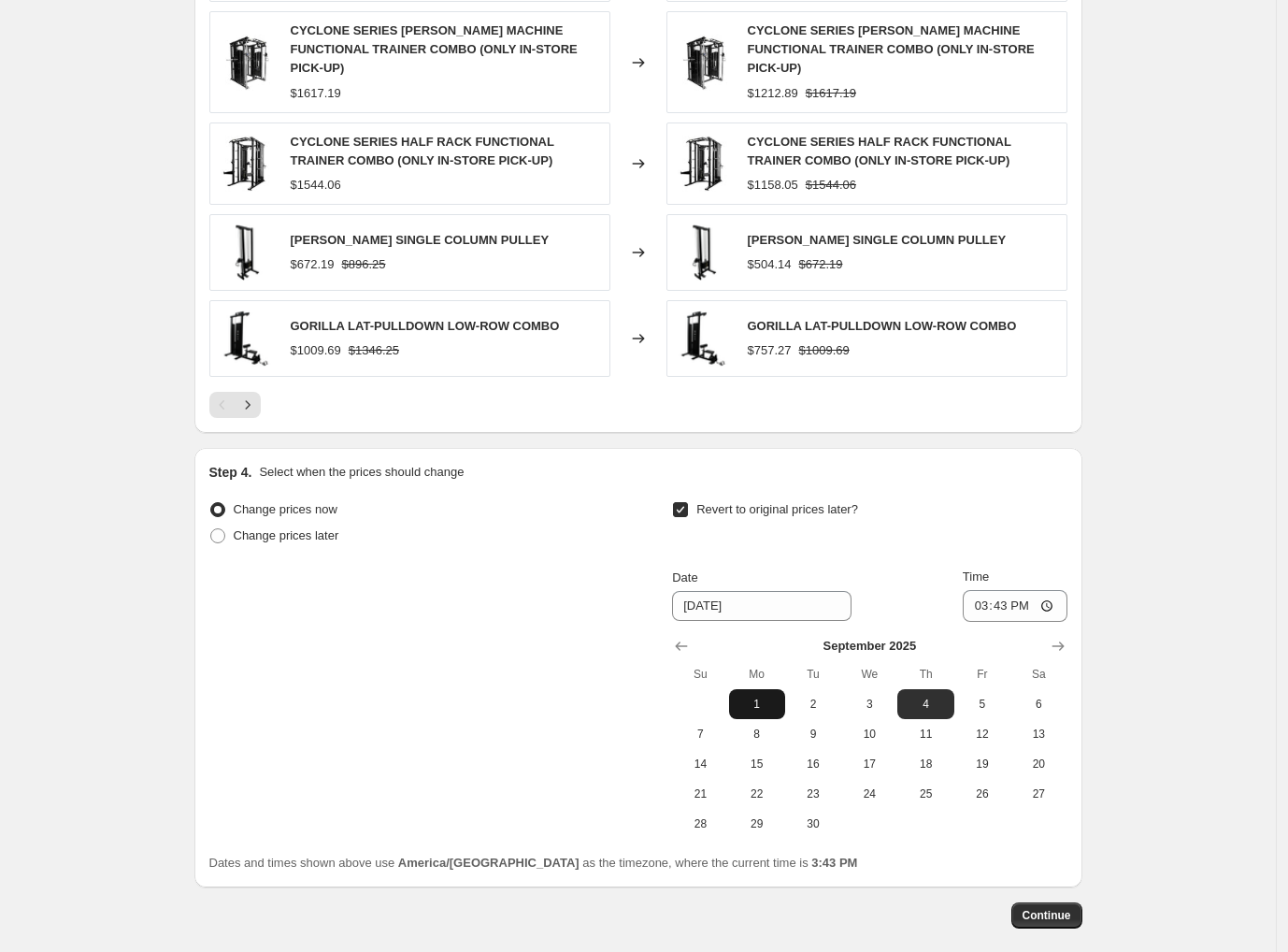
scroll to position [1464, 0]
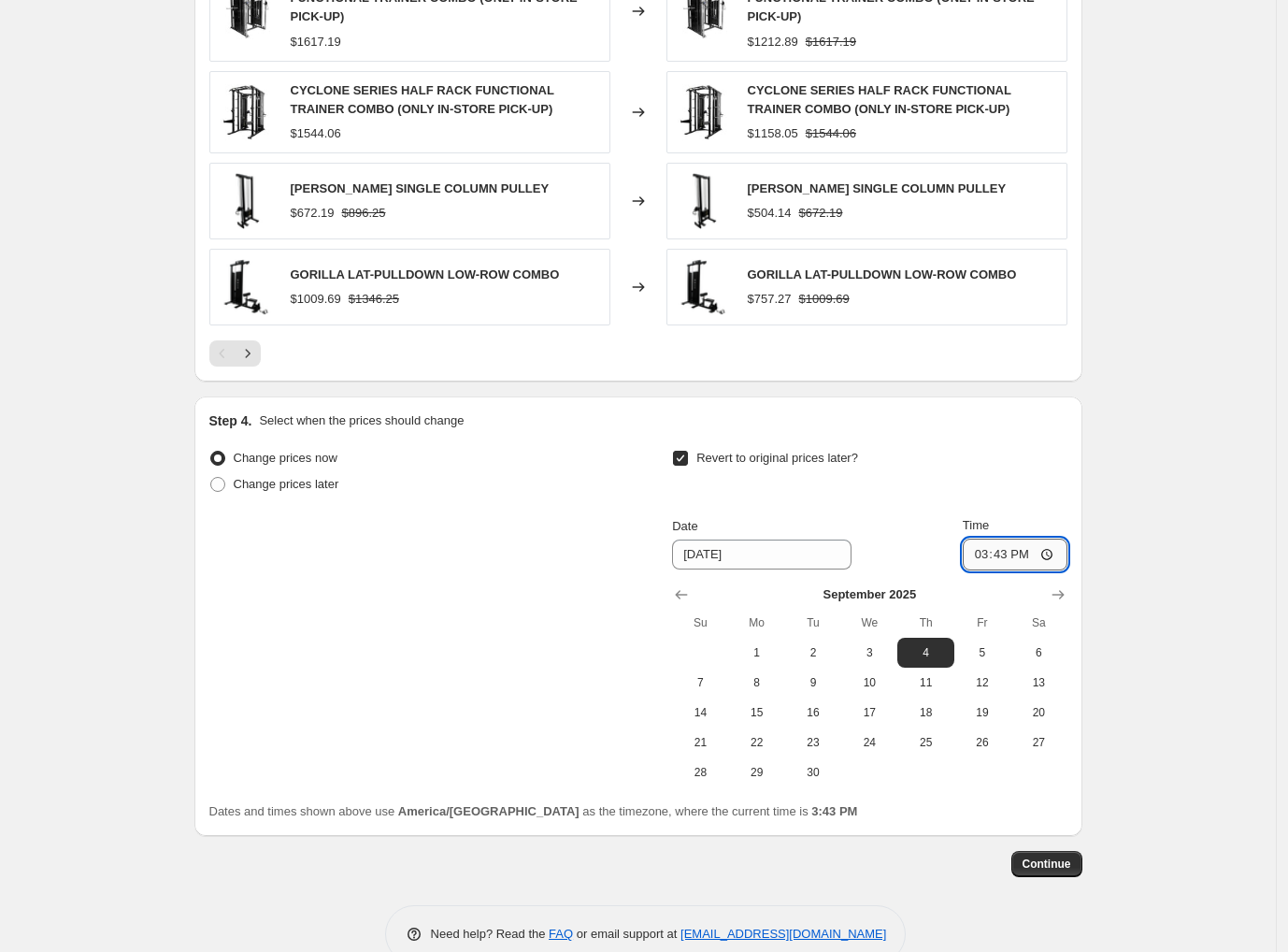
click at [980, 538] on input "15:43" at bounding box center [1016, 553] width 104 height 31
type input "23:59"
click at [488, 646] on div "Change prices now Change prices later Revert to original prices later? Date 9/4…" at bounding box center [639, 616] width 858 height 343
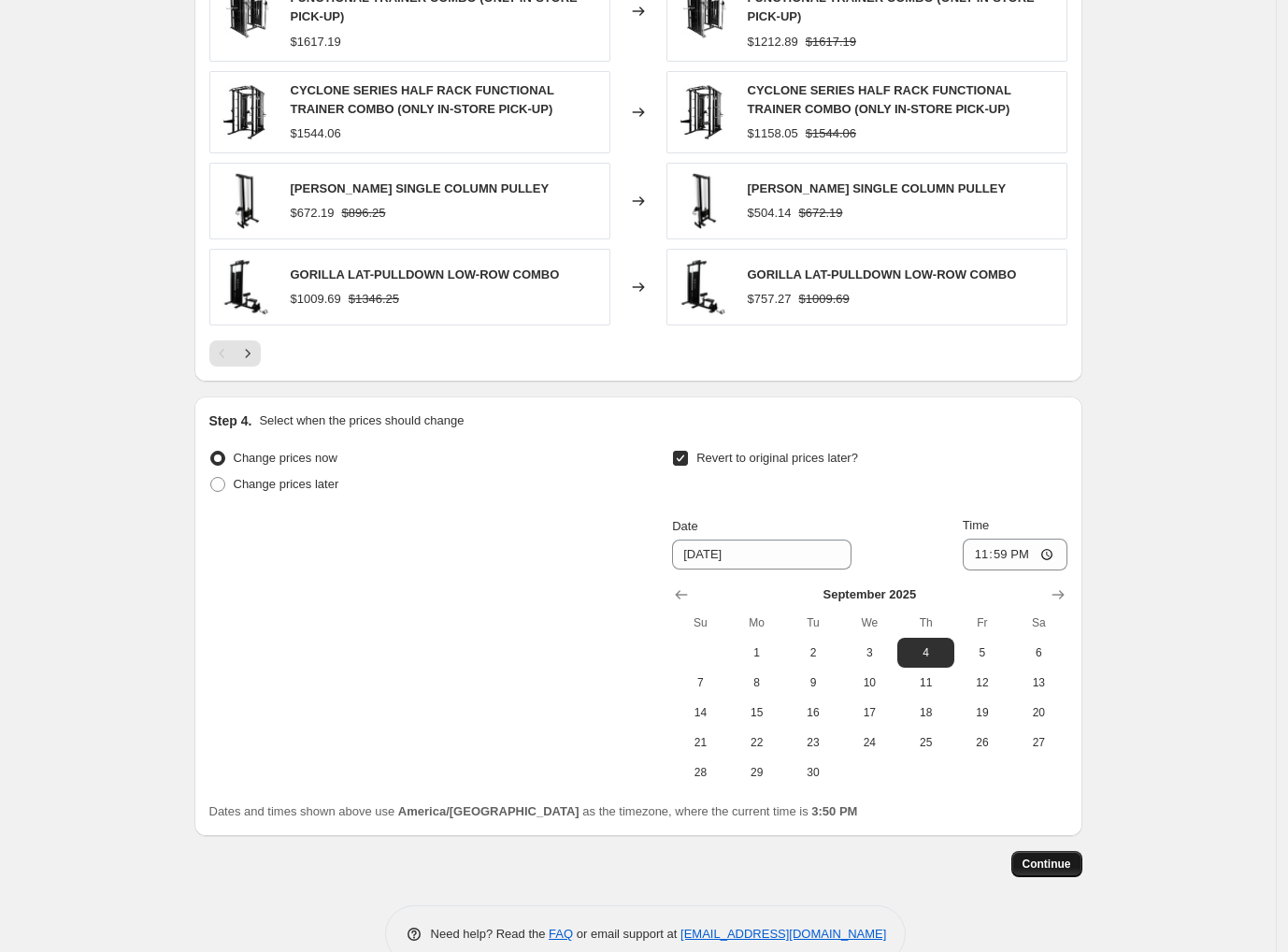
click at [1061, 856] on span "Continue" at bounding box center [1047, 864] width 48 height 15
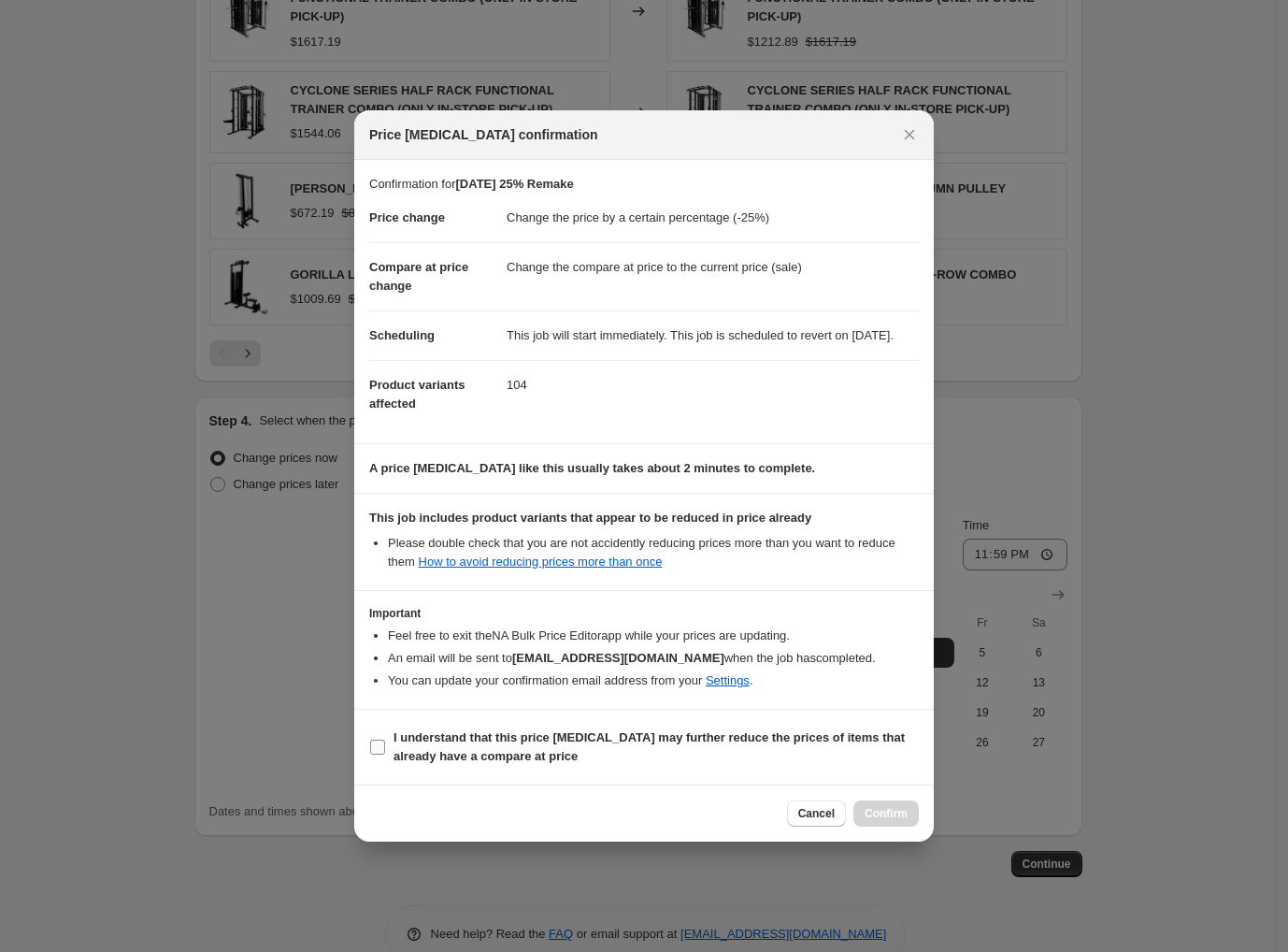
click at [384, 755] on input "I understand that this price change job may further reduce the prices of items …" at bounding box center [378, 747] width 15 height 15
checkbox input "true"
click at [899, 818] on span "Confirm" at bounding box center [886, 813] width 43 height 15
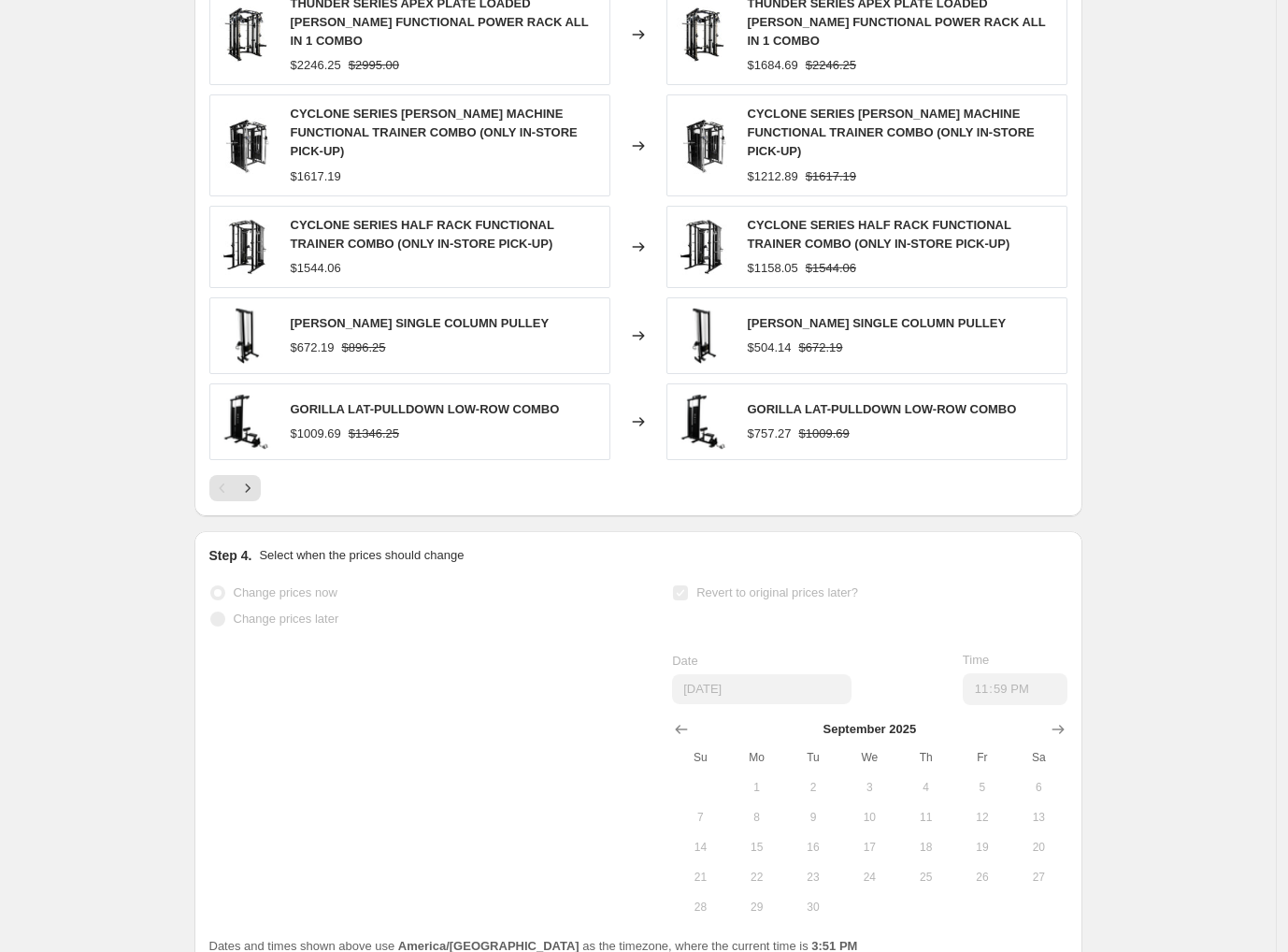
scroll to position [1512, 0]
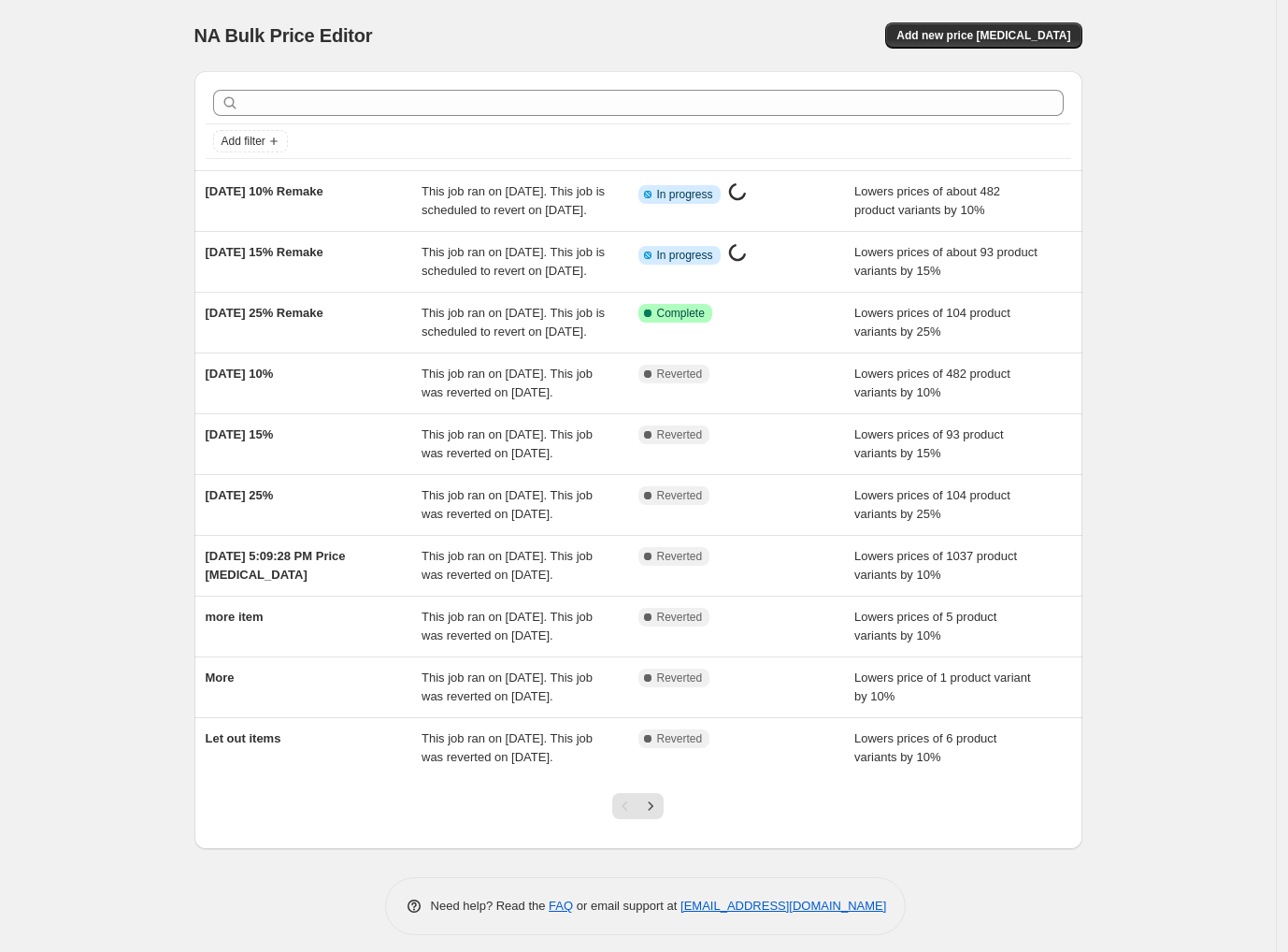
click at [1243, 851] on div "NA Bulk Price Editor. This page is ready NA Bulk Price Editor Add new price cha…" at bounding box center [638, 481] width 1277 height 963
click at [51, 466] on div "NA Bulk Price Editor. This page is ready NA Bulk Price Editor Add new price [ME…" at bounding box center [638, 481] width 1277 height 963
click at [104, 420] on div "NA Bulk Price Editor. This page is ready NA Bulk Price Editor Add new price [ME…" at bounding box center [638, 481] width 1277 height 963
click at [606, 39] on div "NA Bulk Price Editor" at bounding box center [408, 36] width 427 height 27
click at [70, 203] on div "NA Bulk Price Editor. This page is ready NA Bulk Price Editor Add new price [ME…" at bounding box center [638, 481] width 1277 height 963
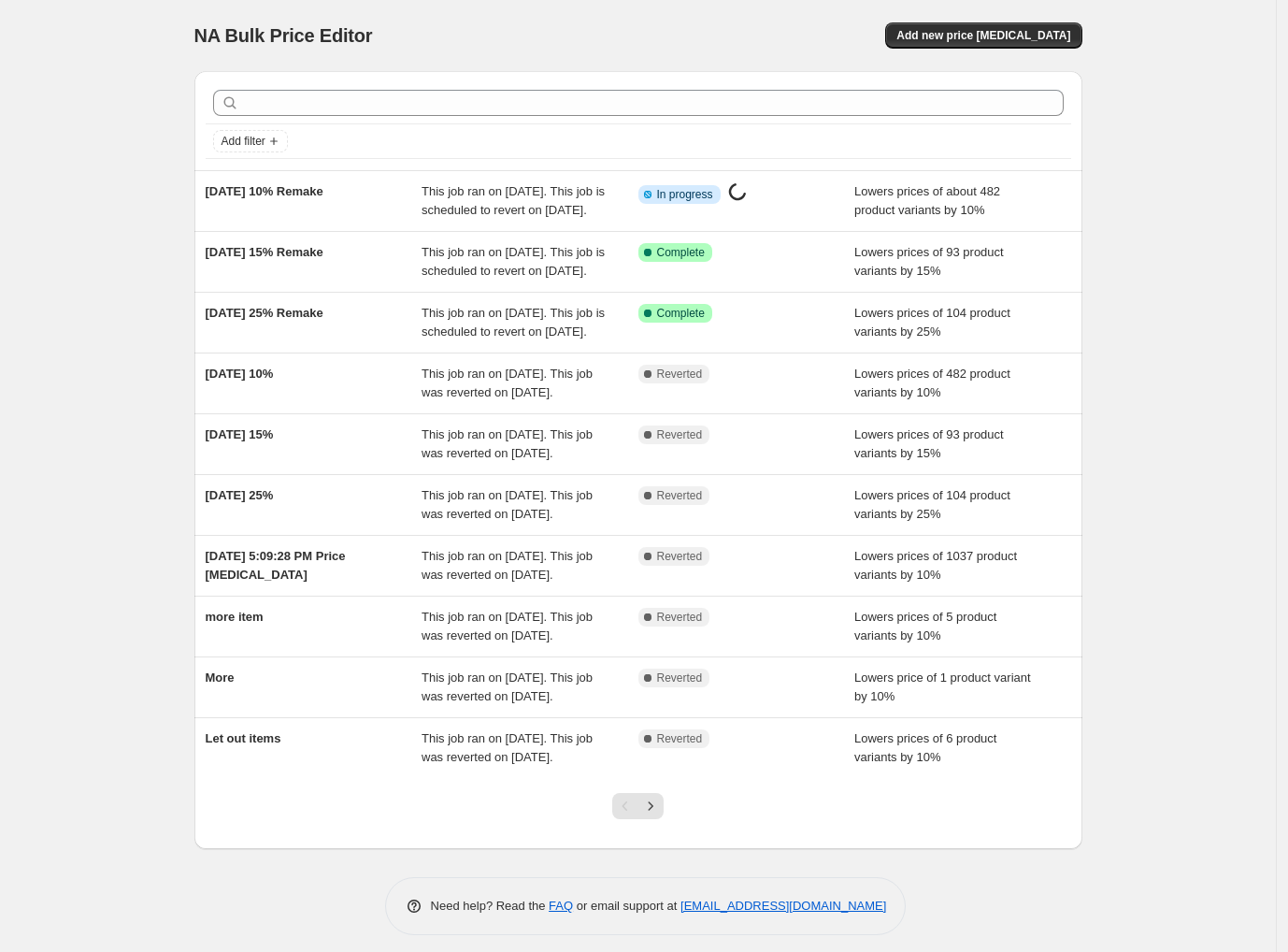
click at [88, 181] on div "NA Bulk Price Editor. This page is ready NA Bulk Price Editor Add new price [ME…" at bounding box center [638, 481] width 1277 height 963
click at [67, 339] on div "NA Bulk Price Editor. This page is ready NA Bulk Price Editor Add new price [ME…" at bounding box center [638, 481] width 1277 height 963
click at [67, 341] on div "NA Bulk Price Editor. This page is ready NA Bulk Price Editor Add new price [ME…" at bounding box center [638, 481] width 1277 height 963
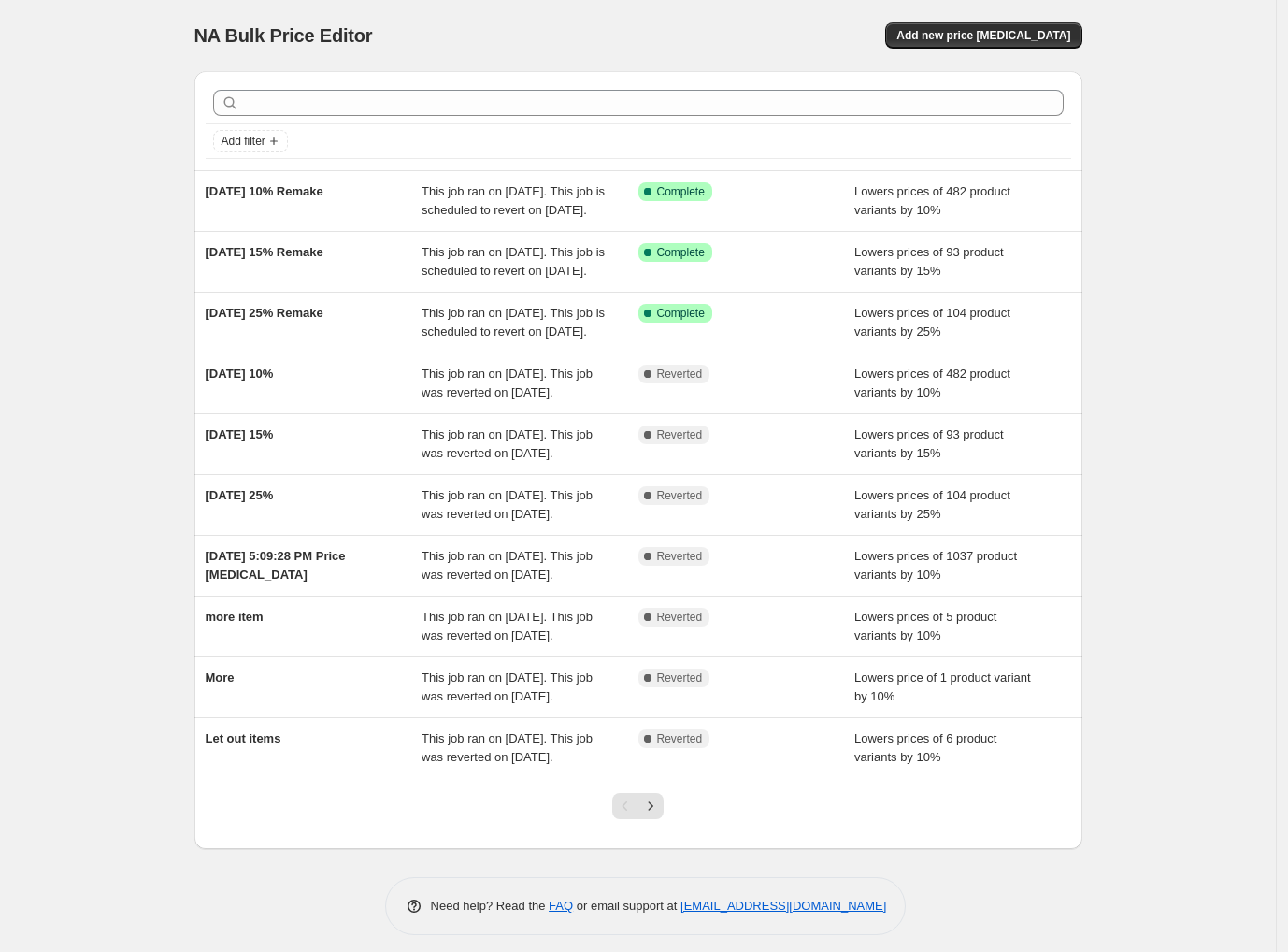
click at [104, 120] on div "NA Bulk Price Editor. This page is ready NA Bulk Price Editor Add new price [ME…" at bounding box center [638, 481] width 1277 height 963
